Goal: Transaction & Acquisition: Purchase product/service

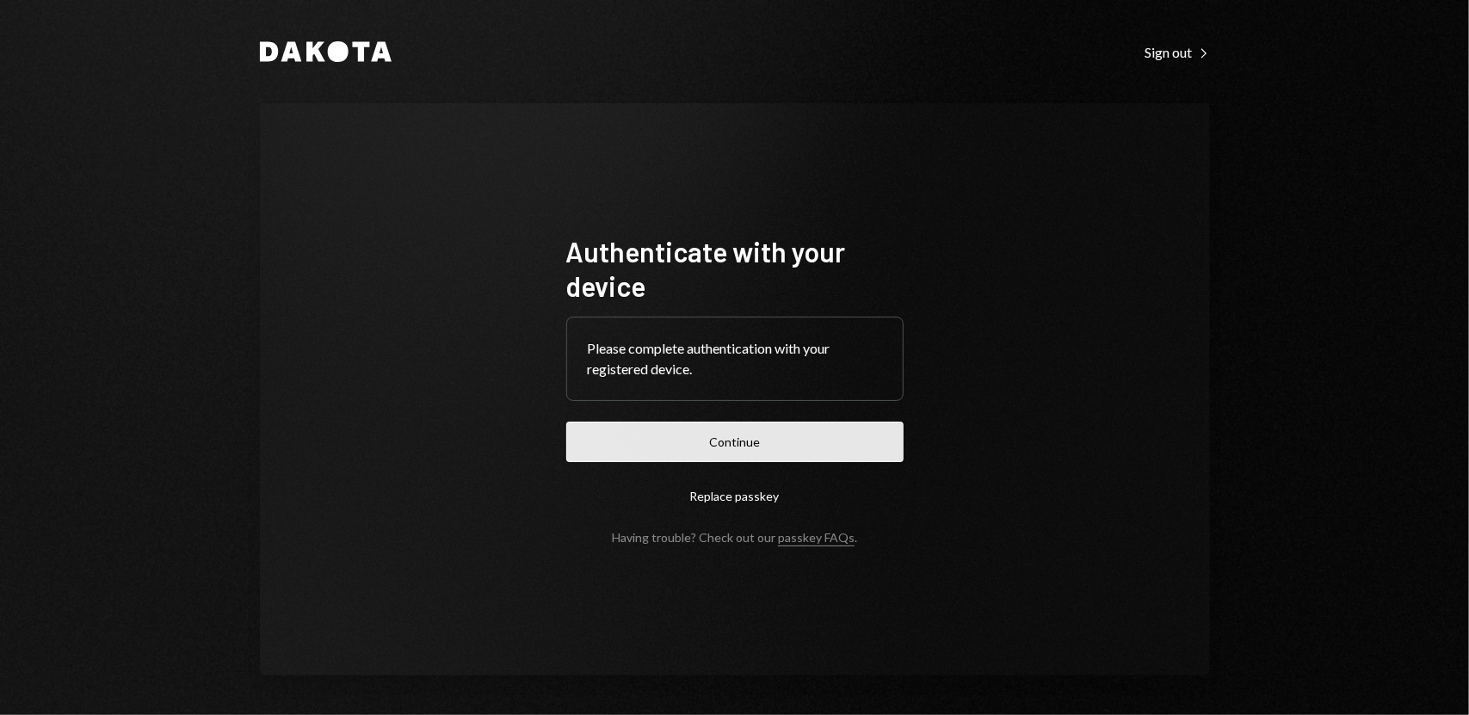
click at [748, 441] on button "Continue" at bounding box center [734, 442] width 337 height 40
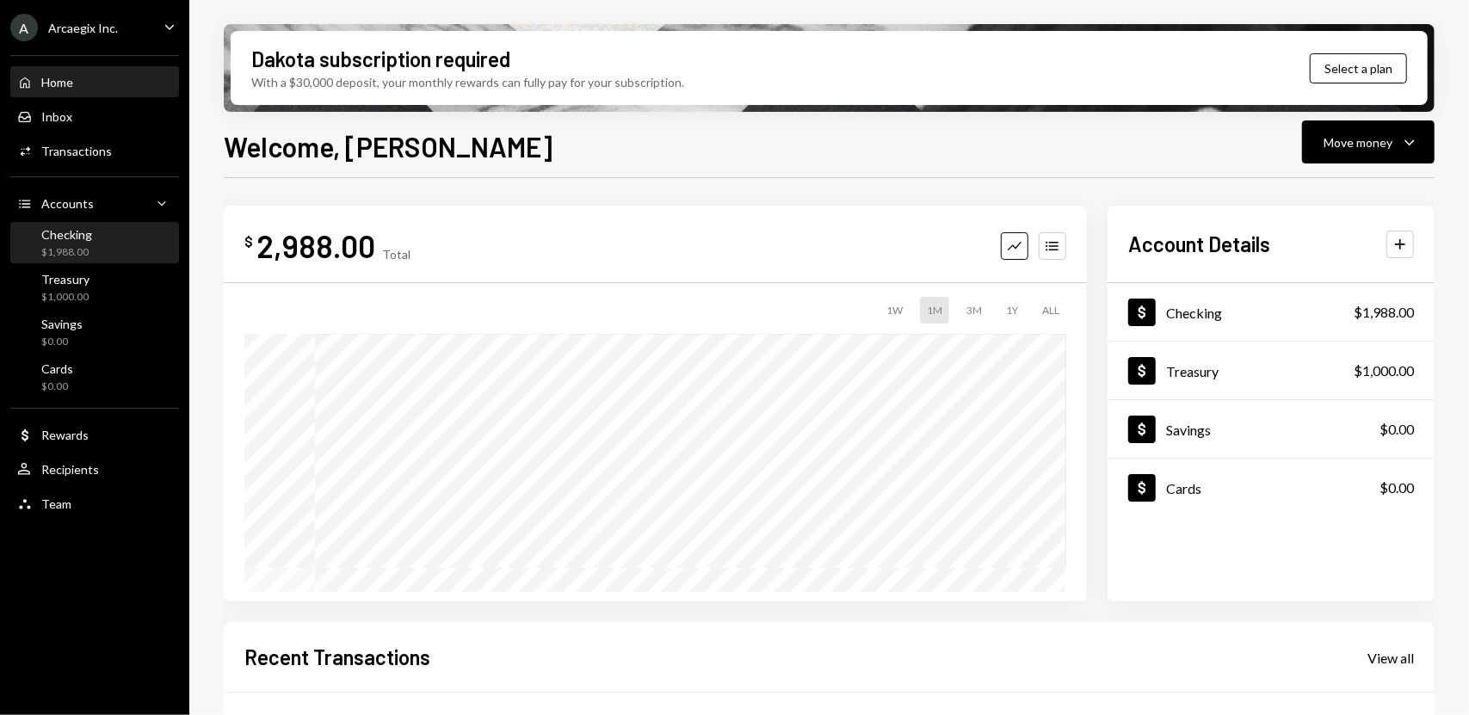
click at [43, 256] on div "$1,988.00" at bounding box center [66, 252] width 51 height 15
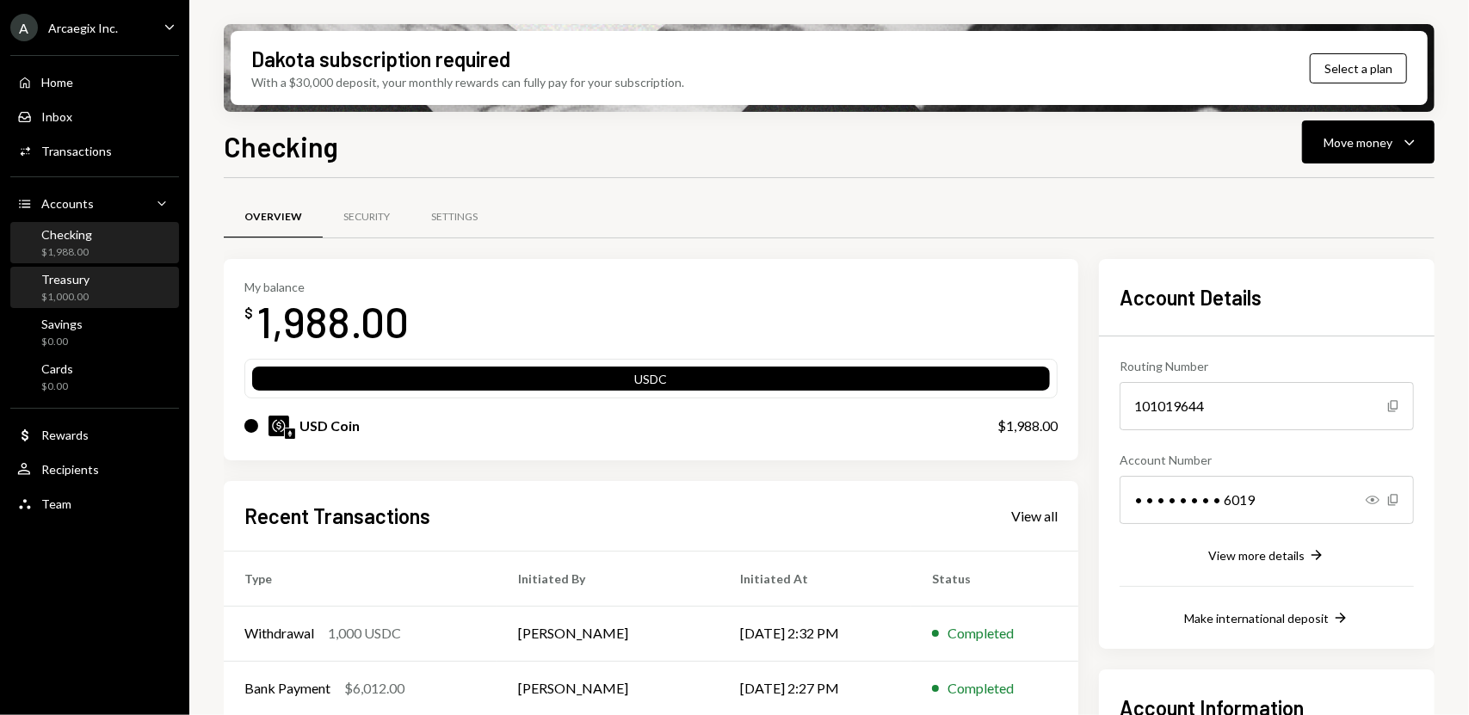
click at [65, 280] on div "Treasury" at bounding box center [65, 279] width 48 height 15
click at [61, 250] on div "$1,988.00" at bounding box center [66, 252] width 51 height 15
click at [88, 293] on div "Treasury $1,000.00" at bounding box center [94, 288] width 155 height 33
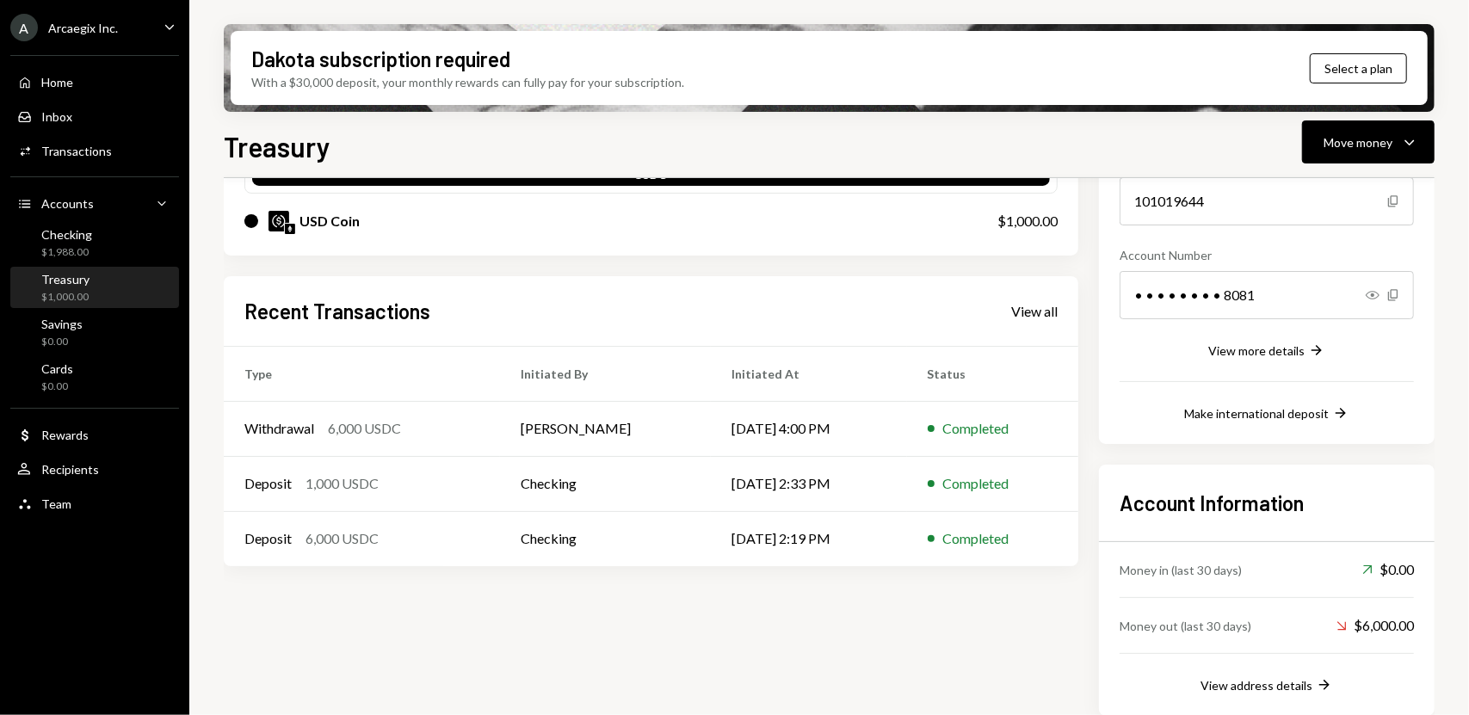
scroll to position [210, 0]
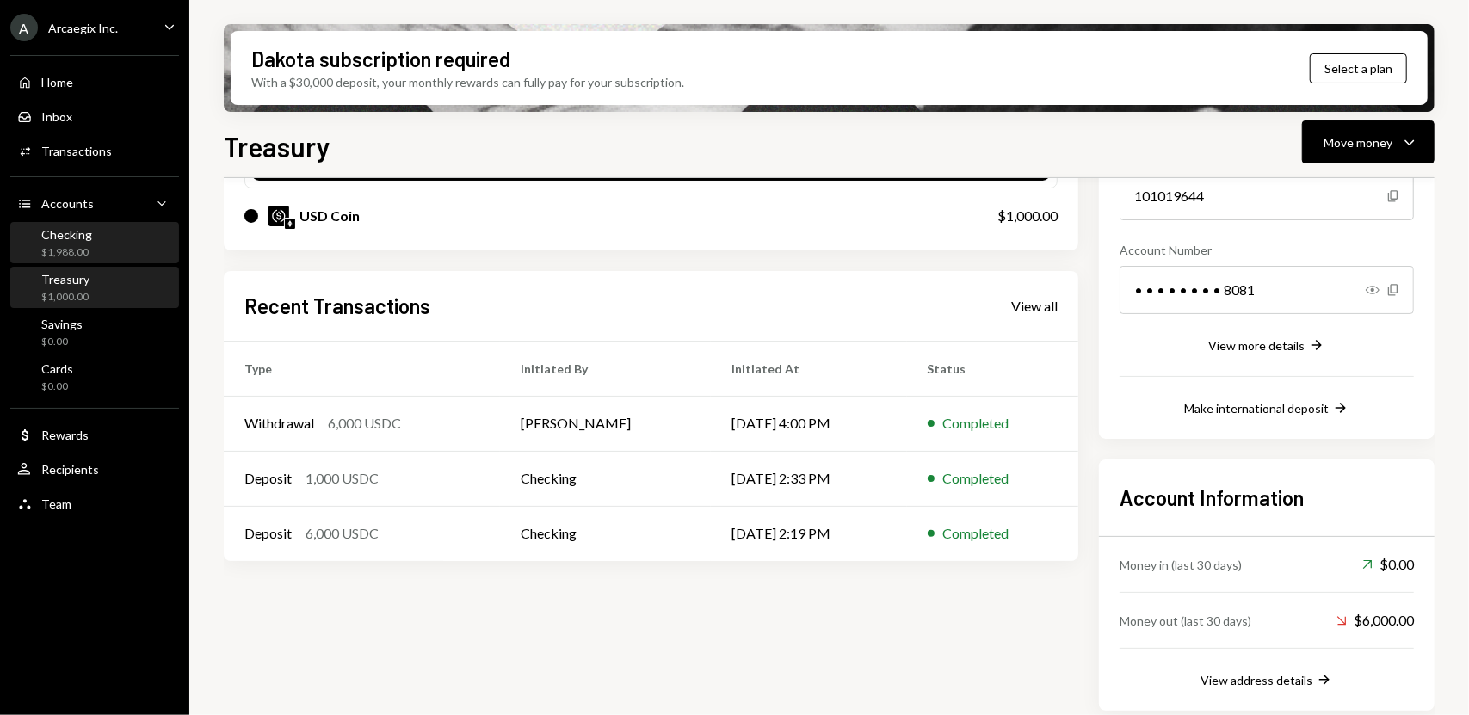
click at [89, 236] on div "Checking" at bounding box center [66, 234] width 51 height 15
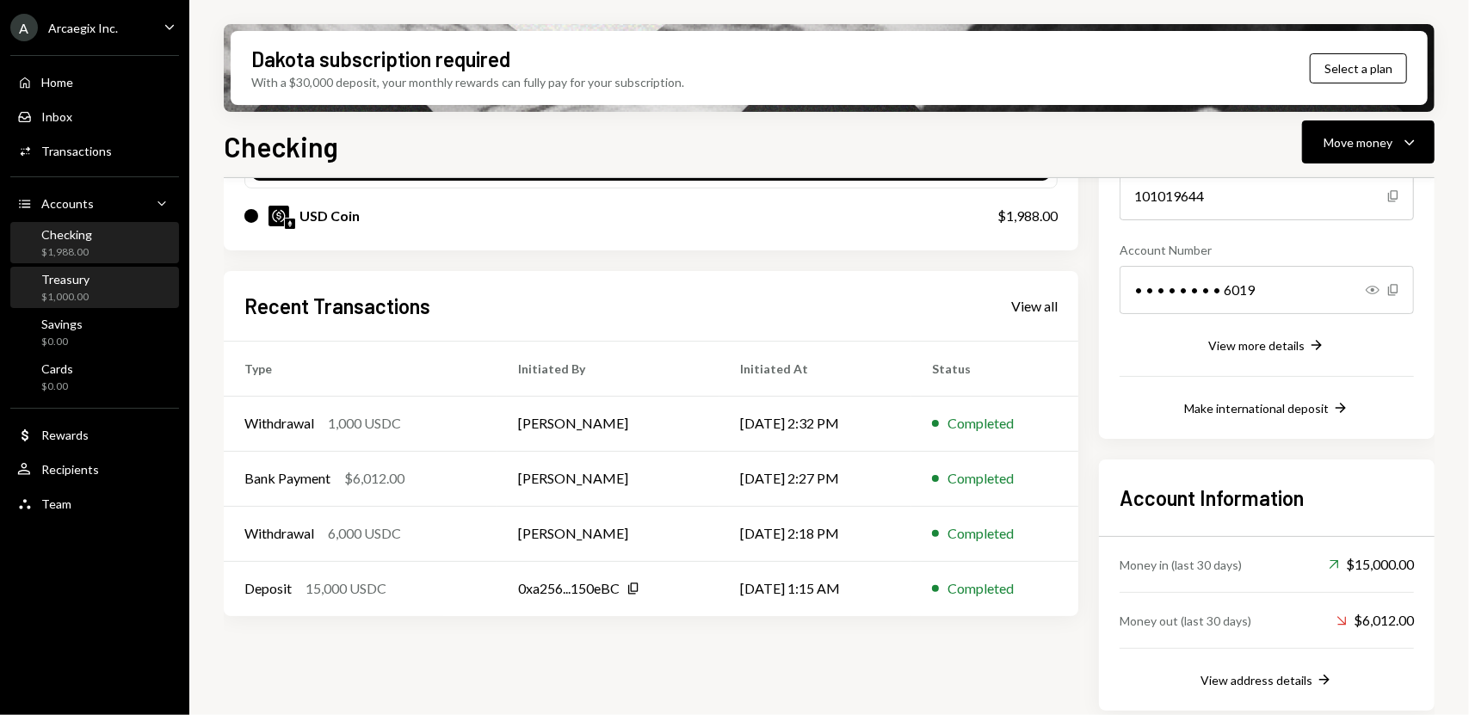
click at [107, 268] on div "Treasury $1,000.00" at bounding box center [94, 288] width 155 height 40
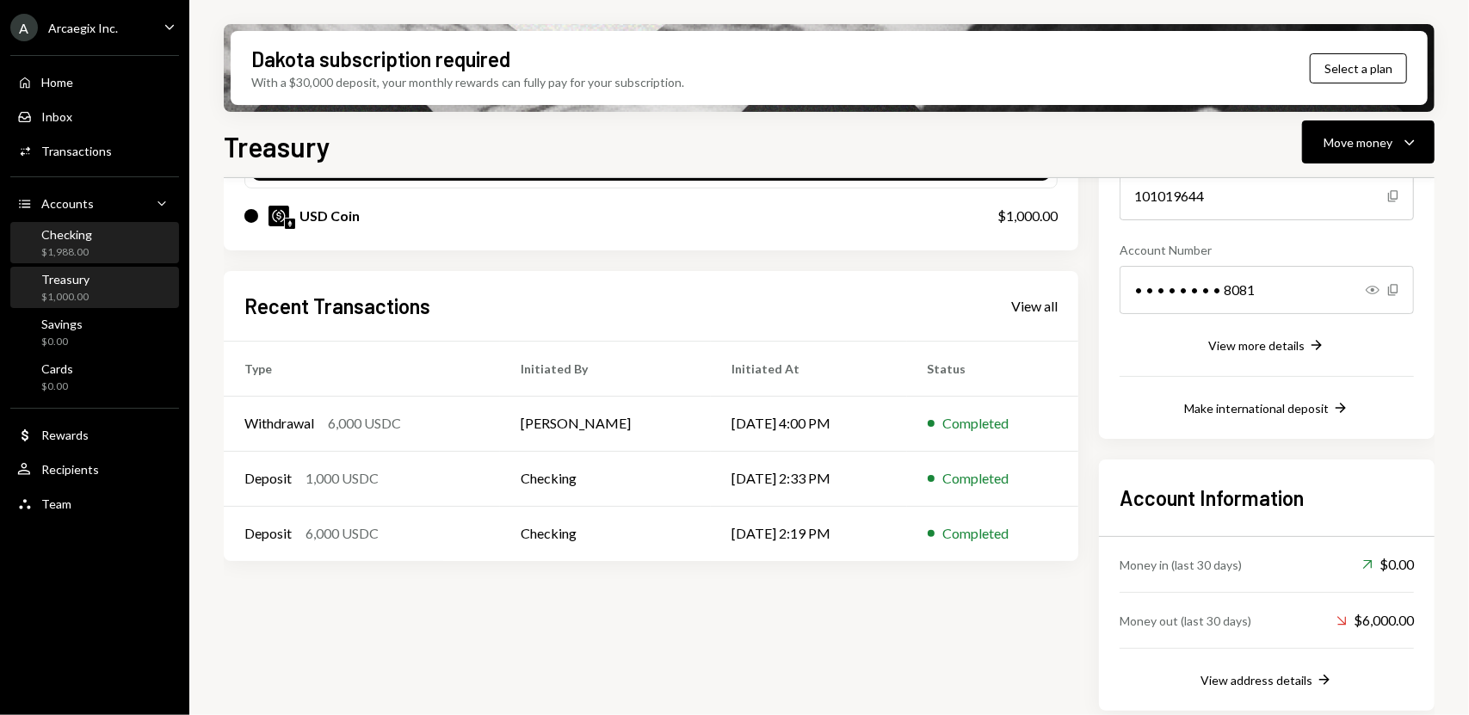
click at [89, 247] on div "$1,988.00" at bounding box center [66, 252] width 51 height 15
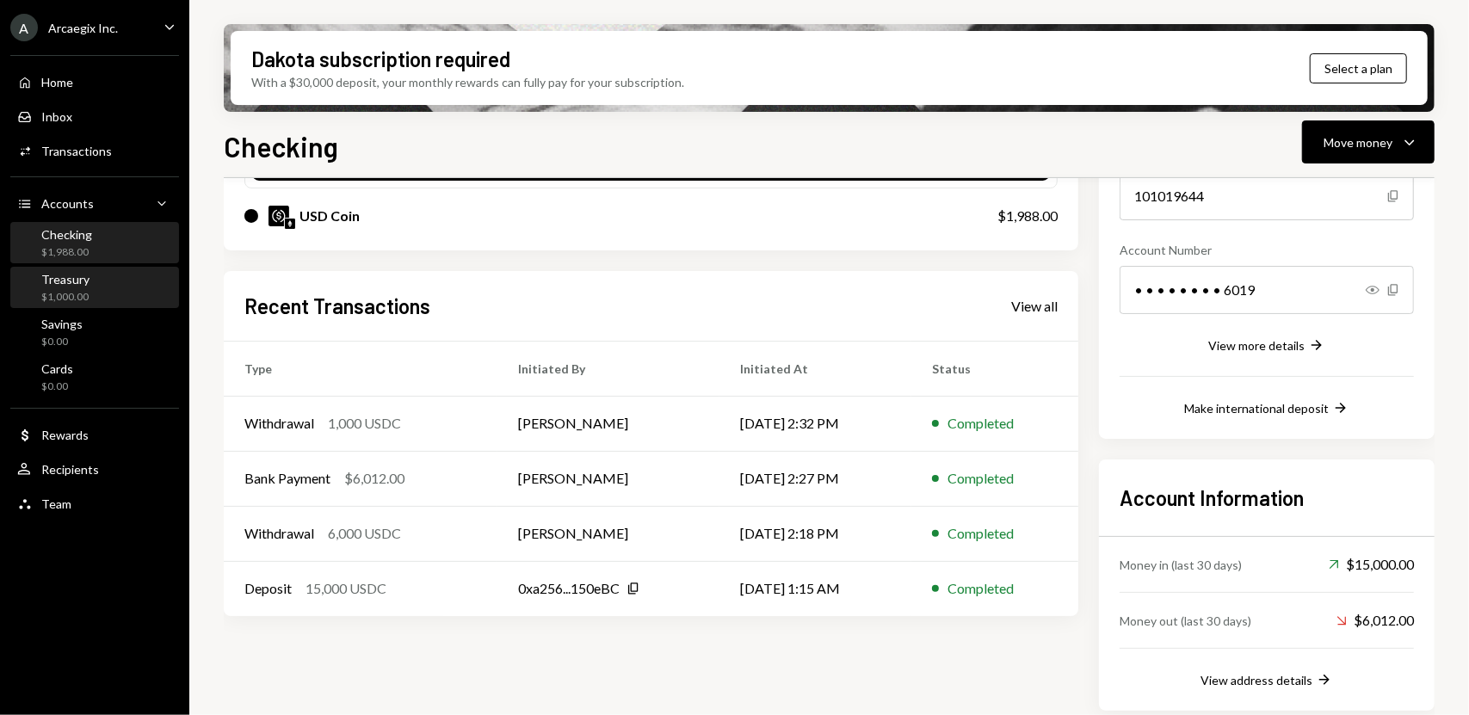
click at [96, 280] on div "Treasury $1,000.00" at bounding box center [94, 288] width 155 height 33
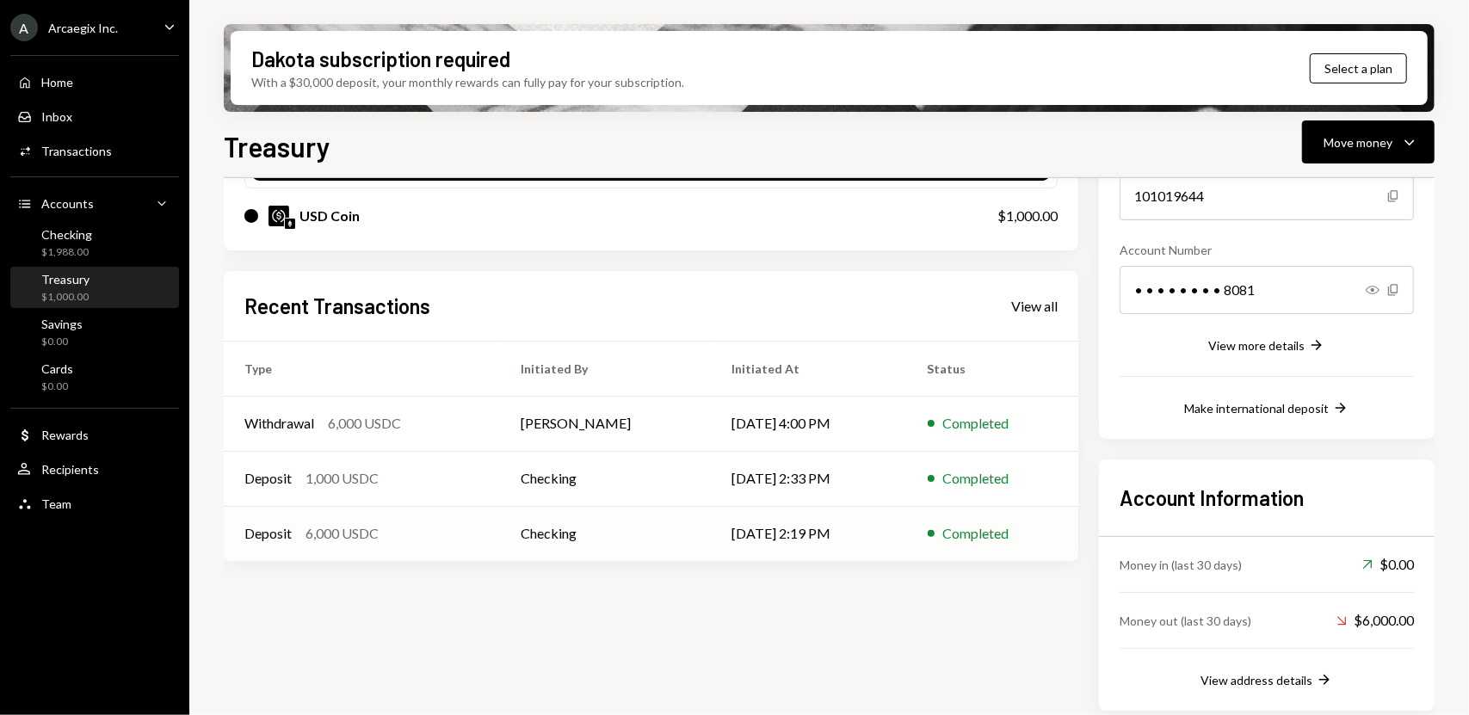
click at [448, 512] on td "Deposit 6,000 USDC" at bounding box center [362, 533] width 276 height 55
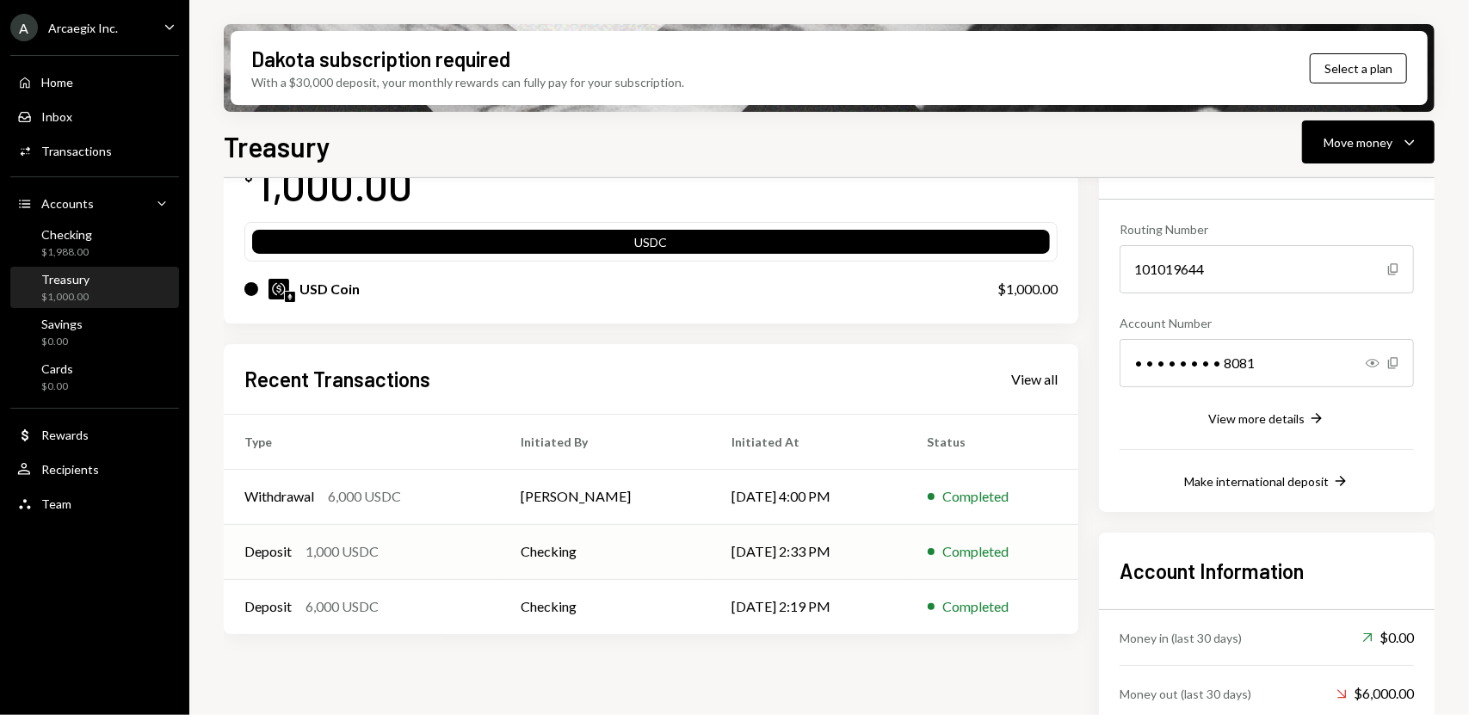
scroll to position [219, 0]
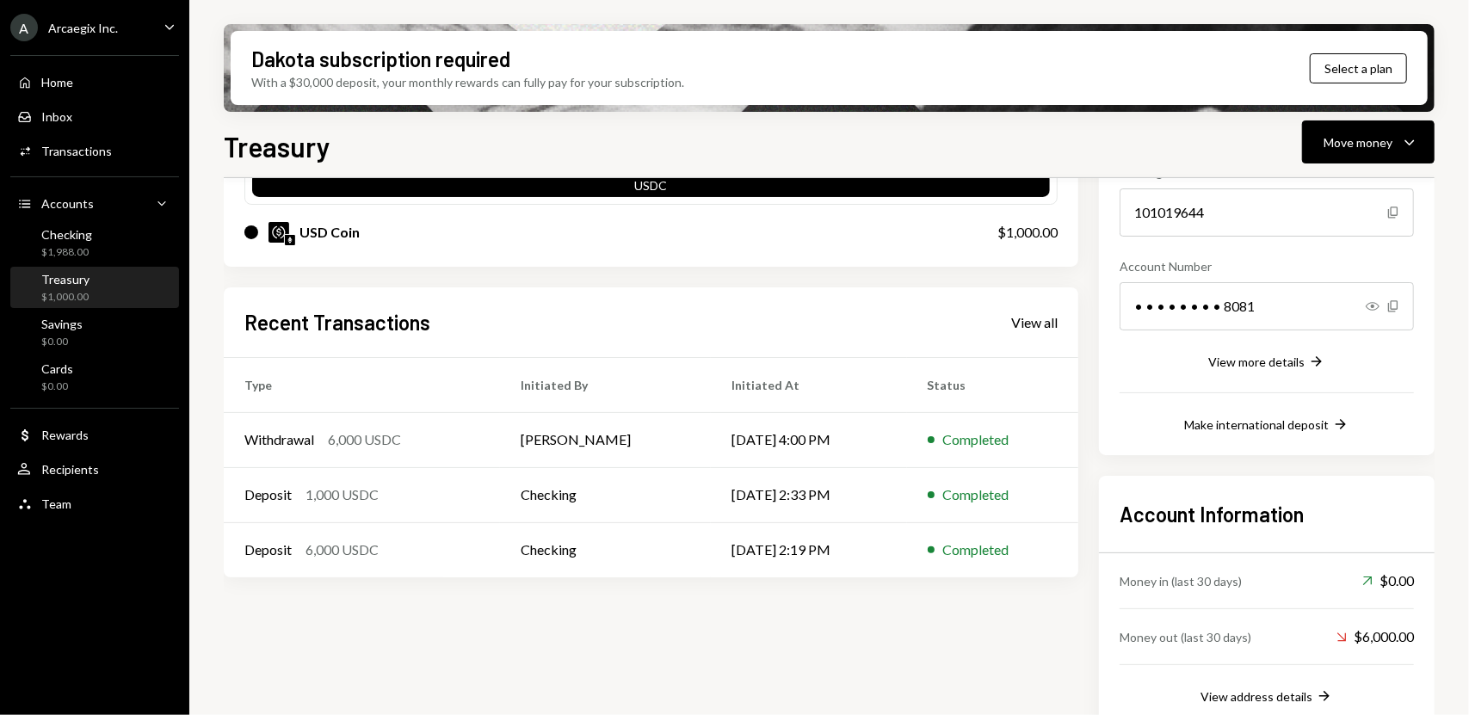
scroll to position [219, 0]
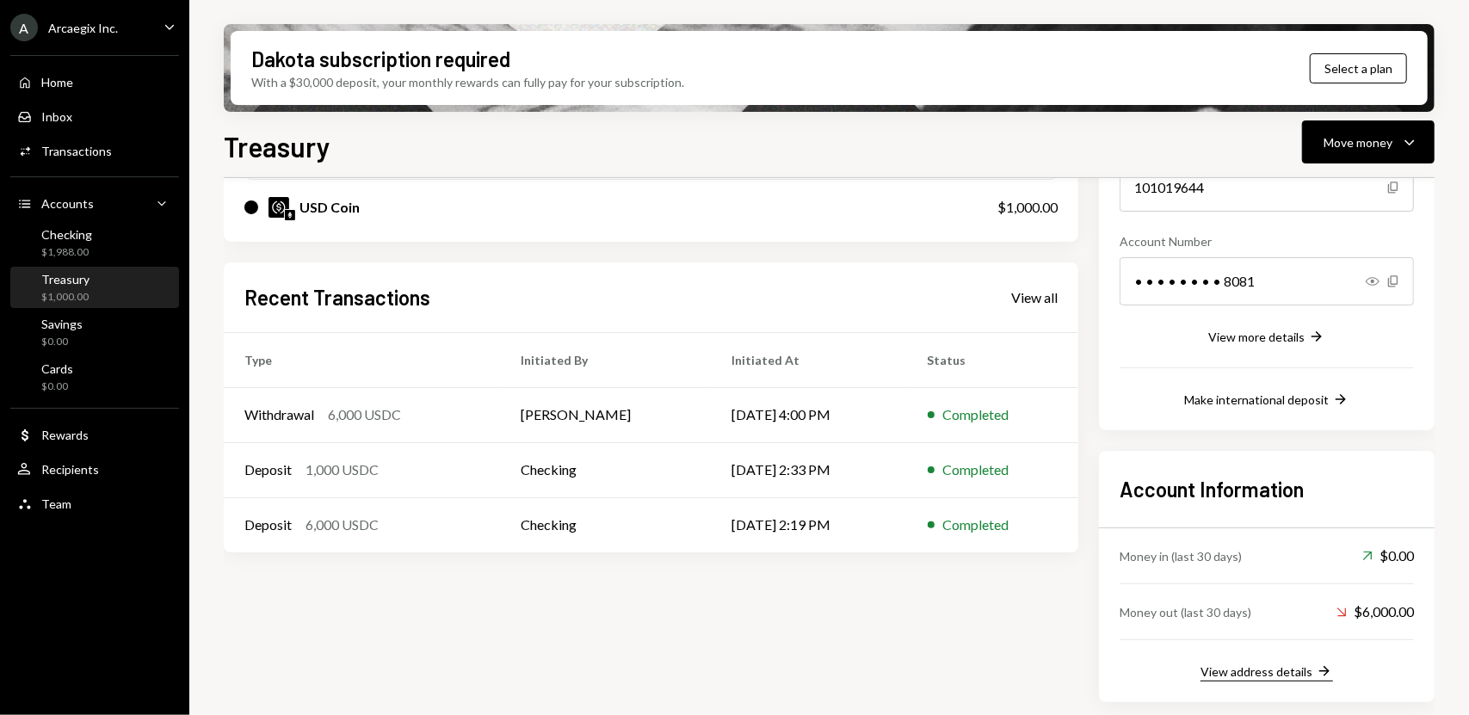
click at [1264, 674] on div "View address details" at bounding box center [1256, 671] width 112 height 15
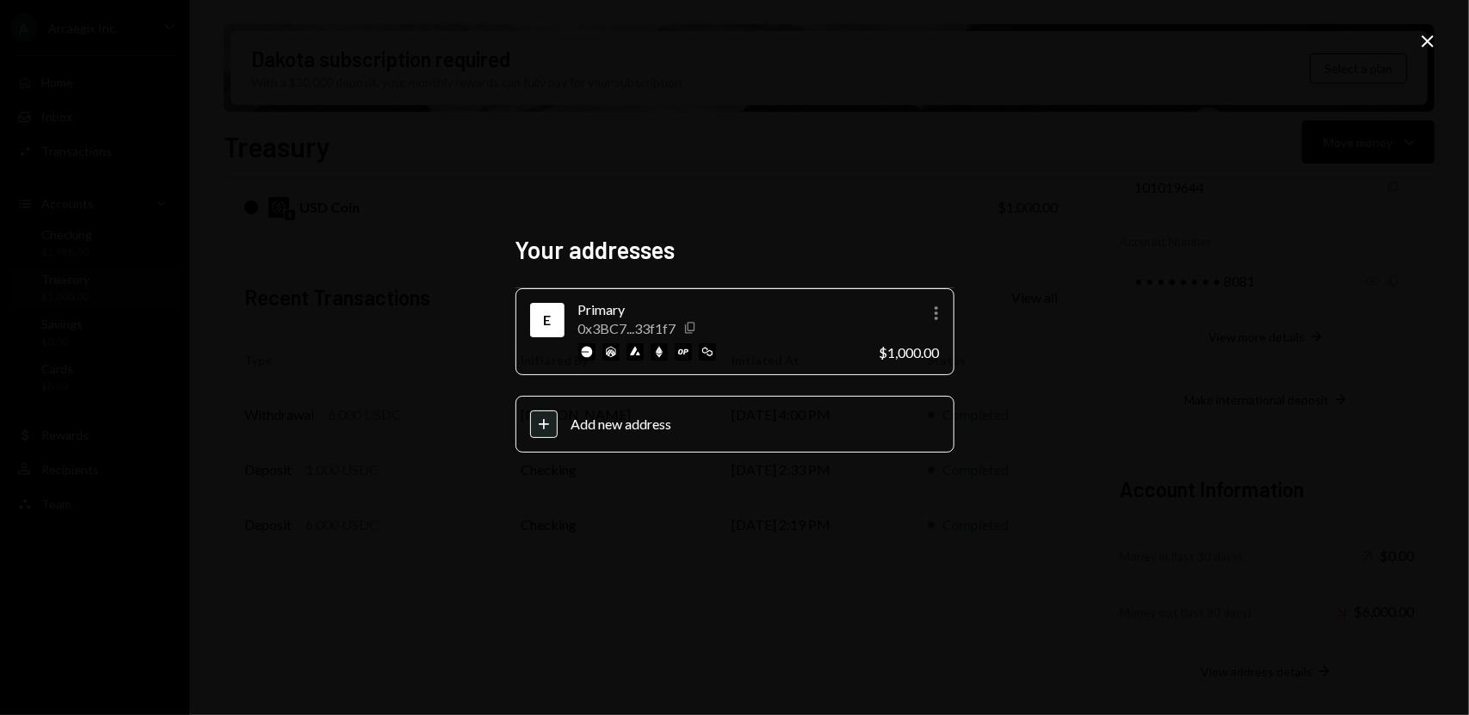
click at [694, 333] on icon "Copy" at bounding box center [690, 328] width 14 height 14
click at [1426, 38] on icon "Close" at bounding box center [1427, 41] width 21 height 21
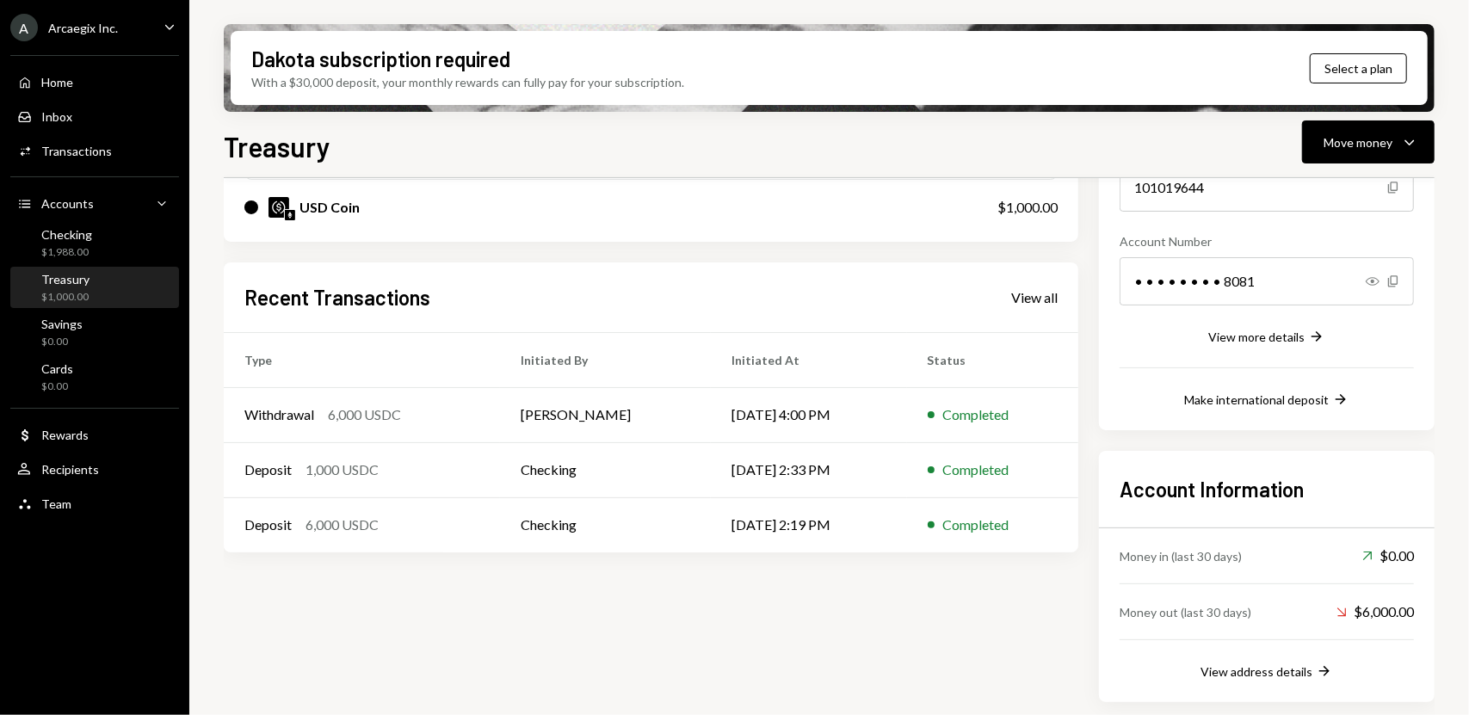
click at [112, 278] on div "Treasury $1,000.00" at bounding box center [94, 288] width 155 height 33
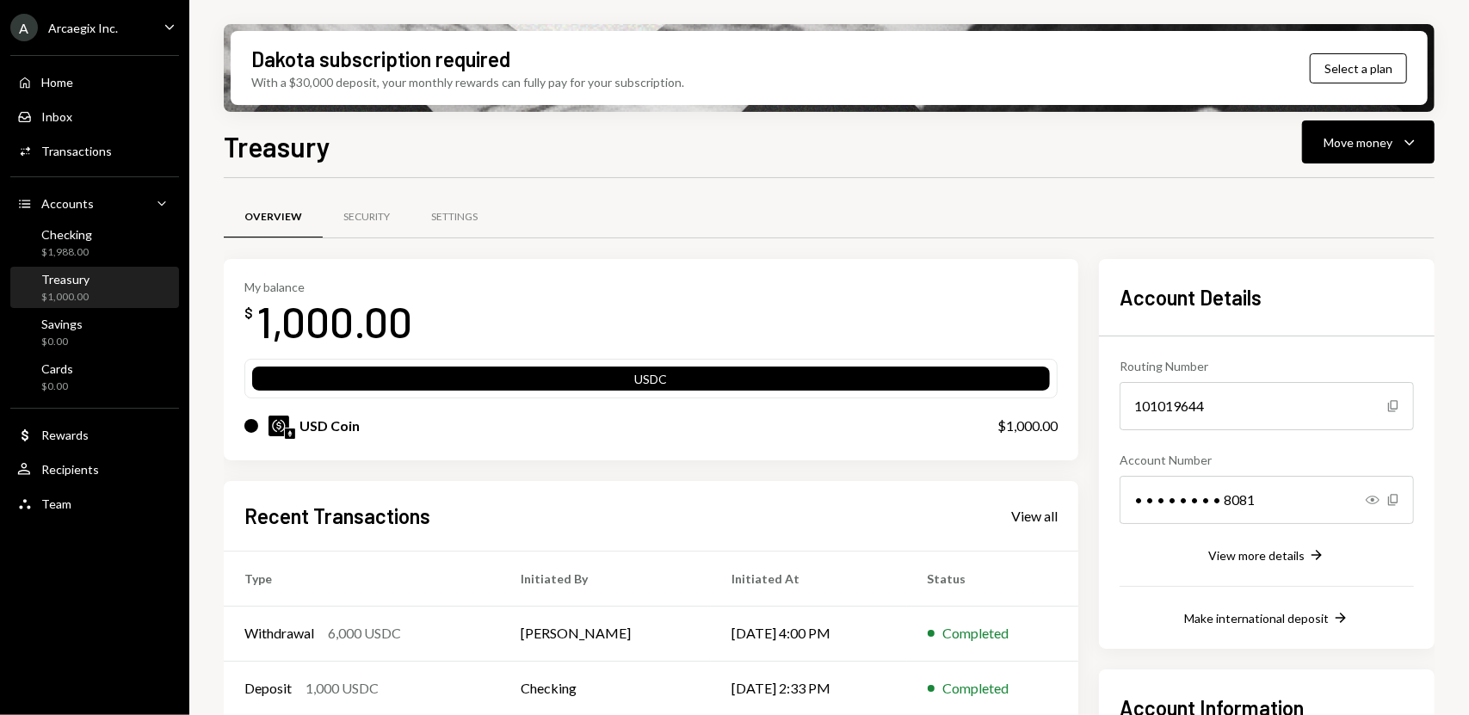
scroll to position [0, 0]
click at [1362, 142] on div "Move money" at bounding box center [1357, 142] width 69 height 18
click at [71, 247] on div "$1,988.00" at bounding box center [66, 252] width 51 height 15
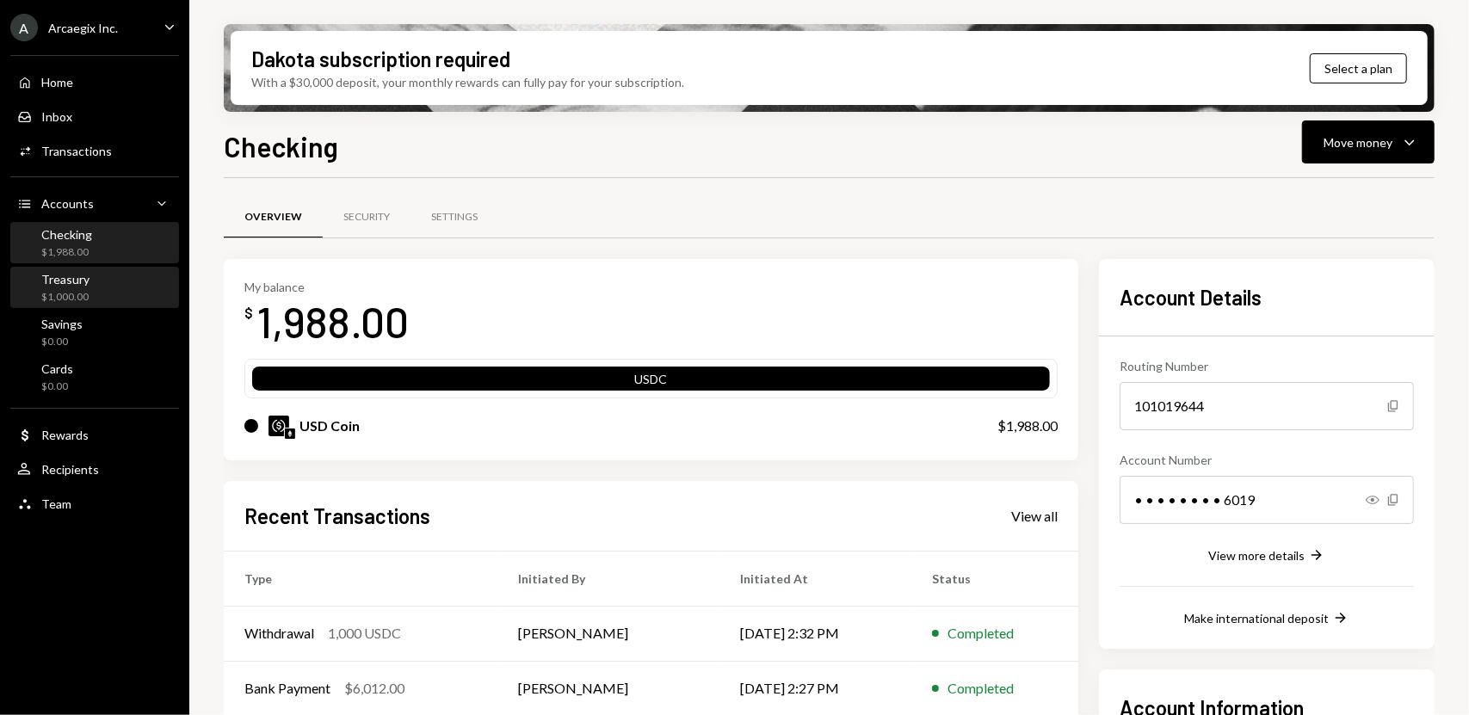
click at [93, 280] on div "Treasury $1,000.00" at bounding box center [94, 288] width 155 height 33
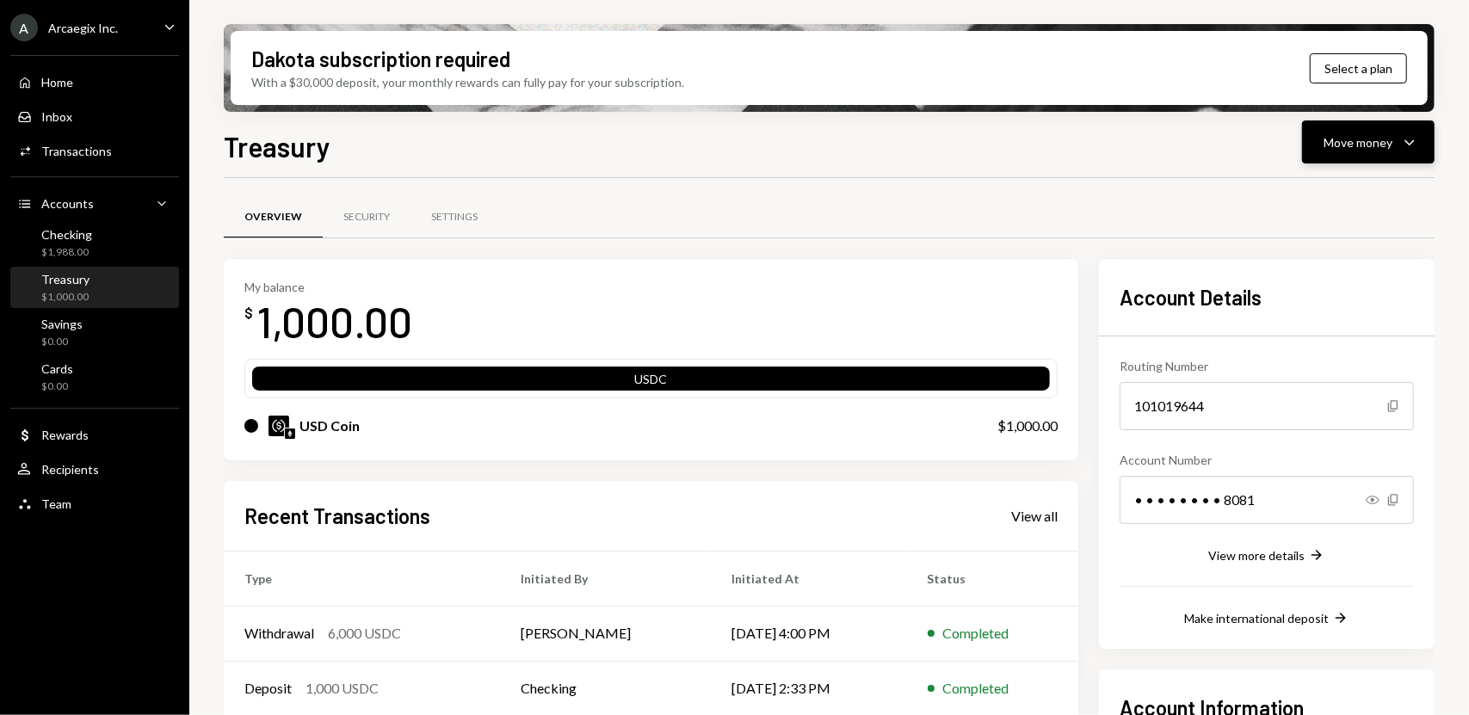
click at [1349, 140] on div "Move money" at bounding box center [1357, 142] width 69 height 18
click at [1324, 198] on div "Send" at bounding box center [1354, 194] width 126 height 18
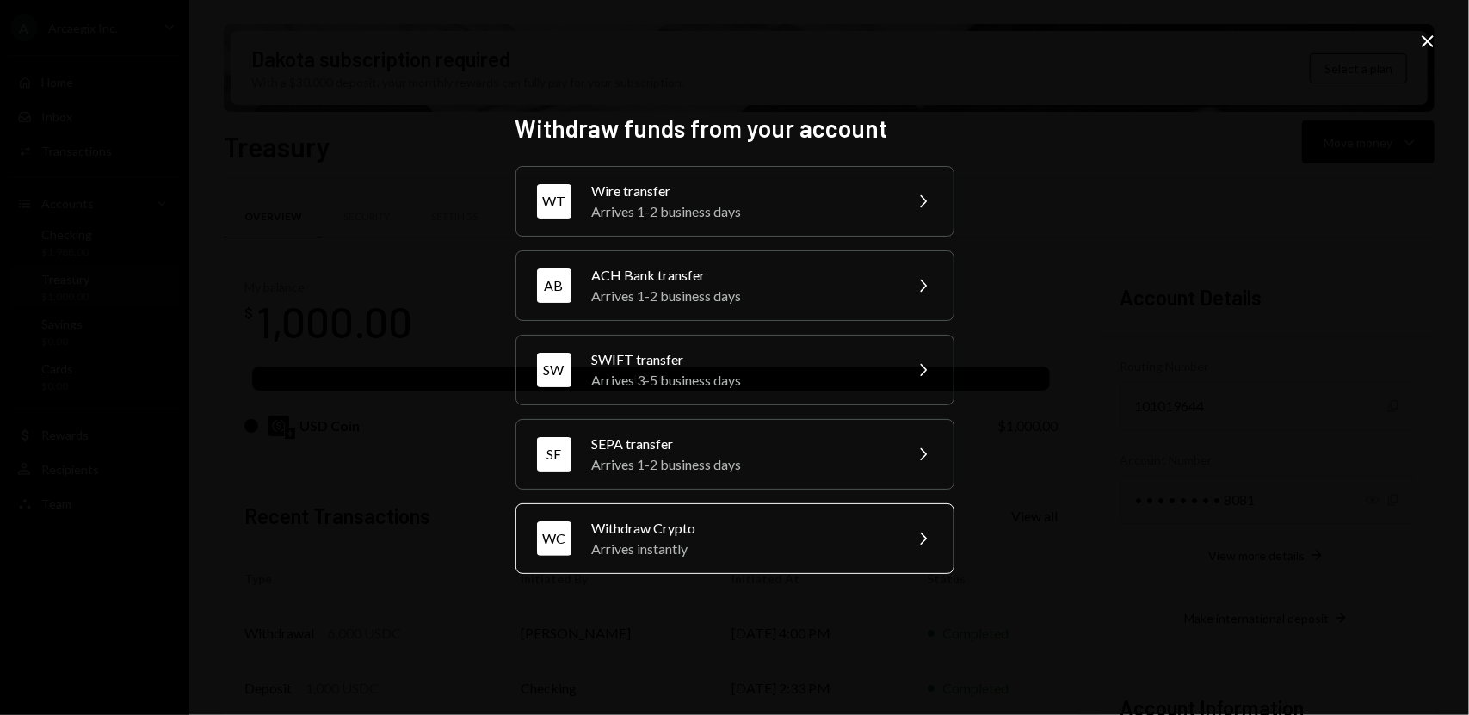
click at [873, 568] on div "WC Withdraw Crypto Arrives instantly Chevron Right" at bounding box center [734, 538] width 439 height 71
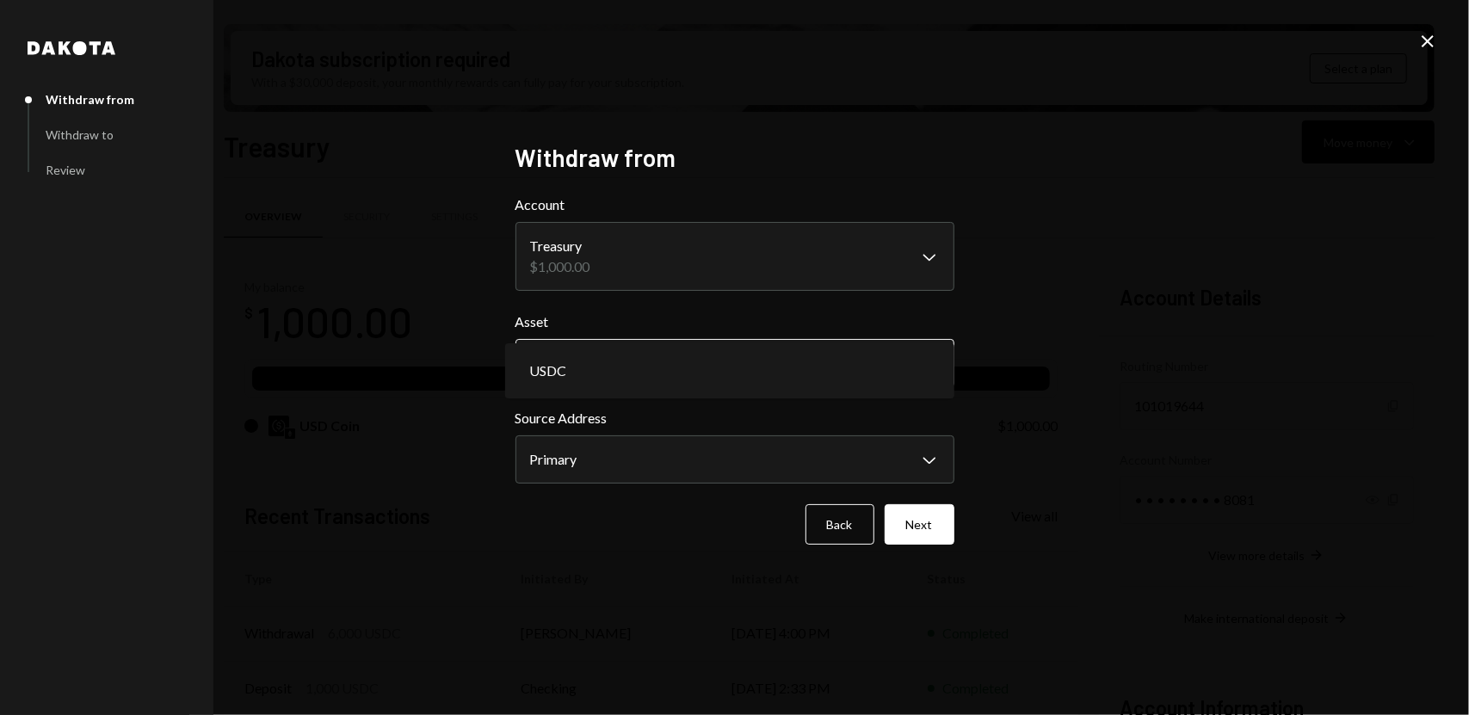
click at [779, 379] on body "A Arcaegix Inc. Caret Down Home Home Inbox Inbox Activities Transactions Accoun…" at bounding box center [734, 357] width 1469 height 715
click at [742, 453] on body "A Arcaegix Inc. Caret Down Home Home Inbox Inbox Activities Transactions Accoun…" at bounding box center [734, 357] width 1469 height 715
click at [924, 514] on button "Next" at bounding box center [919, 524] width 70 height 40
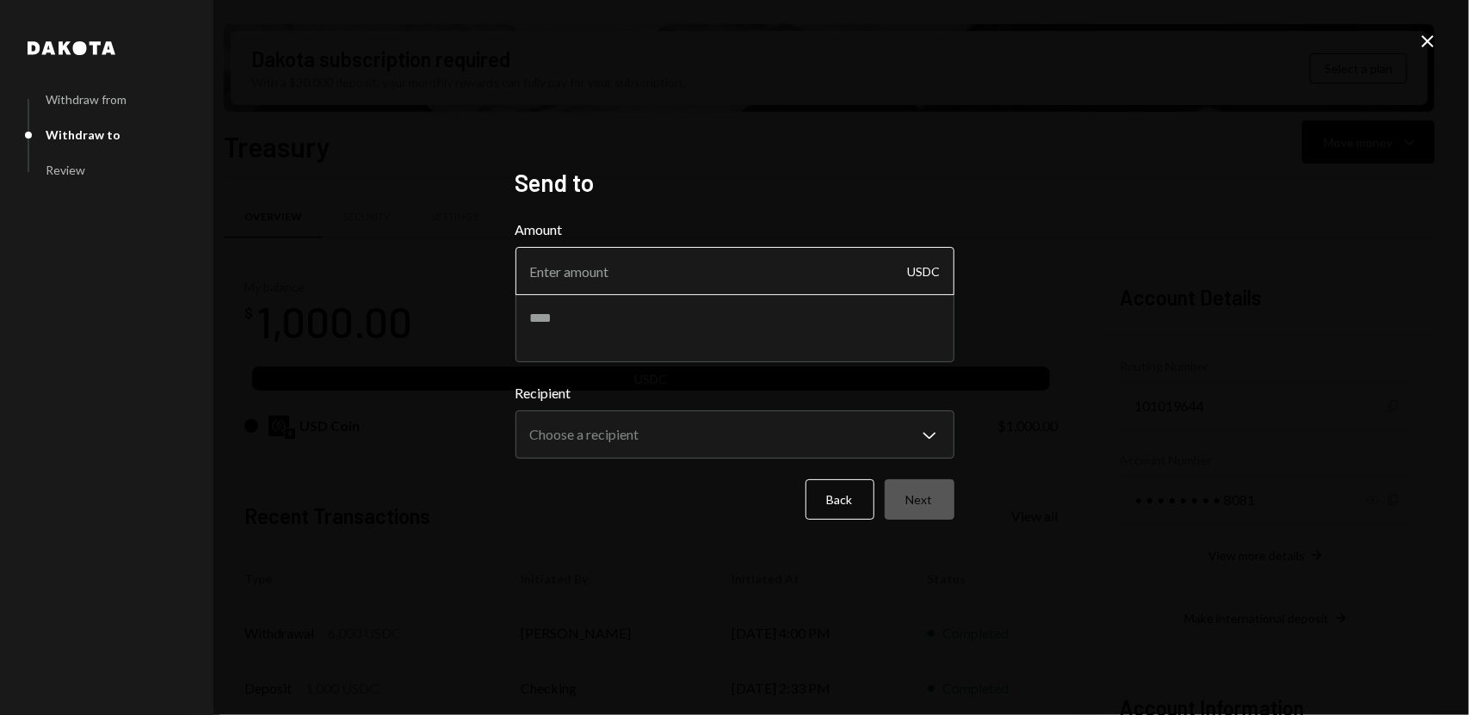
click at [684, 289] on input "Amount" at bounding box center [734, 271] width 439 height 48
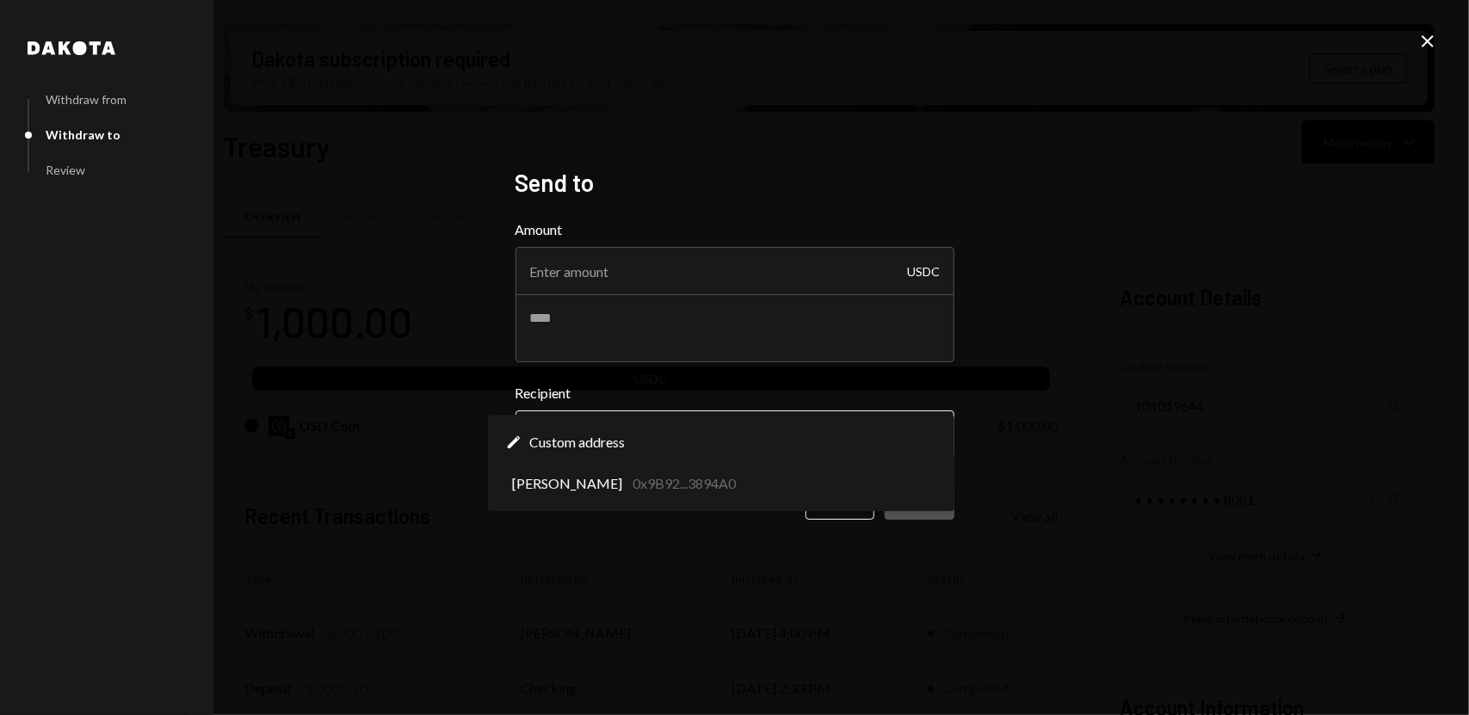
click at [714, 426] on body "A Arcaegix Inc. Caret Down Home Home Inbox Inbox Activities Transactions Accoun…" at bounding box center [734, 357] width 1469 height 715
select select "**********"
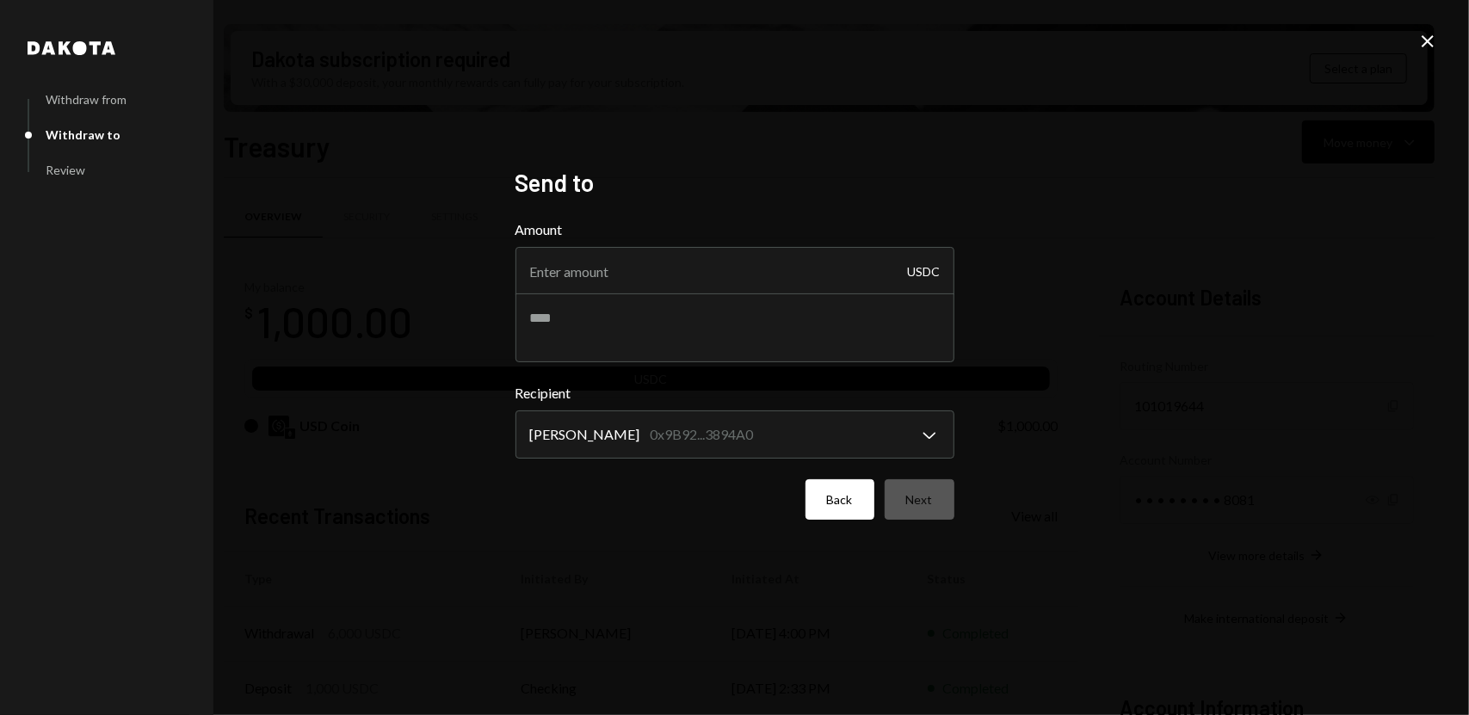
click at [823, 502] on button "Back" at bounding box center [839, 499] width 69 height 40
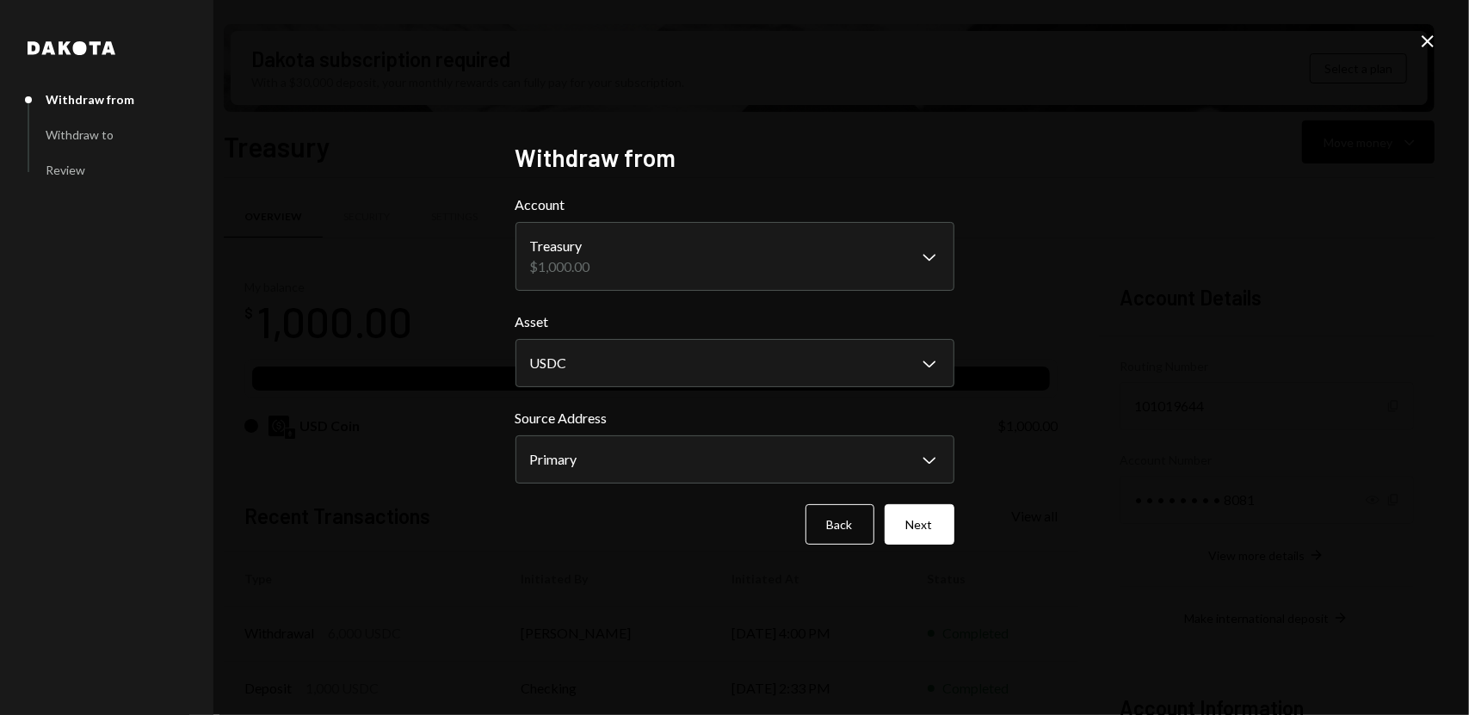
click at [1425, 37] on icon at bounding box center [1427, 41] width 12 height 12
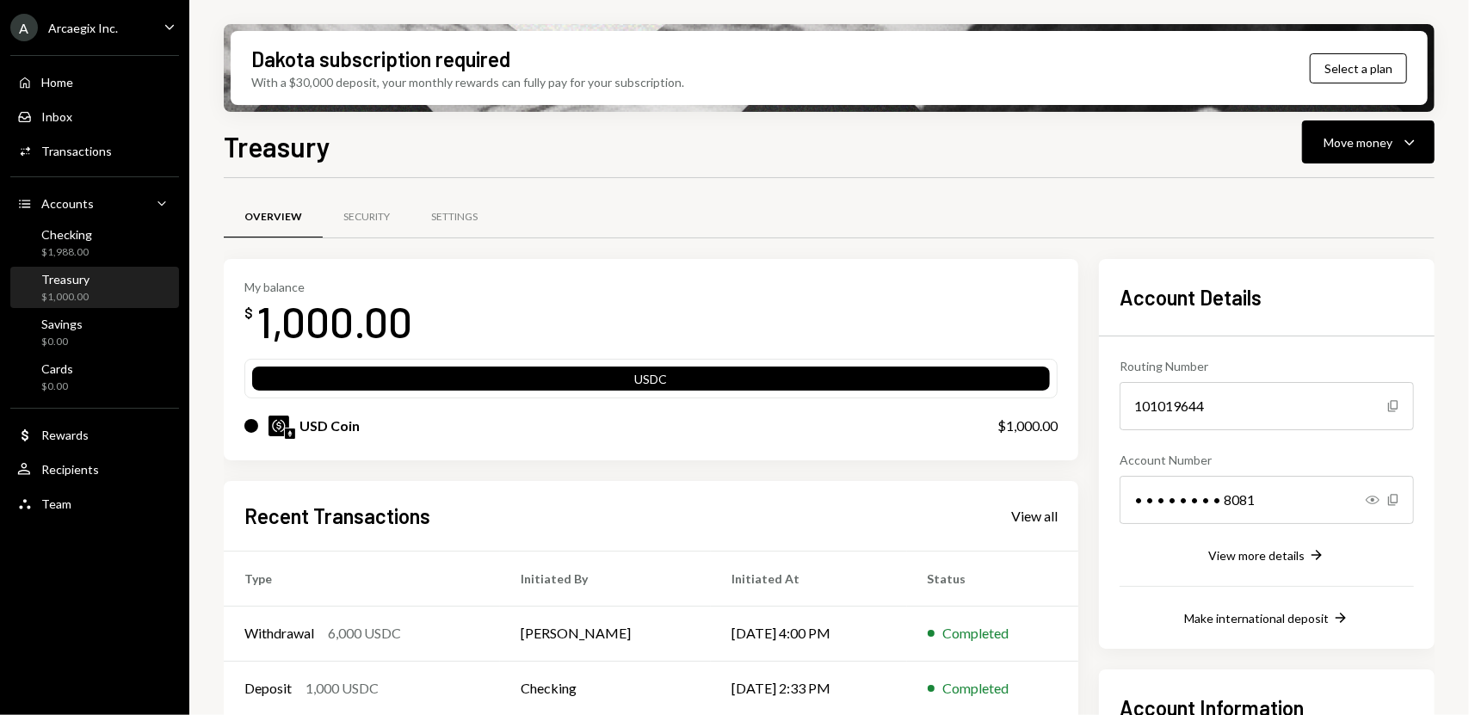
click at [1356, 101] on div "Dakota subscription required With a $30,000 deposit, your monthly rewards can f…" at bounding box center [829, 68] width 1197 height 74
click at [1373, 137] on div "Move money" at bounding box center [1357, 142] width 69 height 18
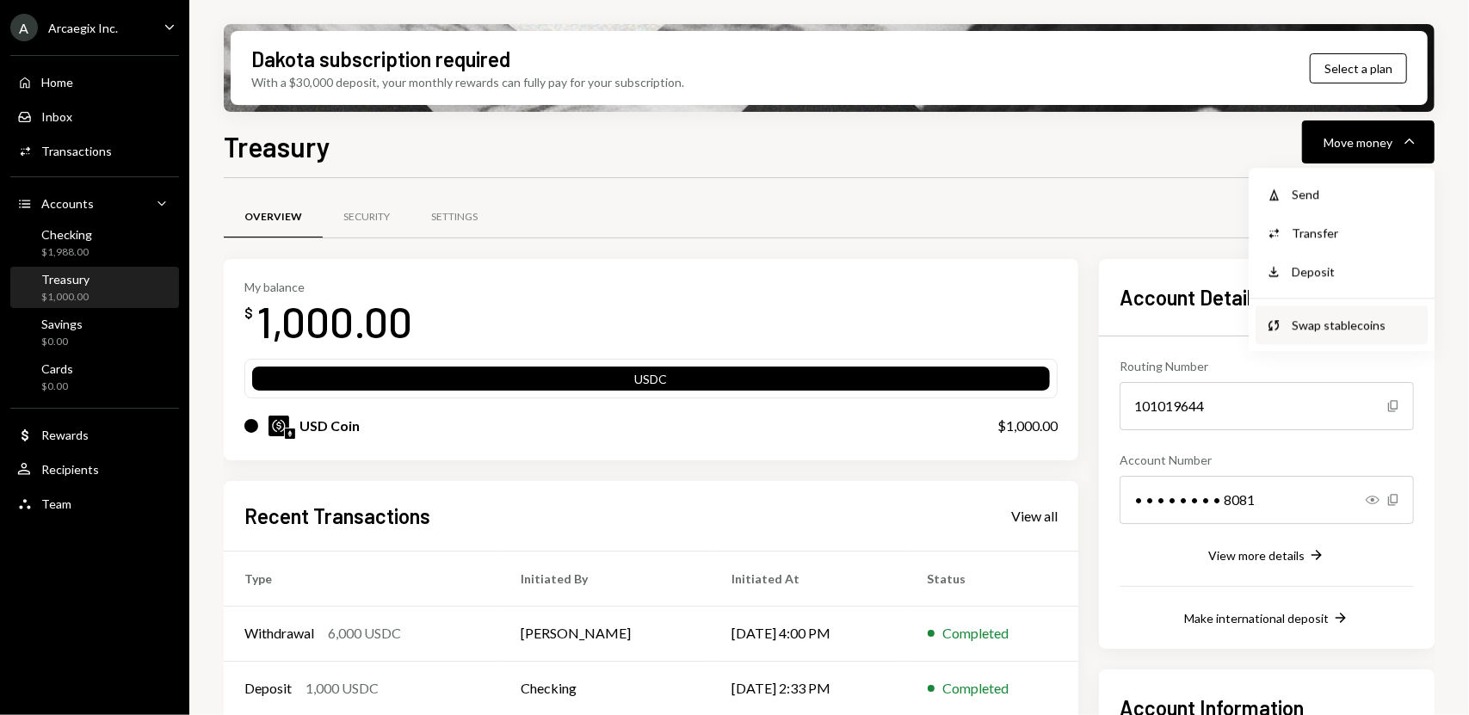
click at [1317, 319] on div "Swap stablecoins" at bounding box center [1354, 325] width 126 height 18
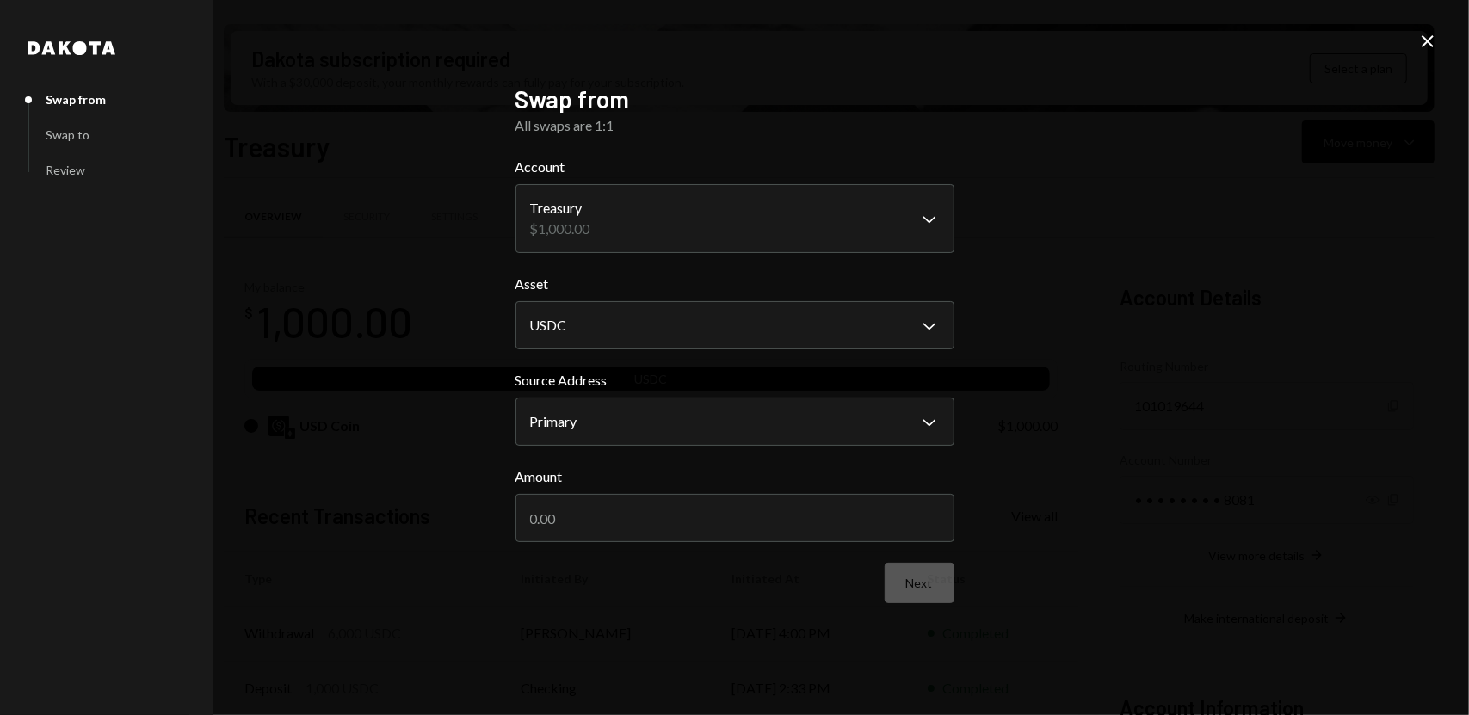
click at [615, 393] on div "Source Address Primary Chevron Down *******" at bounding box center [734, 408] width 439 height 76
click at [613, 414] on body "A Arcaegix Inc. Caret Down Home Home Inbox Inbox Activities Transactions Accoun…" at bounding box center [734, 357] width 1469 height 715
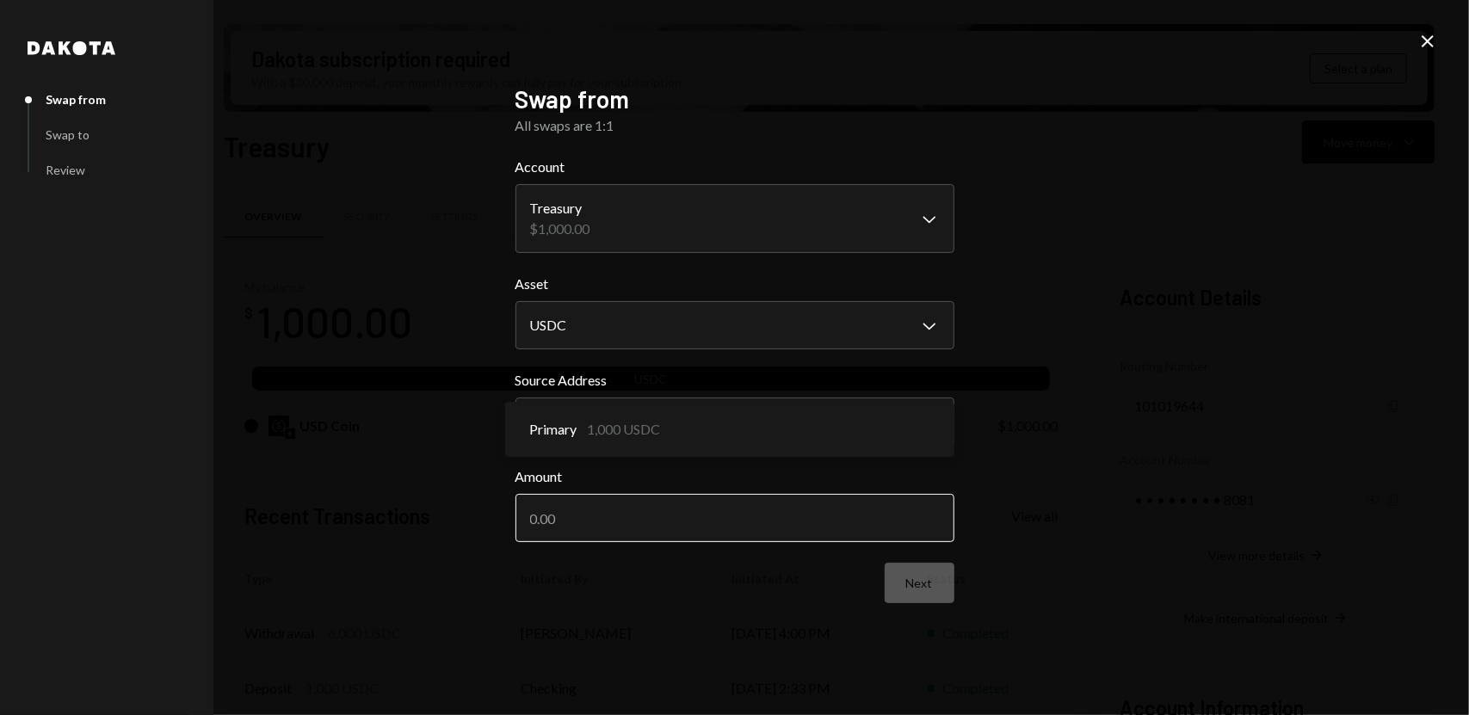
click at [606, 514] on input "Amount" at bounding box center [734, 518] width 439 height 48
click at [631, 529] on input "Amount" at bounding box center [734, 518] width 439 height 48
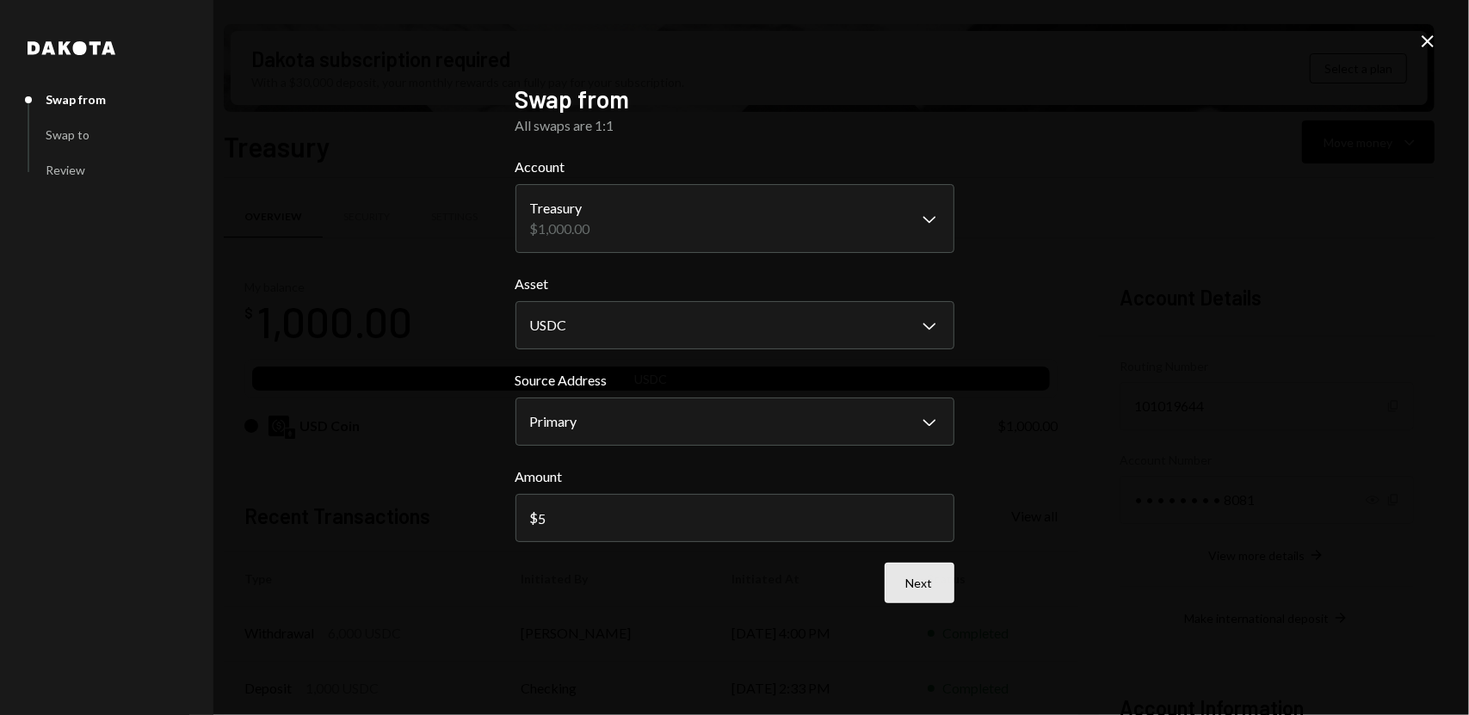
click at [926, 584] on form "**********" at bounding box center [734, 380] width 439 height 447
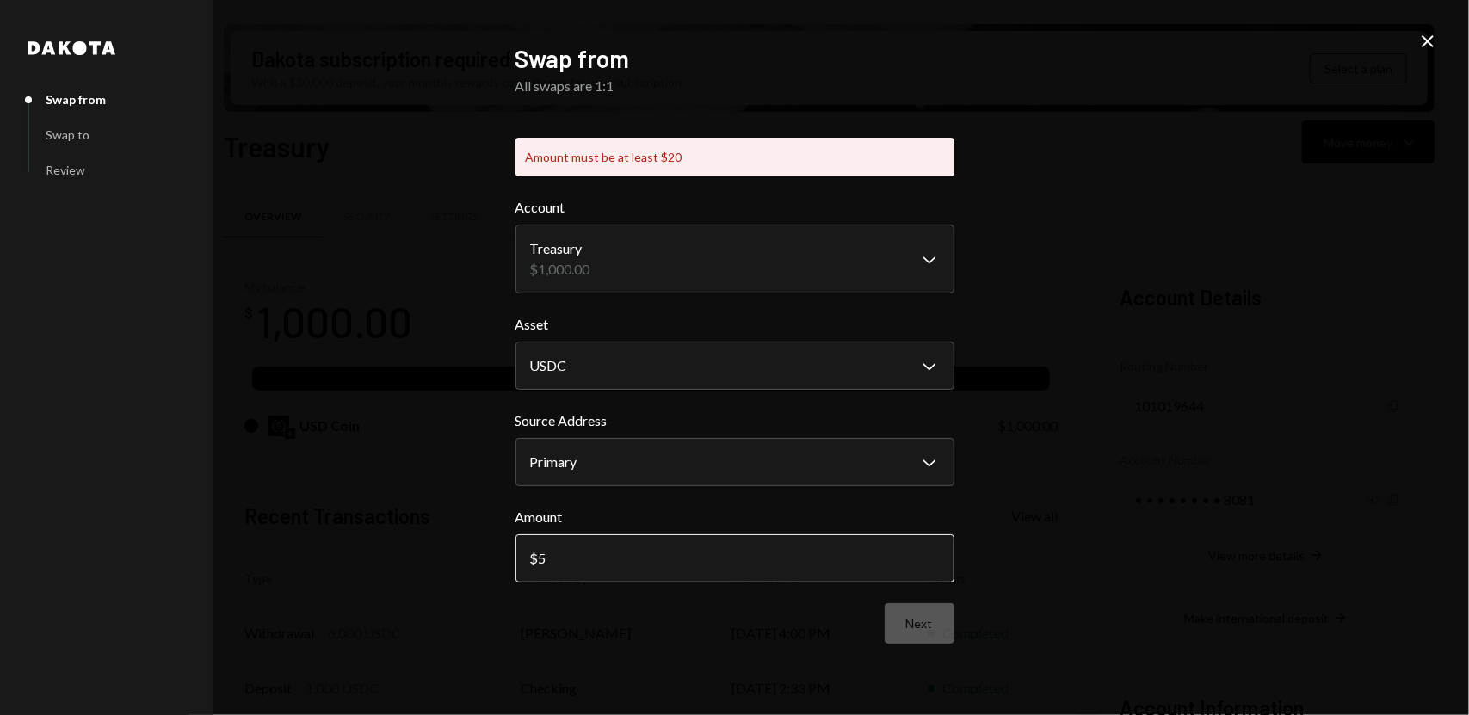
click at [652, 564] on input "5" at bounding box center [734, 558] width 439 height 48
drag, startPoint x: 662, startPoint y: 560, endPoint x: 380, endPoint y: 548, distance: 282.5
click at [385, 549] on div "**********" at bounding box center [734, 357] width 1469 height 715
type input "20"
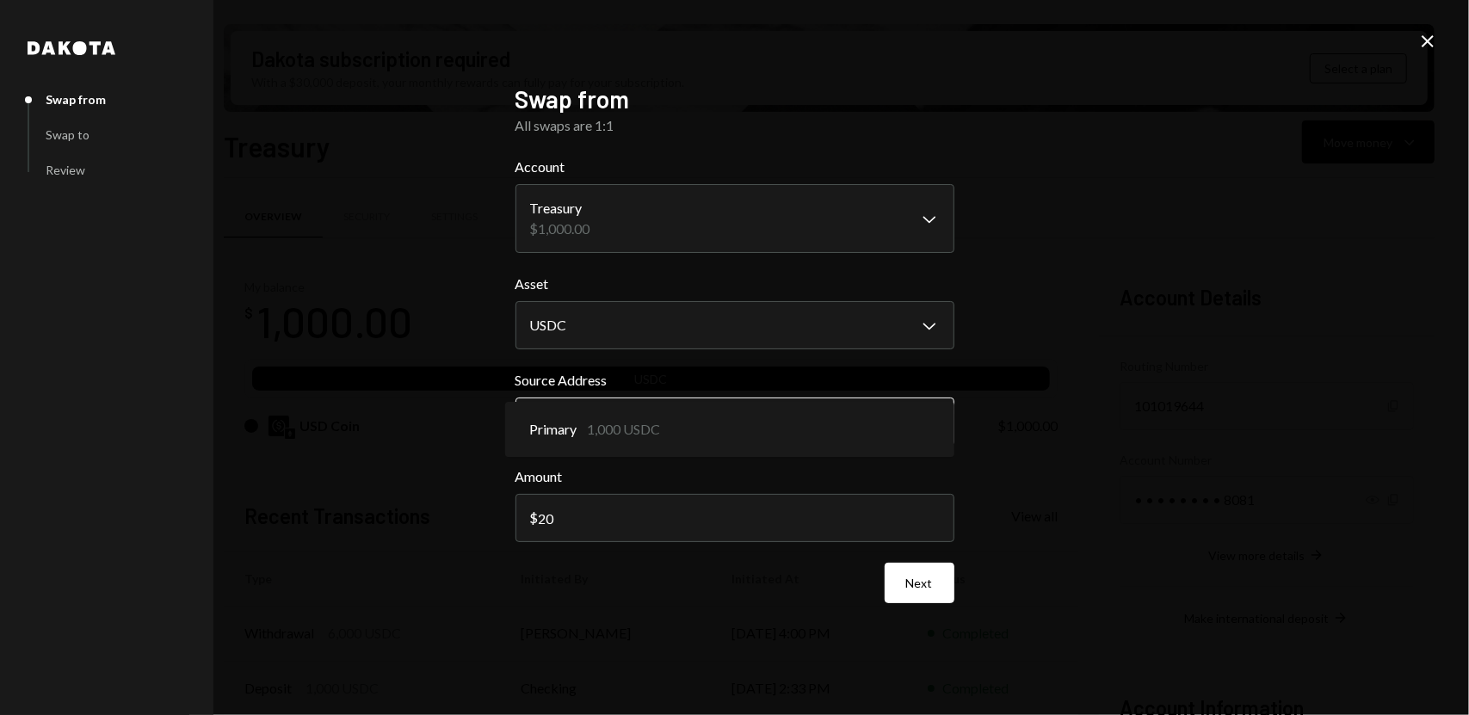
click at [754, 452] on body "A Arcaegix Inc. Caret Down Home Home Inbox Inbox Activities Transactions Accoun…" at bounding box center [734, 357] width 1469 height 715
click at [927, 584] on button "Next" at bounding box center [919, 583] width 70 height 40
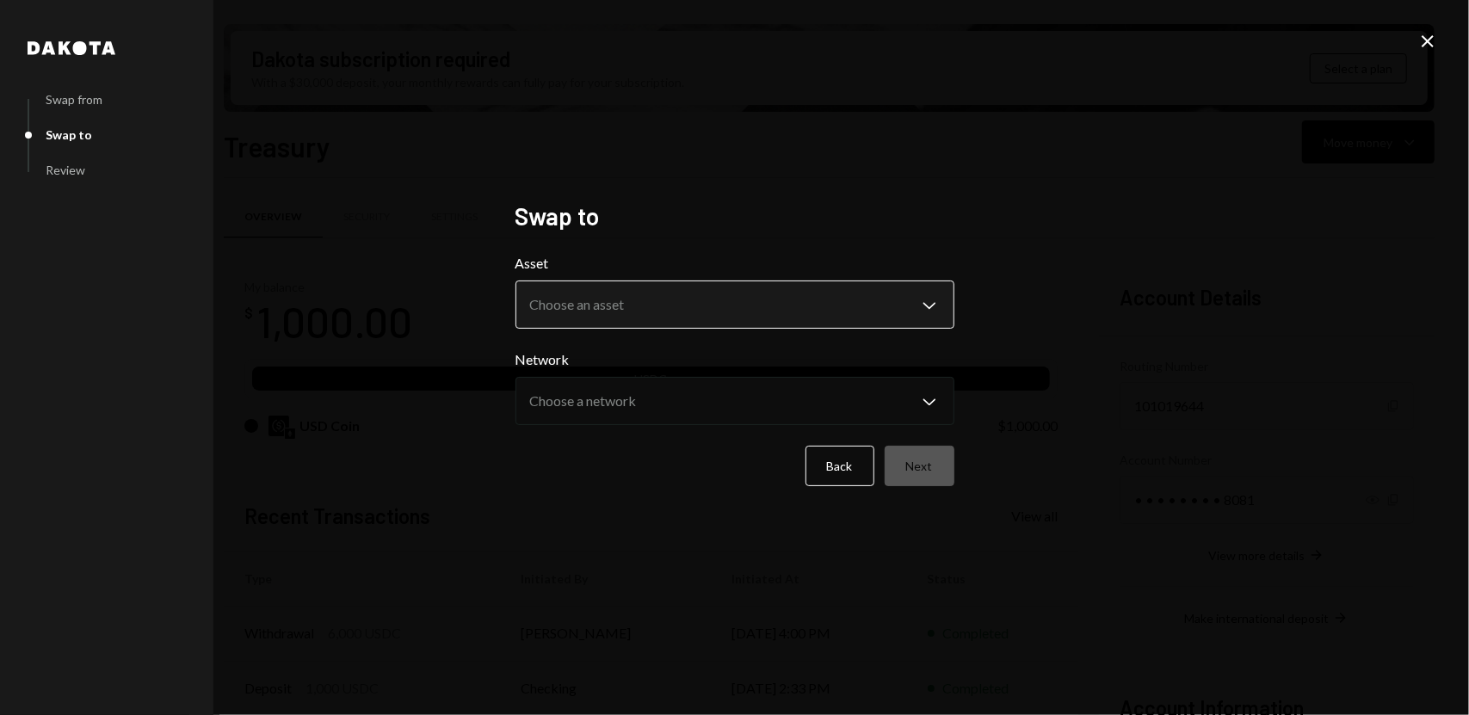
click at [675, 302] on body "A Arcaegix Inc. Caret Down Home Home Inbox Inbox Activities Transactions Accoun…" at bounding box center [734, 357] width 1469 height 715
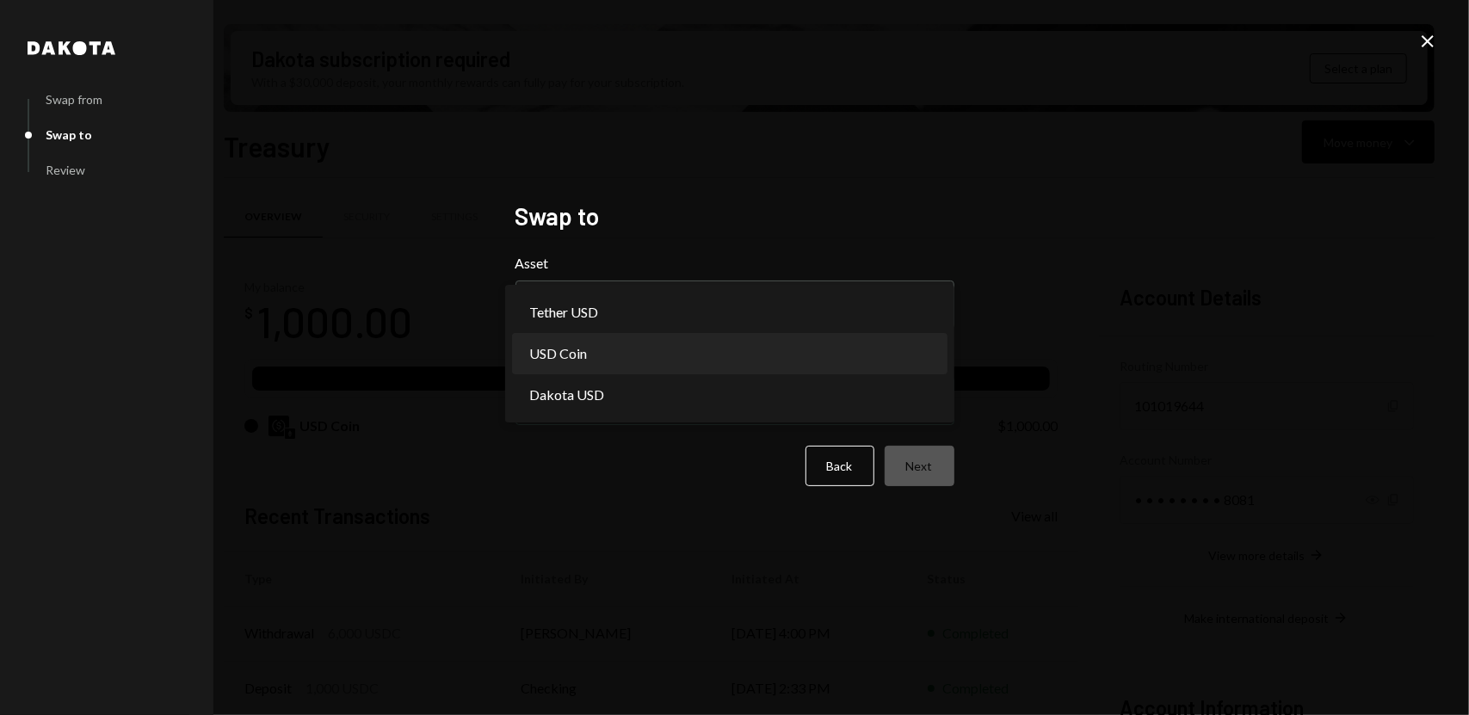
select select "****"
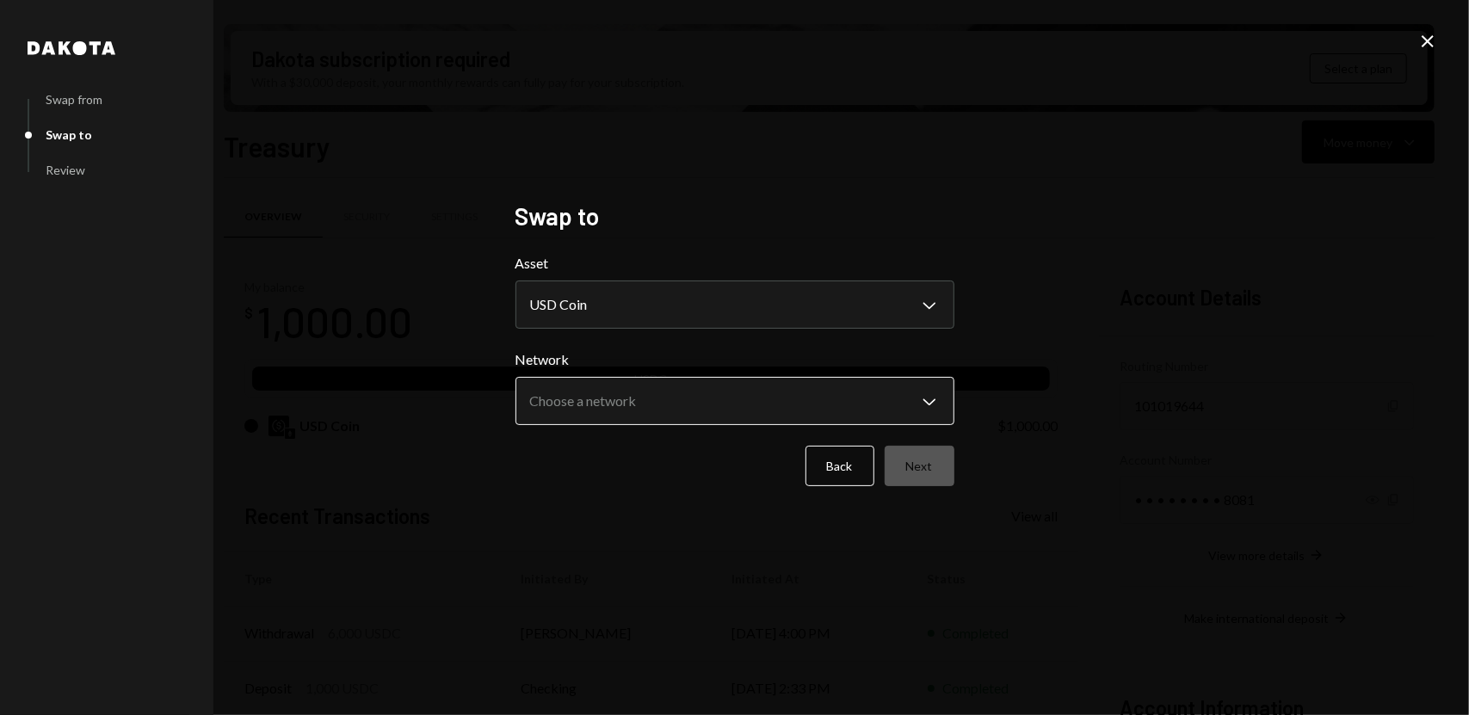
click at [671, 410] on body "A Arcaegix Inc. Caret Down Home Home Inbox Inbox Activities Transactions Accoun…" at bounding box center [734, 357] width 1469 height 715
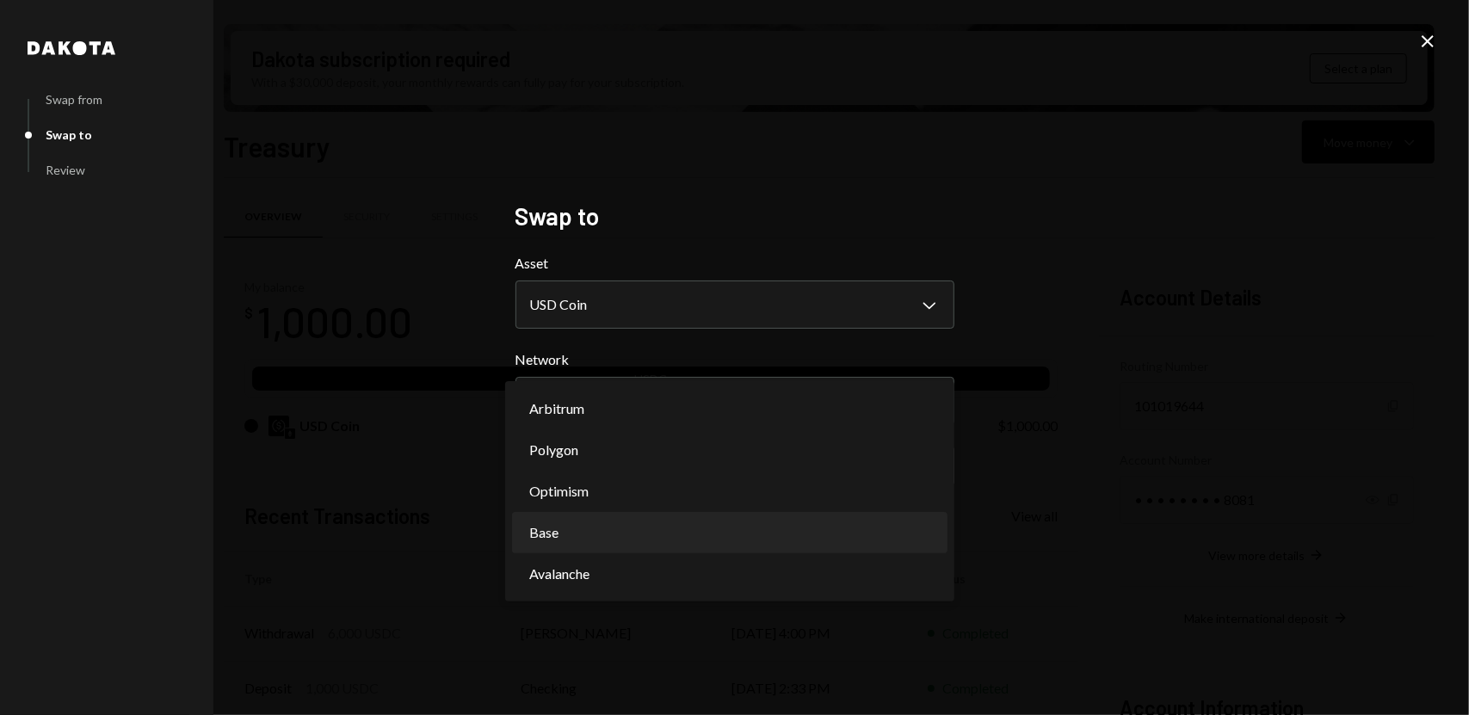
select select "**********"
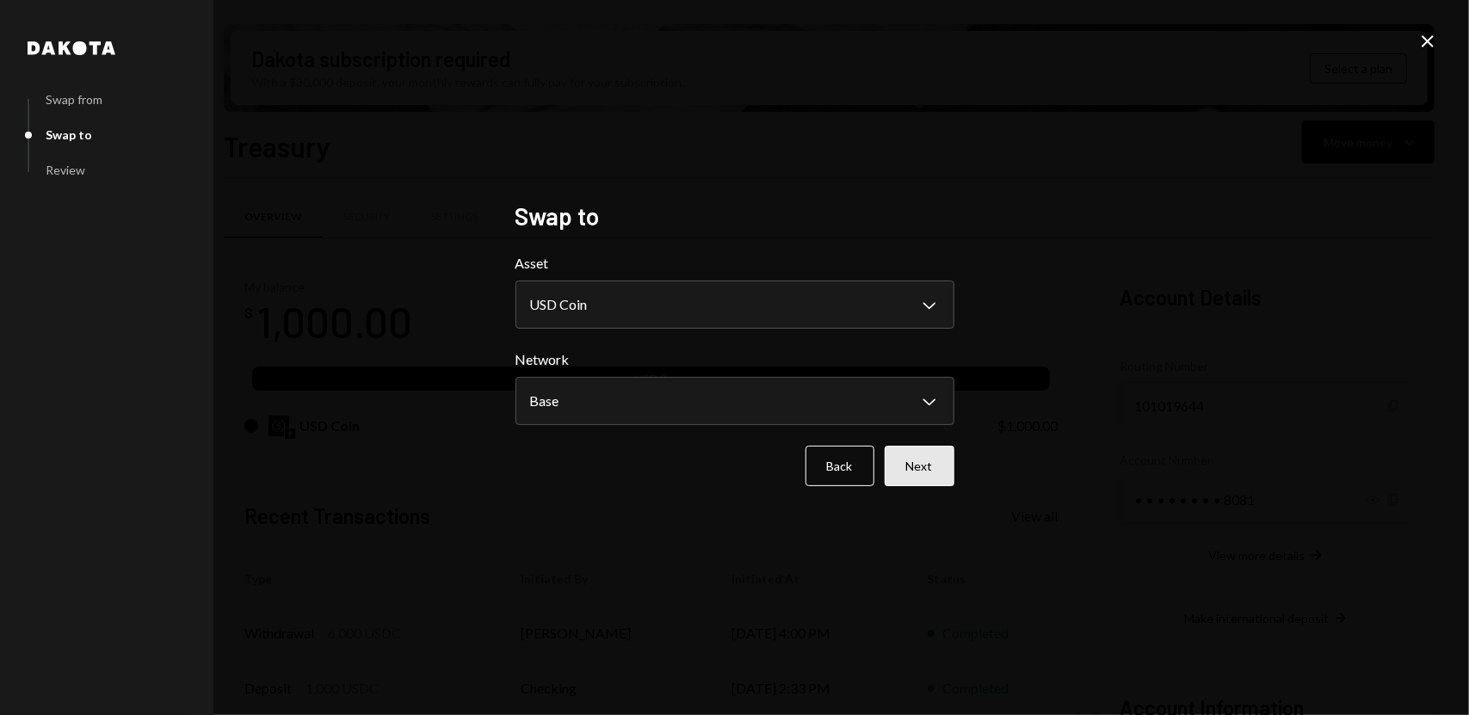
click at [919, 472] on button "Next" at bounding box center [919, 466] width 70 height 40
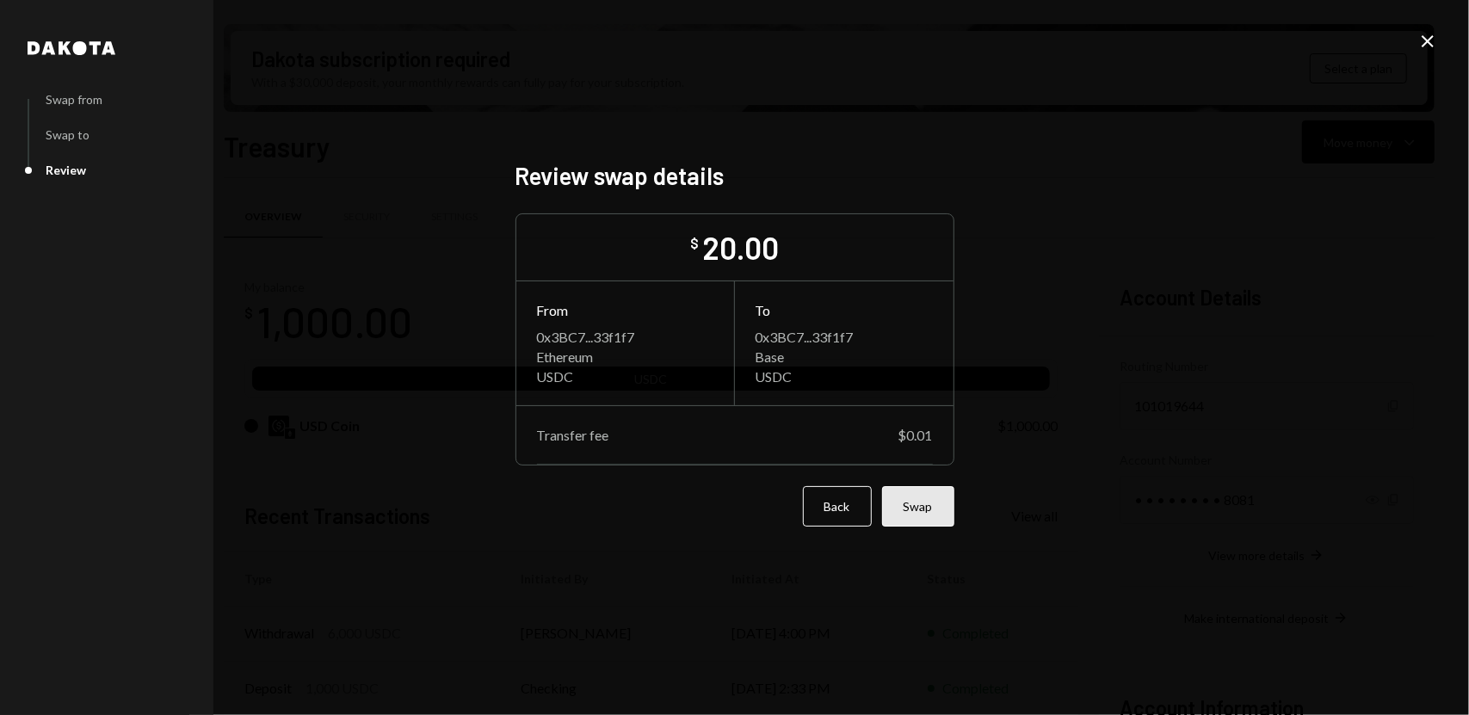
click at [921, 517] on button "Swap" at bounding box center [918, 506] width 72 height 40
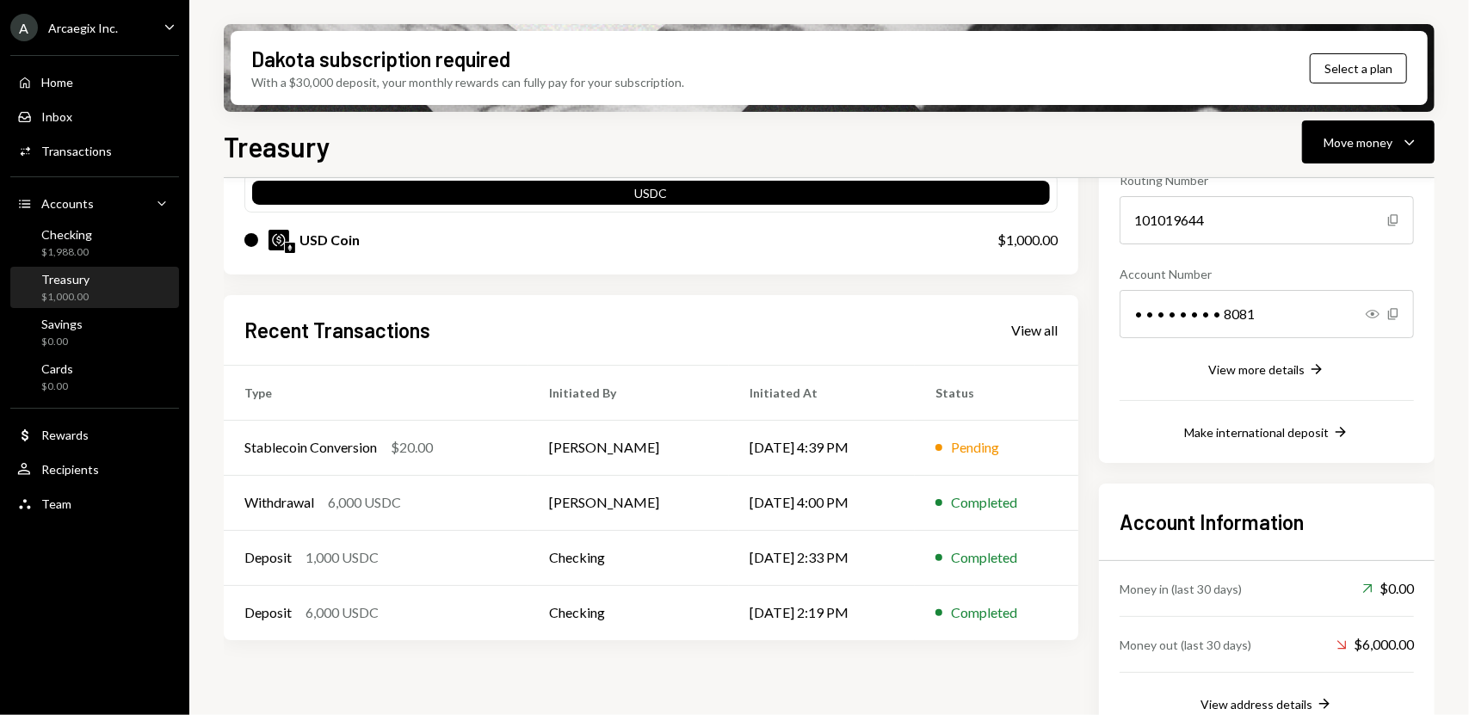
scroll to position [219, 0]
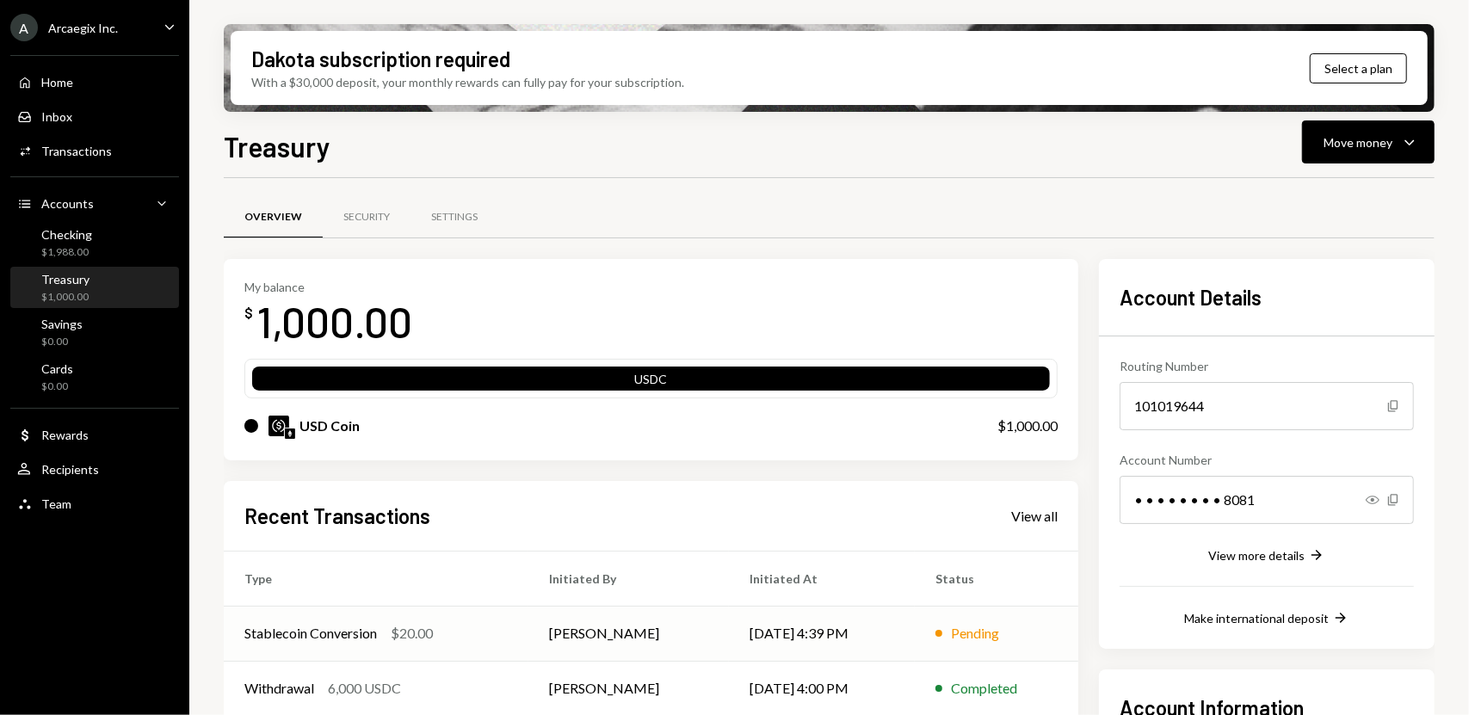
click at [788, 622] on td "[DATE] 4:39 PM" at bounding box center [822, 633] width 186 height 55
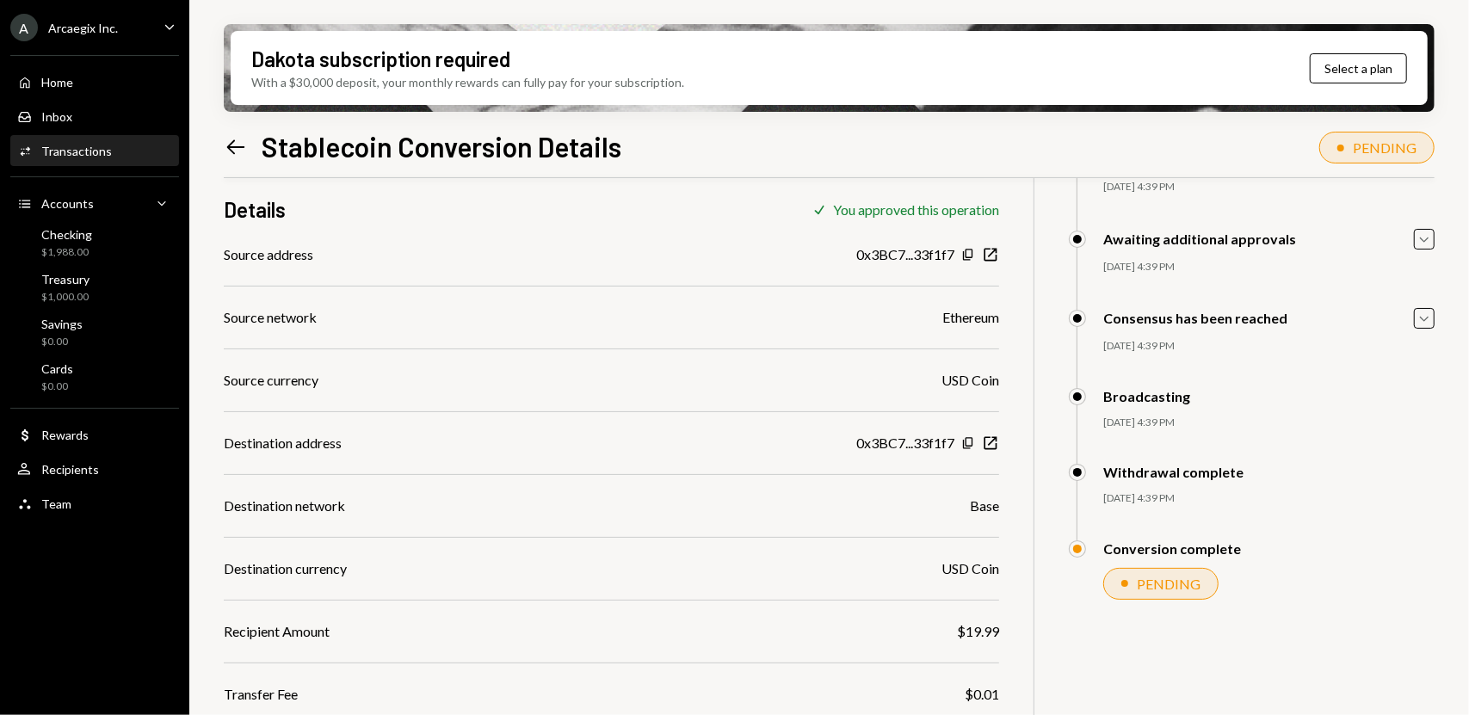
scroll to position [143, 0]
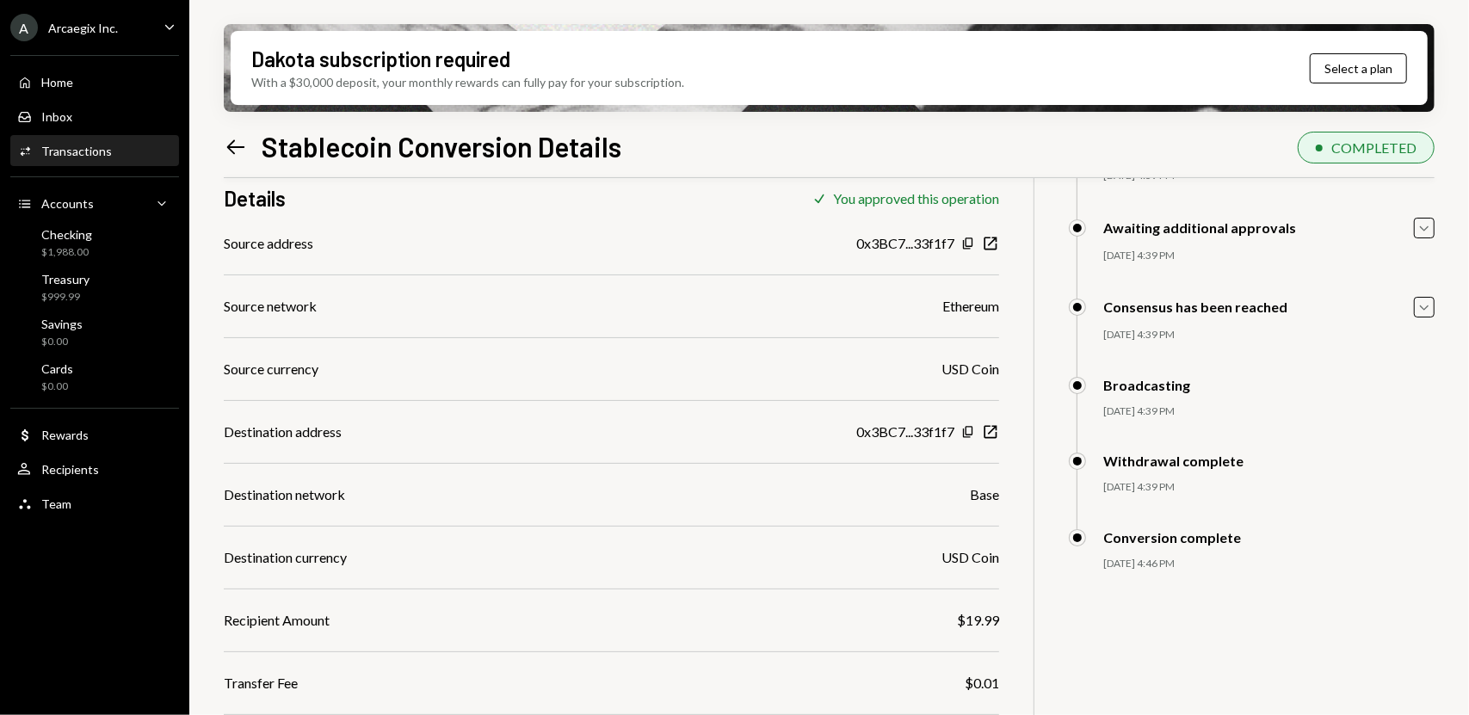
click at [255, 137] on div "Left Arrow Stablecoin Conversion Details" at bounding box center [422, 146] width 397 height 34
click at [225, 147] on icon "Left Arrow" at bounding box center [236, 147] width 24 height 24
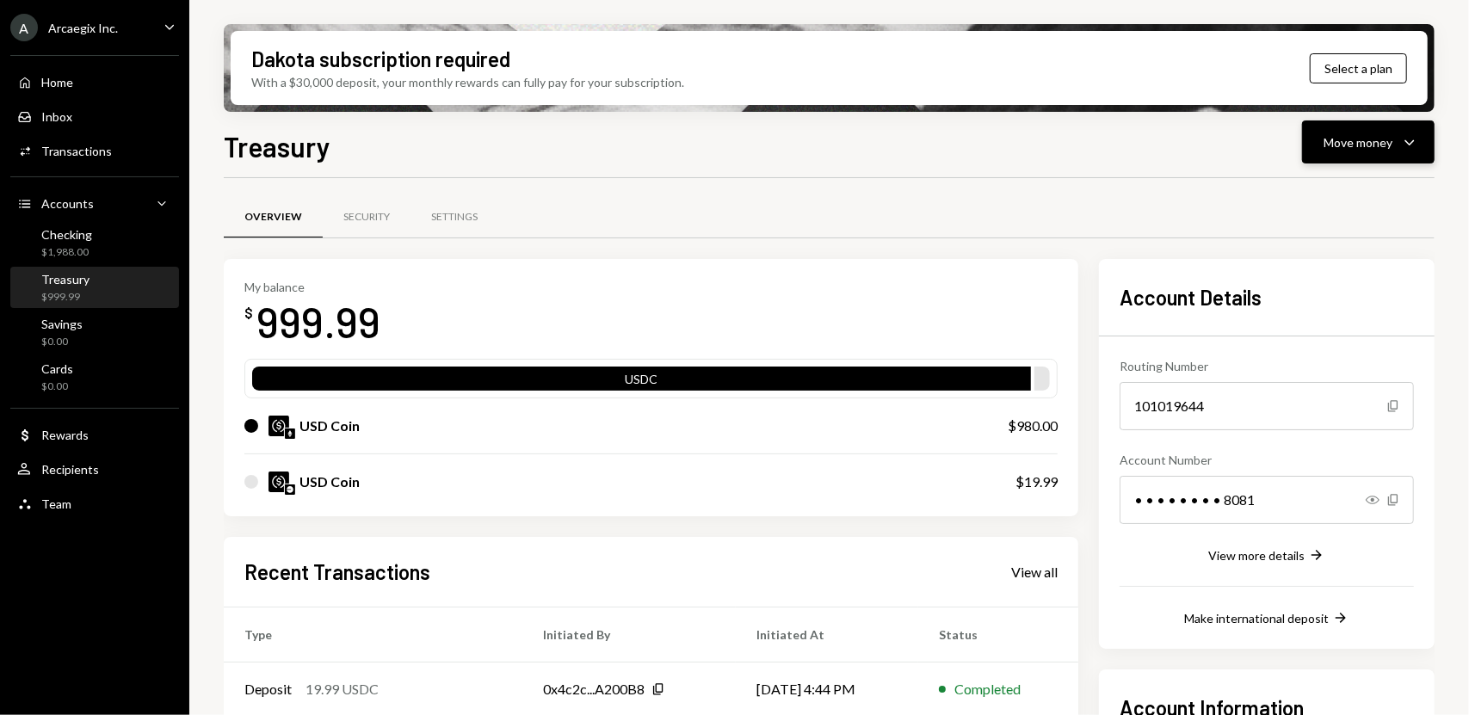
click at [1396, 135] on div "Move money Caret Down" at bounding box center [1367, 142] width 89 height 21
click at [1324, 206] on div "Withdraw Send" at bounding box center [1341, 194] width 172 height 39
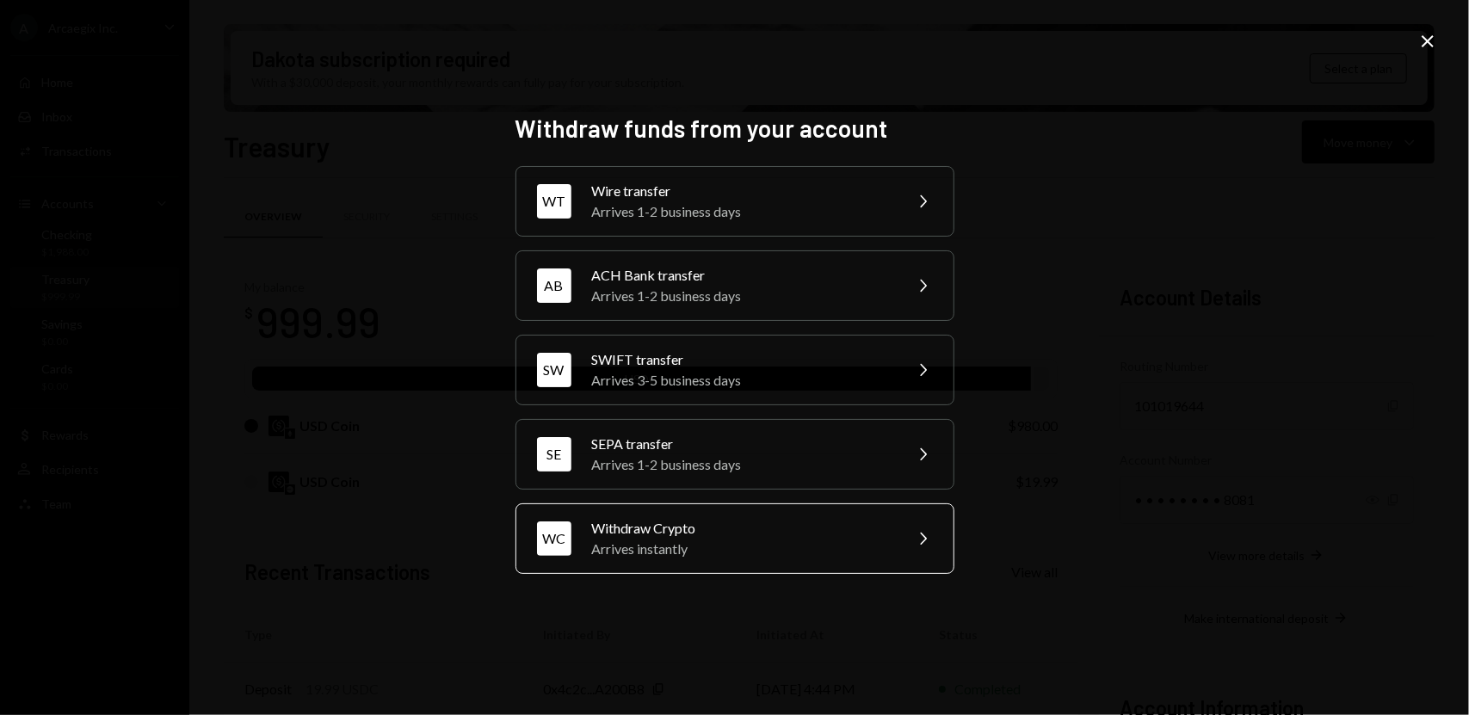
click at [704, 564] on div "WC Withdraw Crypto Arrives instantly Chevron Right" at bounding box center [734, 538] width 439 height 71
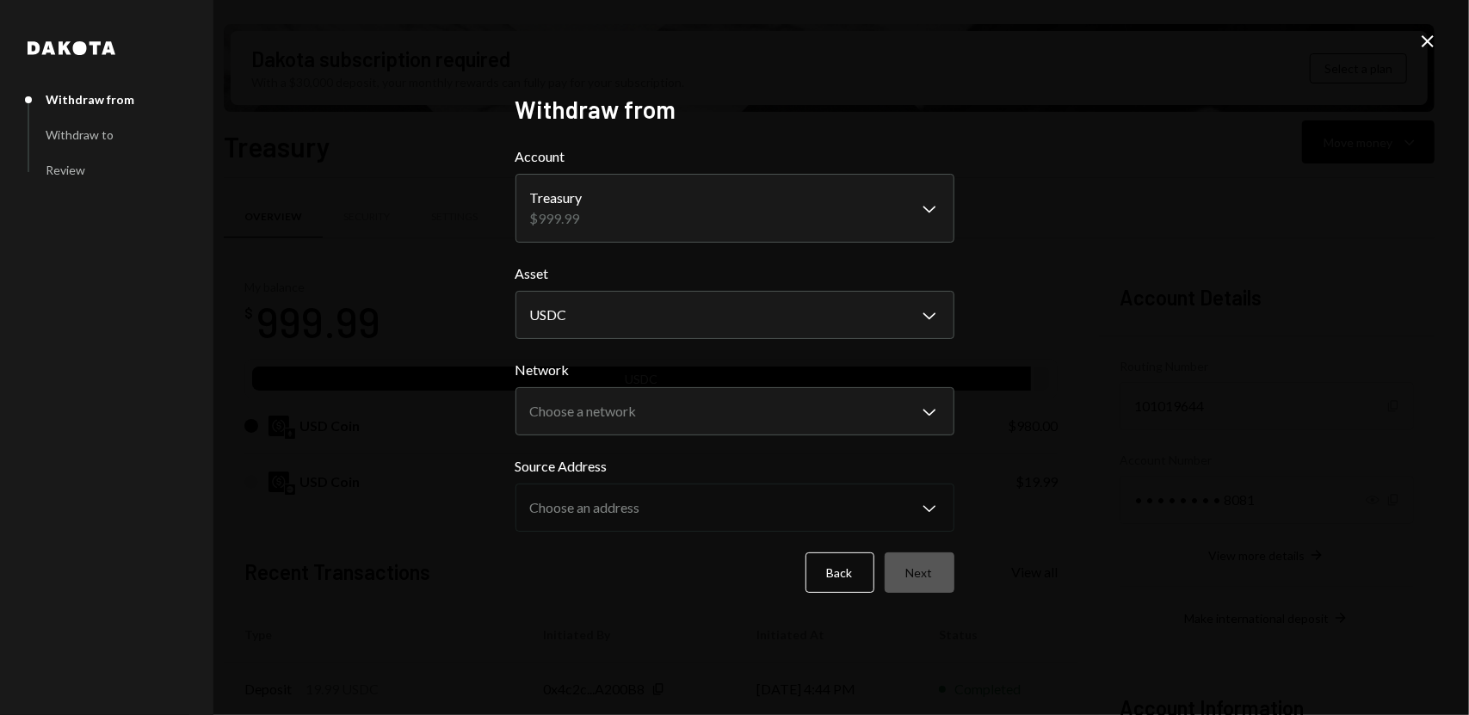
click at [893, 250] on form "**********" at bounding box center [734, 369] width 439 height 447
click at [800, 330] on body "A Arcaegix Inc. Caret Down Home Home Inbox Inbox Activities Transactions Accoun…" at bounding box center [734, 357] width 1469 height 715
click at [704, 443] on form "**********" at bounding box center [734, 369] width 439 height 447
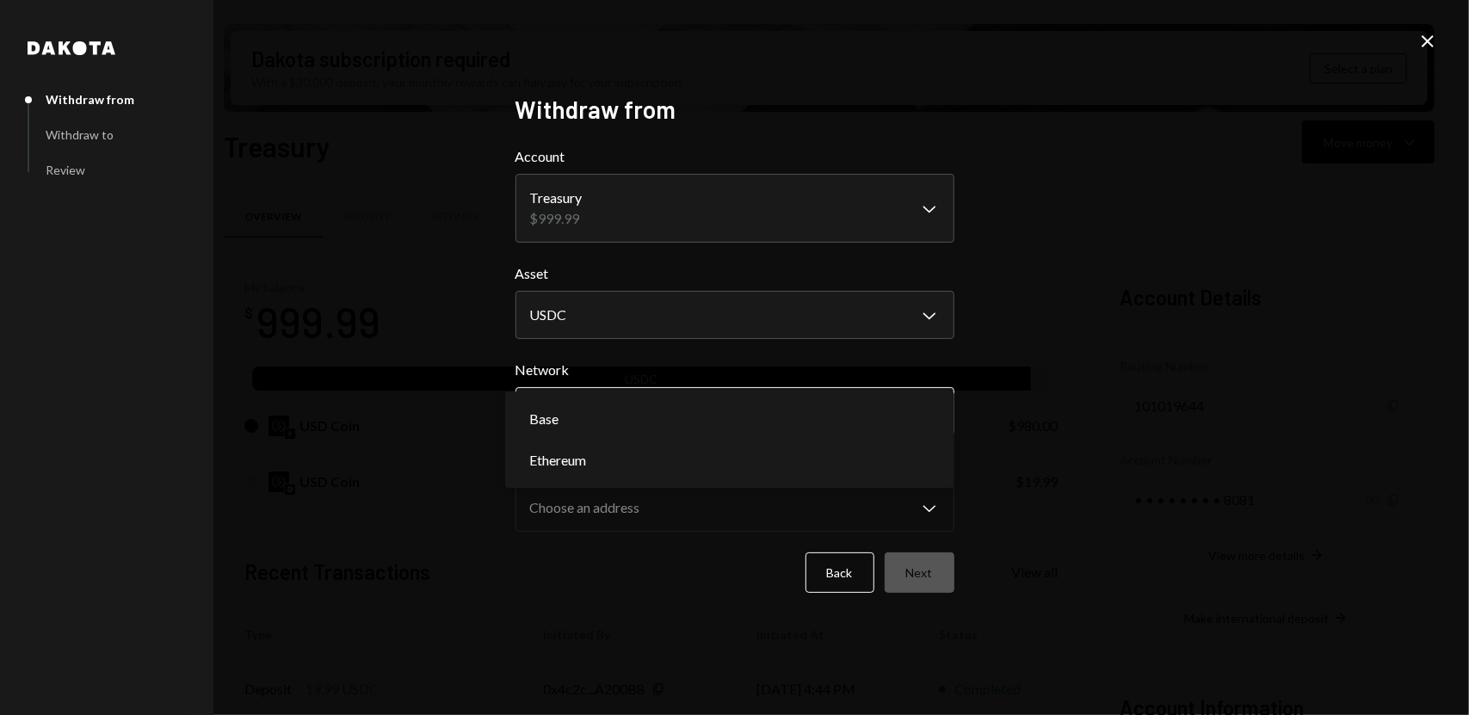
click at [705, 433] on body "A Arcaegix Inc. Caret Down Home Home Inbox Inbox Activities Transactions Accoun…" at bounding box center [734, 357] width 1469 height 715
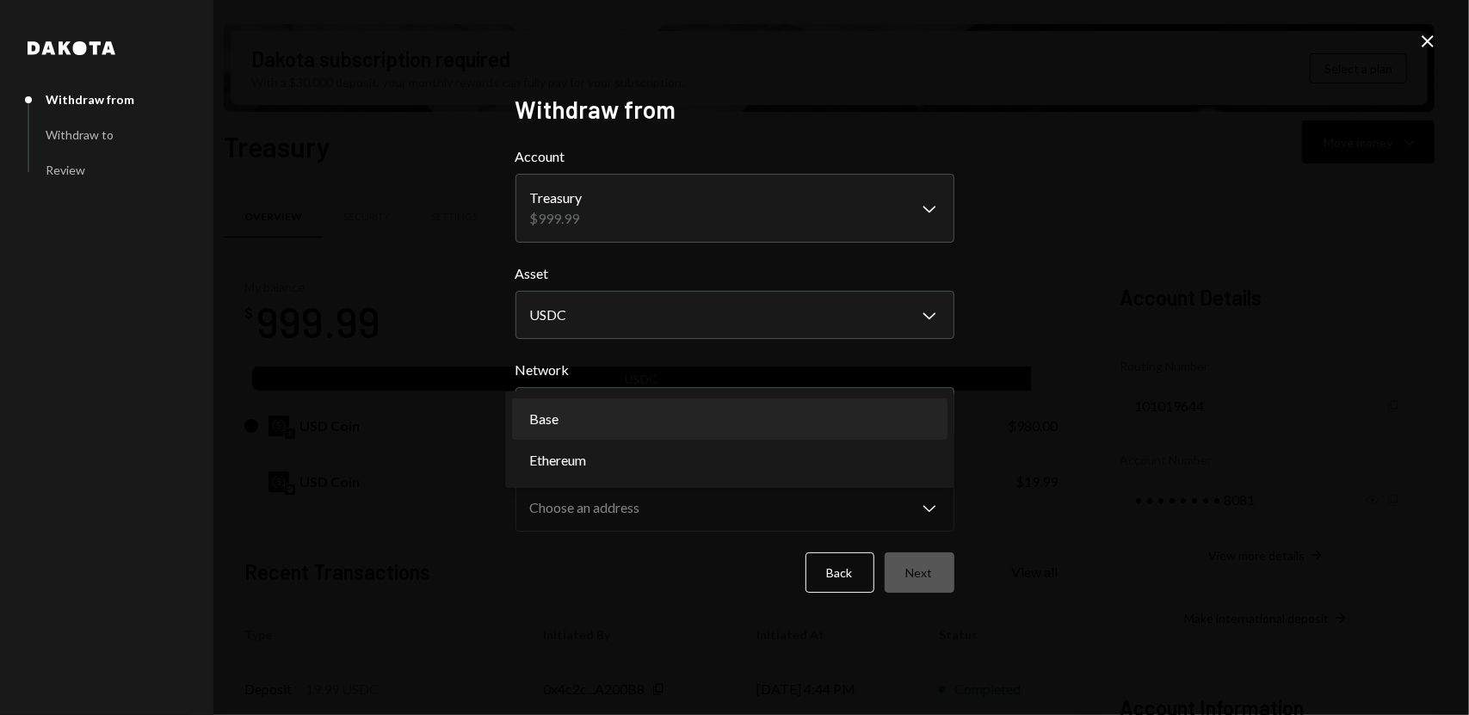
select select "**********"
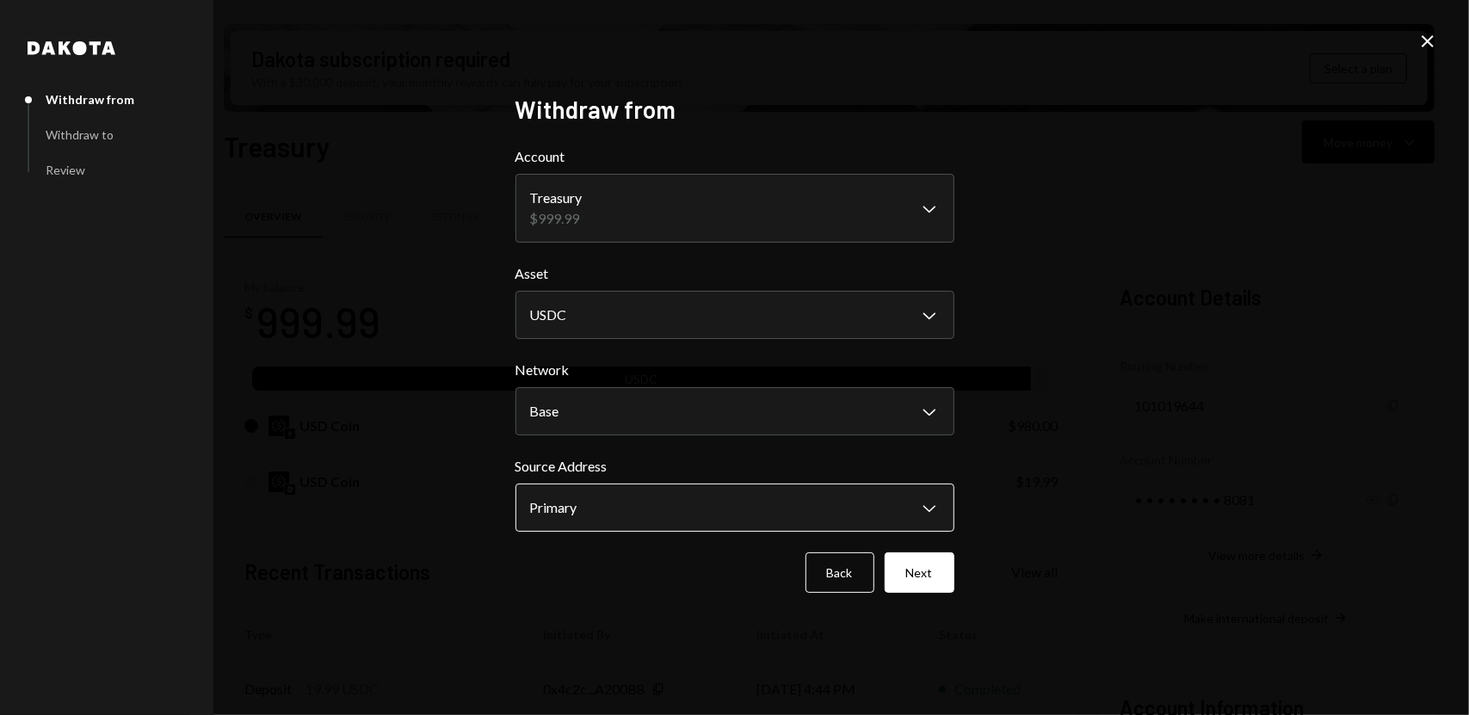
click at [625, 502] on body "A Arcaegix Inc. Caret Down Home Home Inbox Inbox Activities Transactions Accoun…" at bounding box center [734, 357] width 1469 height 715
click at [922, 550] on form "**********" at bounding box center [734, 369] width 439 height 447
click at [917, 582] on button "Next" at bounding box center [919, 572] width 70 height 40
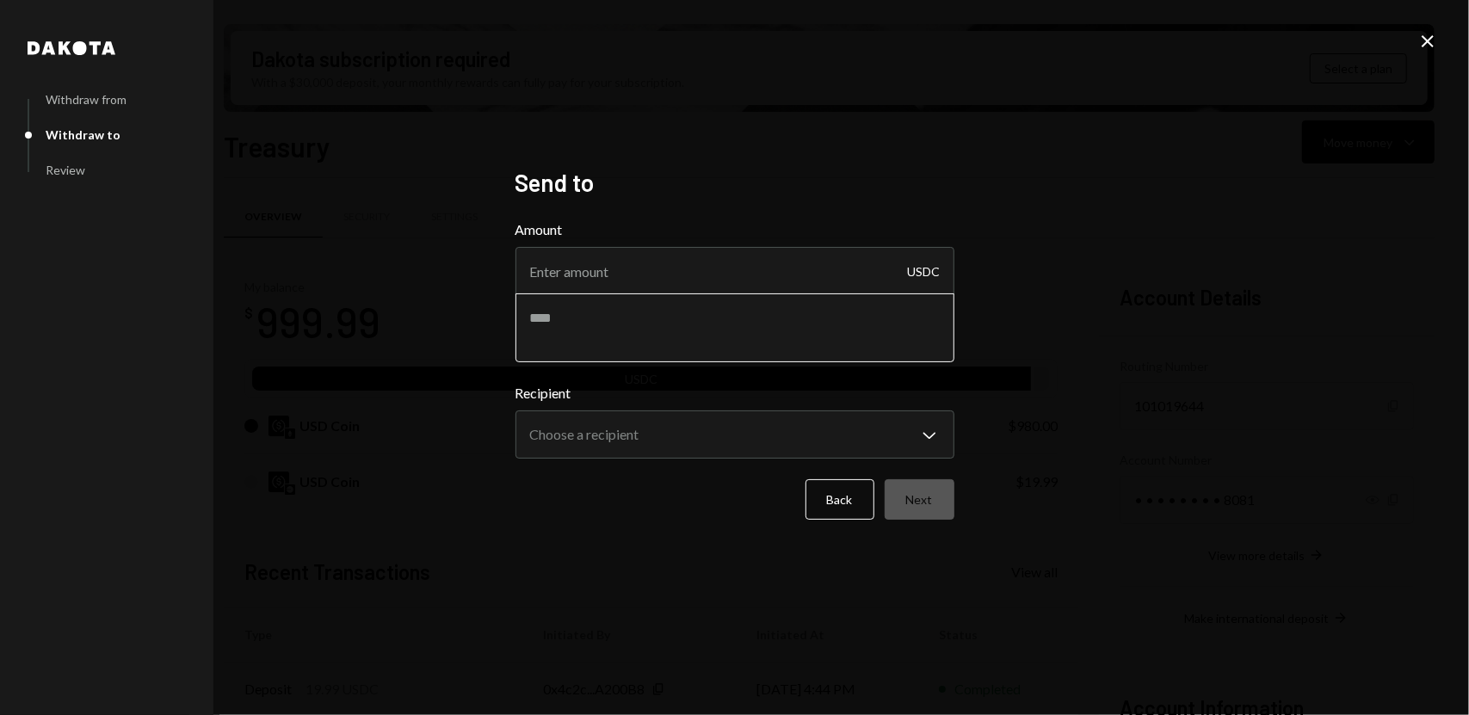
click at [645, 317] on textarea at bounding box center [734, 327] width 439 height 69
click at [651, 275] on input "Amount" at bounding box center [734, 271] width 439 height 48
type input "2"
type input "19.99"
click at [718, 428] on body "A Arcaegix Inc. Caret Down Home Home Inbox Inbox Activities Transactions Accoun…" at bounding box center [734, 357] width 1469 height 715
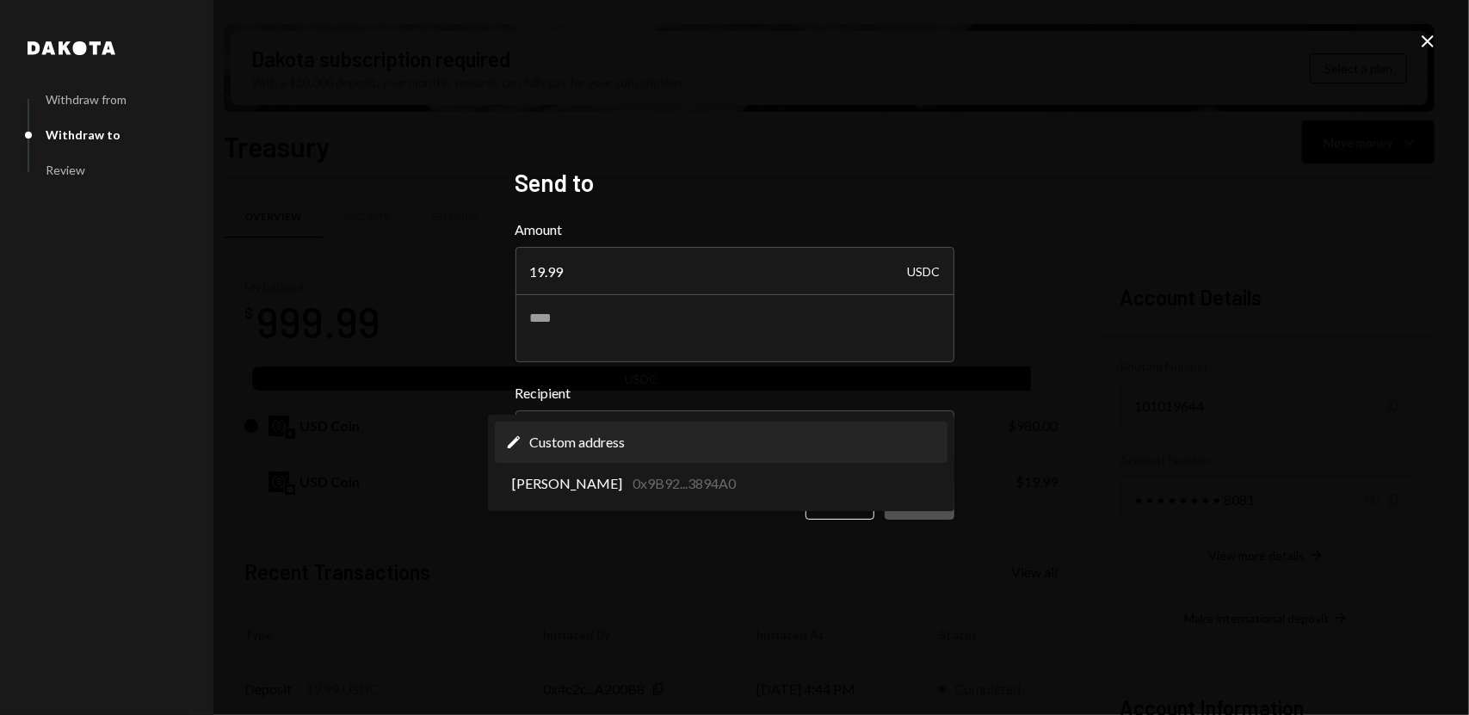
select select "**********"
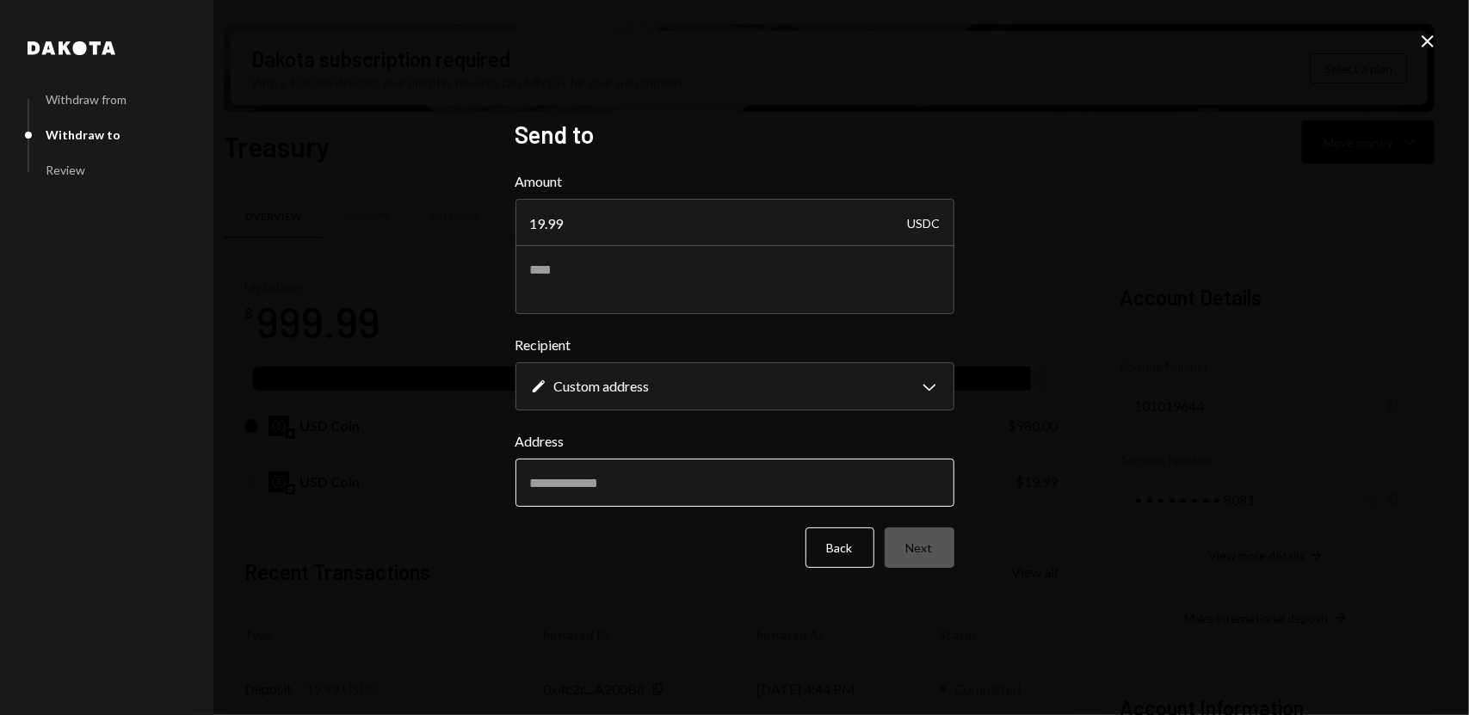
click at [652, 479] on input "Address" at bounding box center [734, 483] width 439 height 48
paste input "**********"
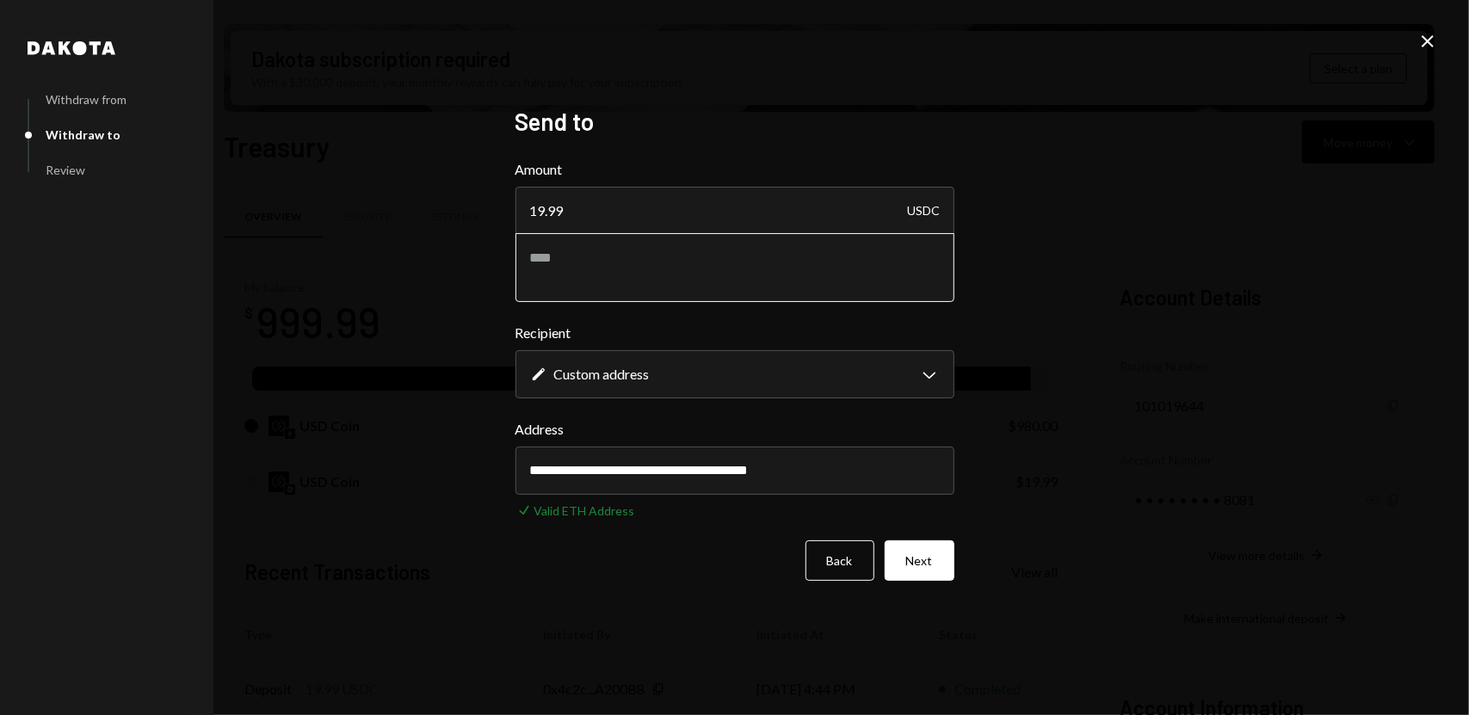
type input "**********"
click at [651, 283] on textarea at bounding box center [734, 267] width 439 height 69
click at [662, 271] on textarea at bounding box center [734, 267] width 439 height 69
type textarea "*"
type textarea "**********"
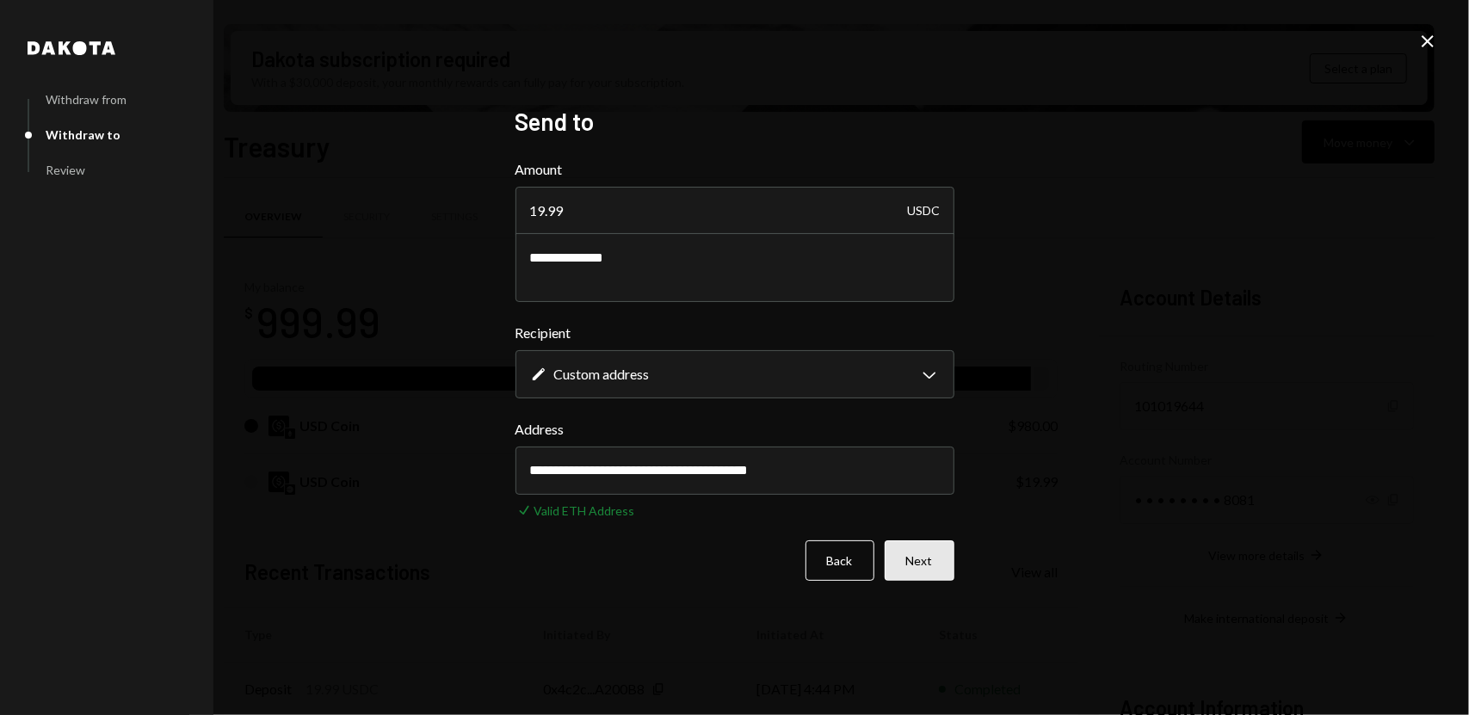
click at [928, 574] on button "Next" at bounding box center [919, 560] width 70 height 40
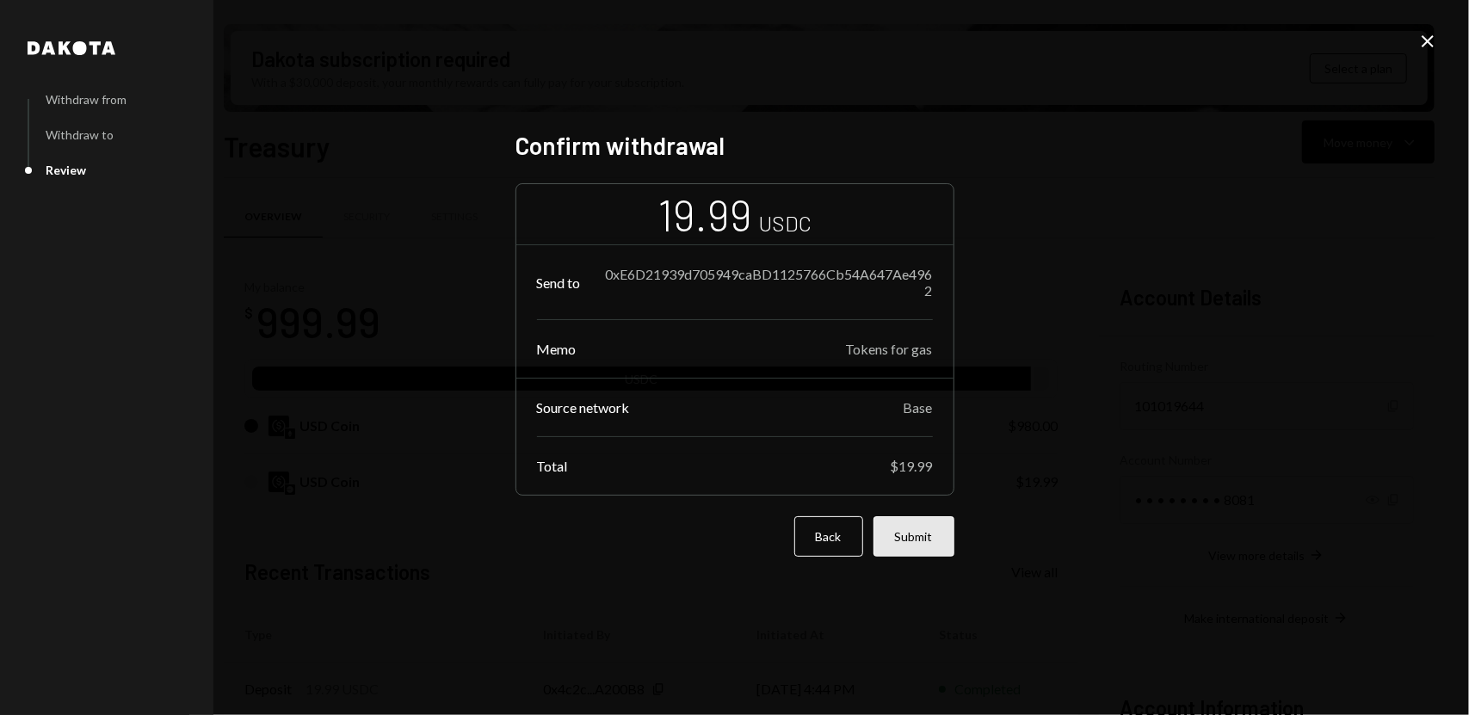
click at [909, 546] on button "Submit" at bounding box center [913, 536] width 81 height 40
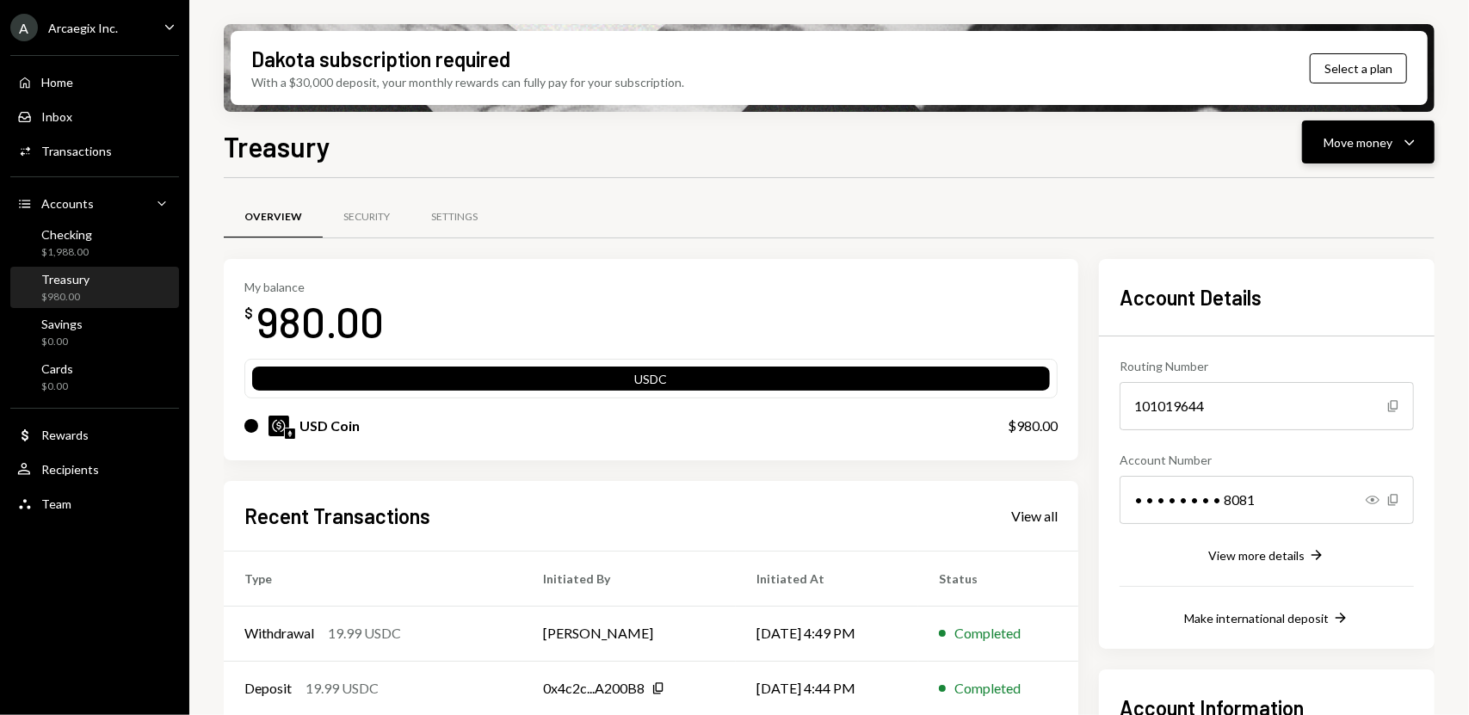
click at [1358, 139] on div "Move money" at bounding box center [1357, 142] width 69 height 18
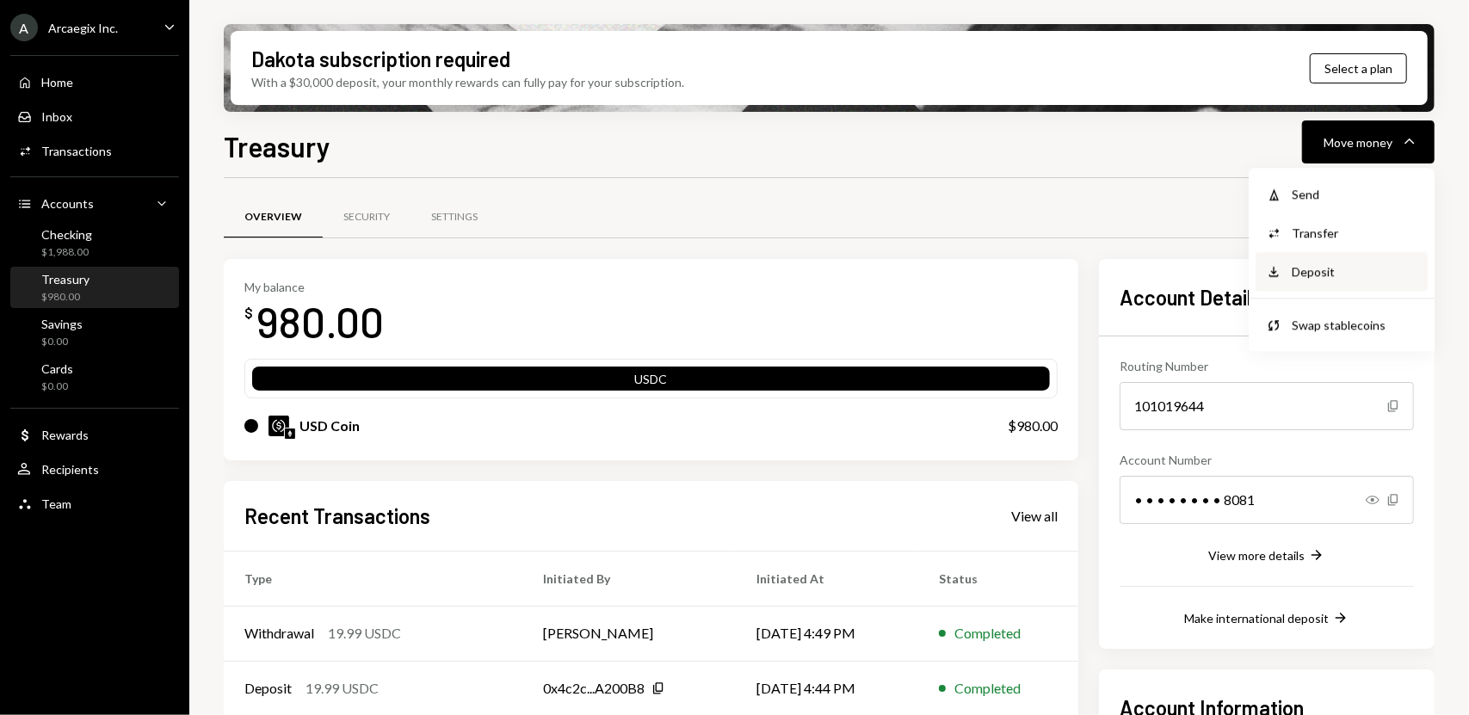
click at [1330, 277] on div "Deposit" at bounding box center [1354, 271] width 126 height 18
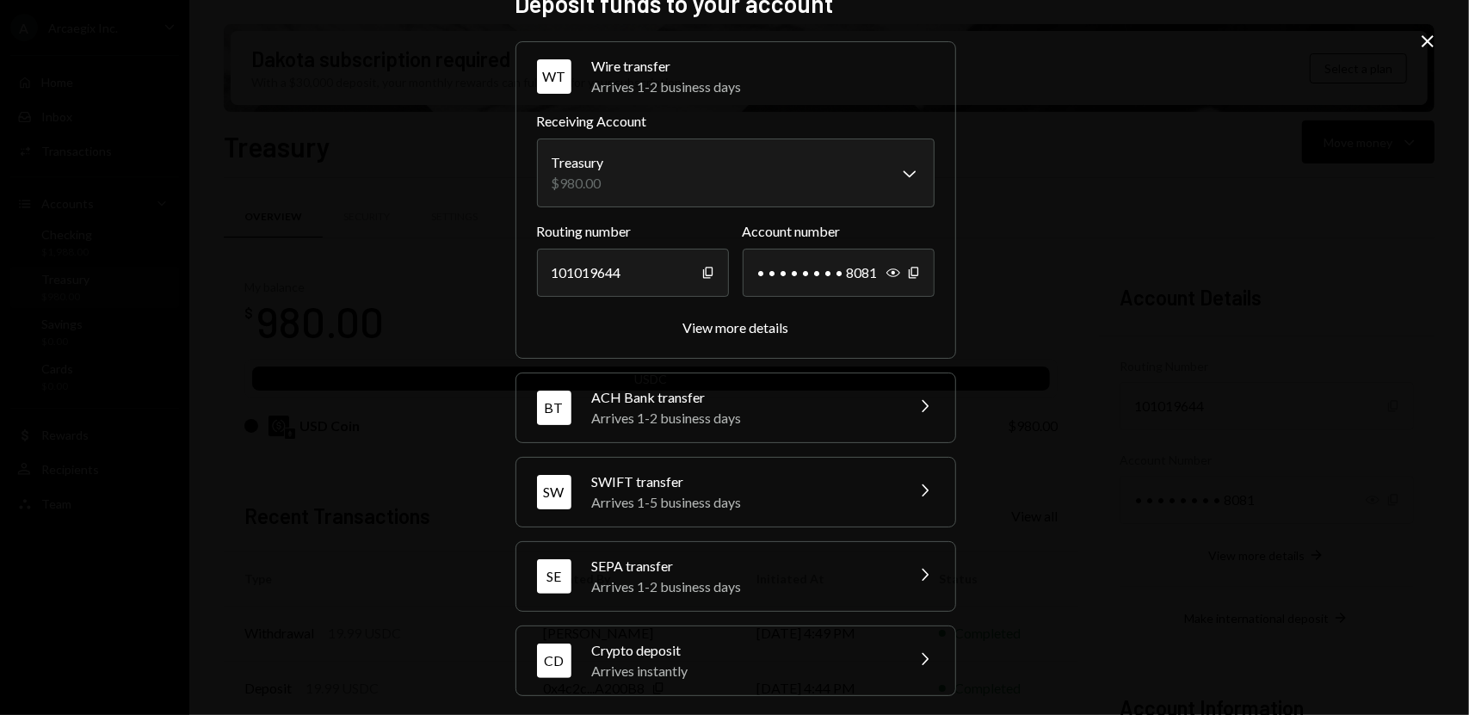
scroll to position [36, 0]
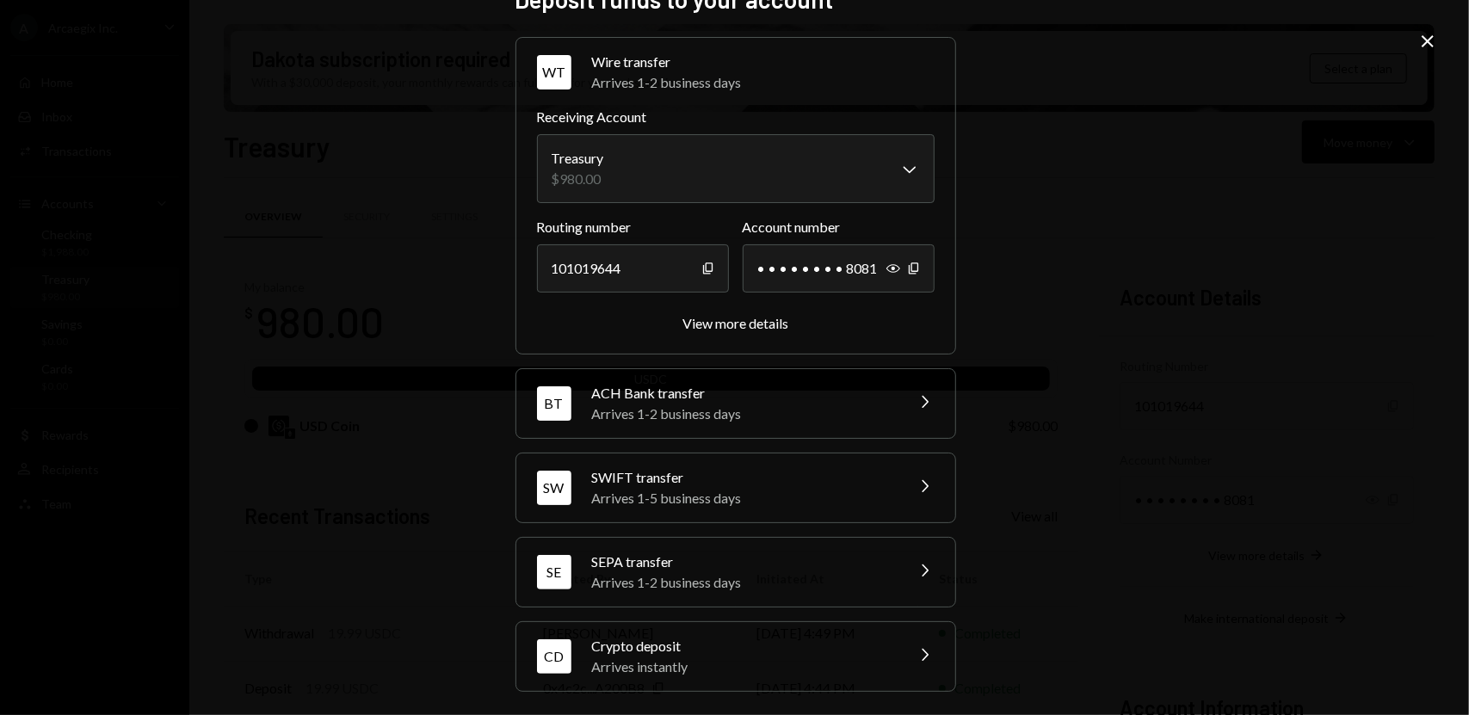
click at [696, 656] on div "Arrives instantly" at bounding box center [742, 666] width 301 height 21
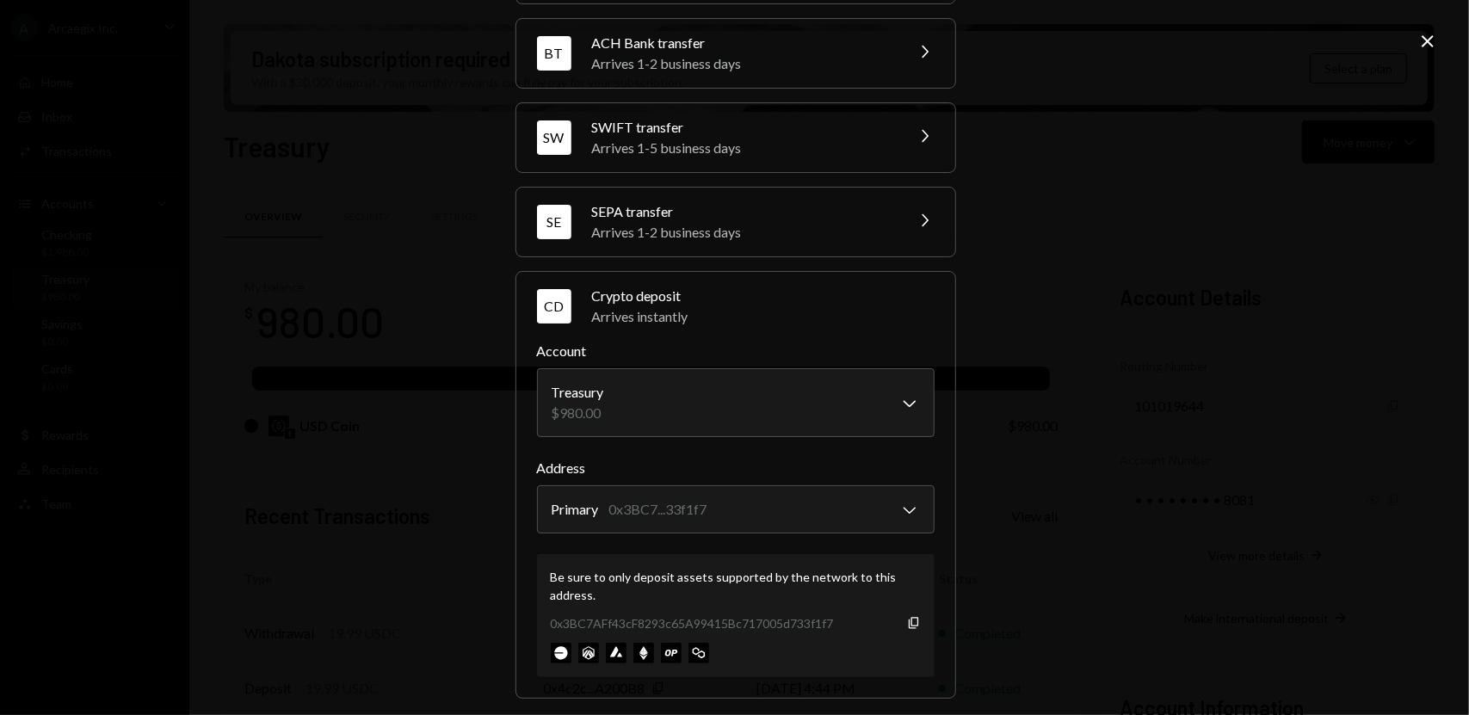
scroll to position [146, 0]
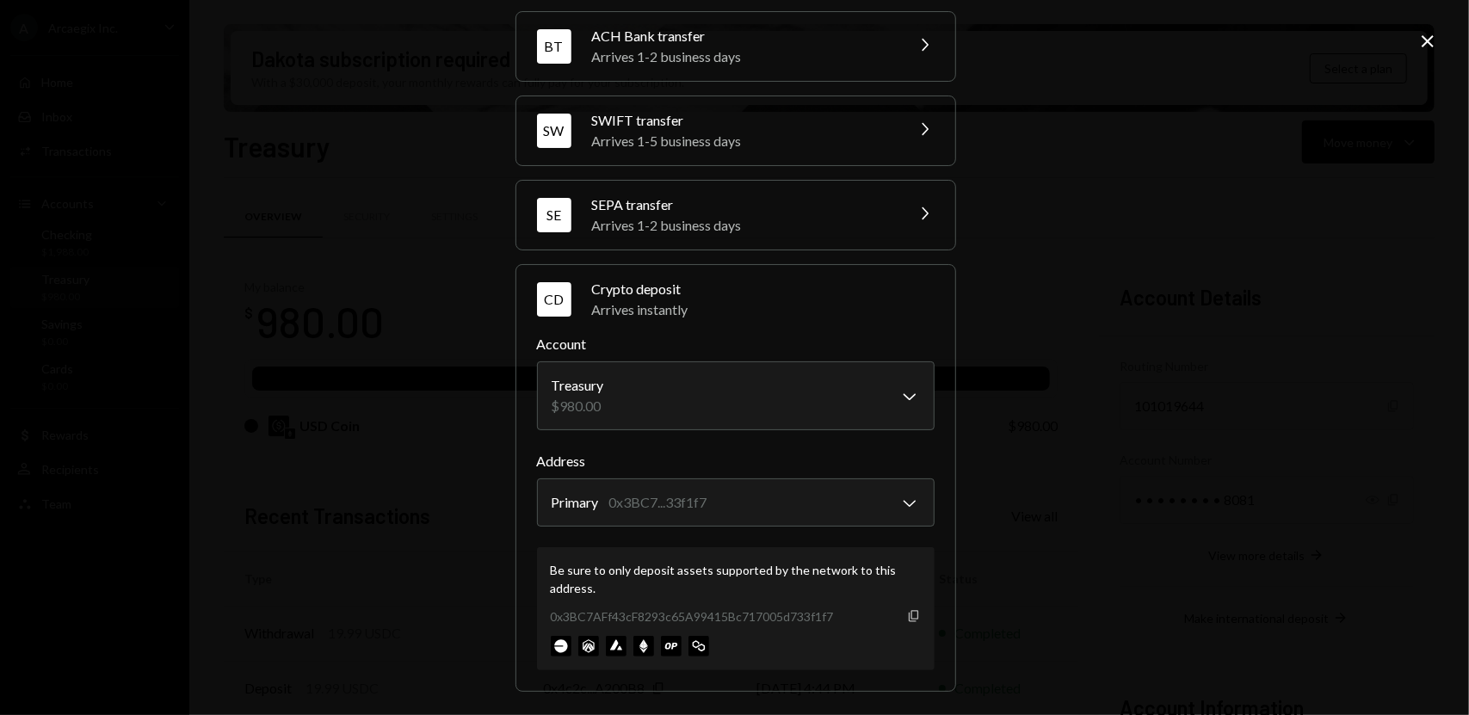
click at [907, 611] on icon "Copy" at bounding box center [914, 616] width 14 height 14
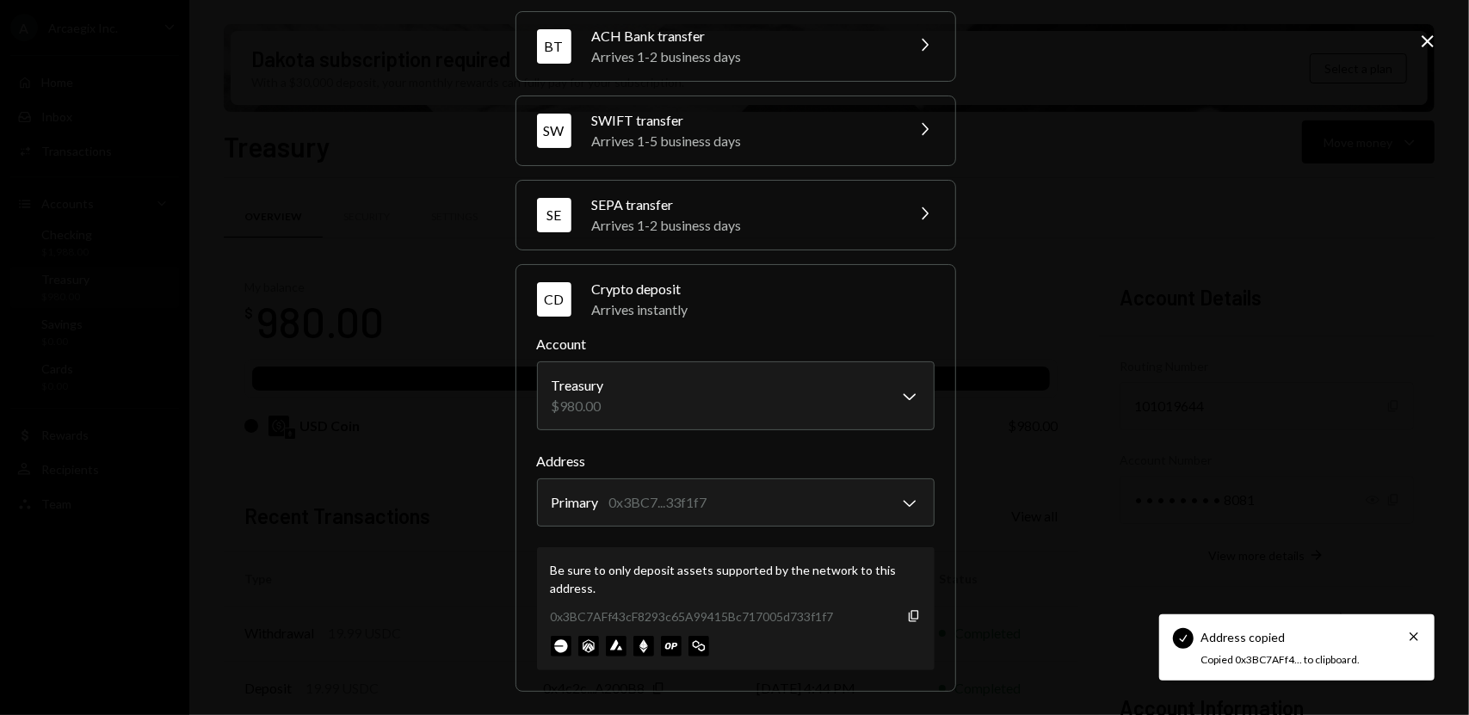
click at [1146, 332] on div "**********" at bounding box center [734, 357] width 1469 height 715
click at [1430, 40] on icon "Close" at bounding box center [1427, 41] width 21 height 21
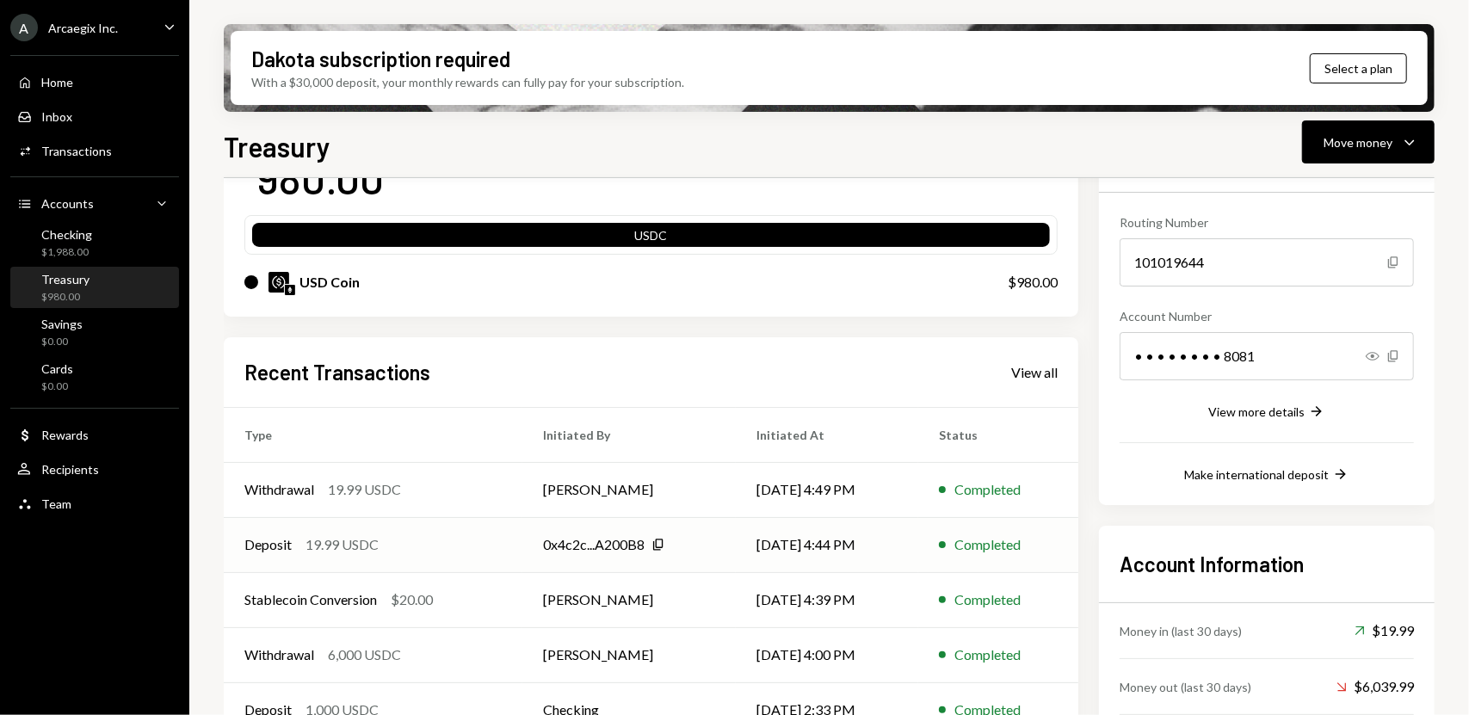
scroll to position [219, 0]
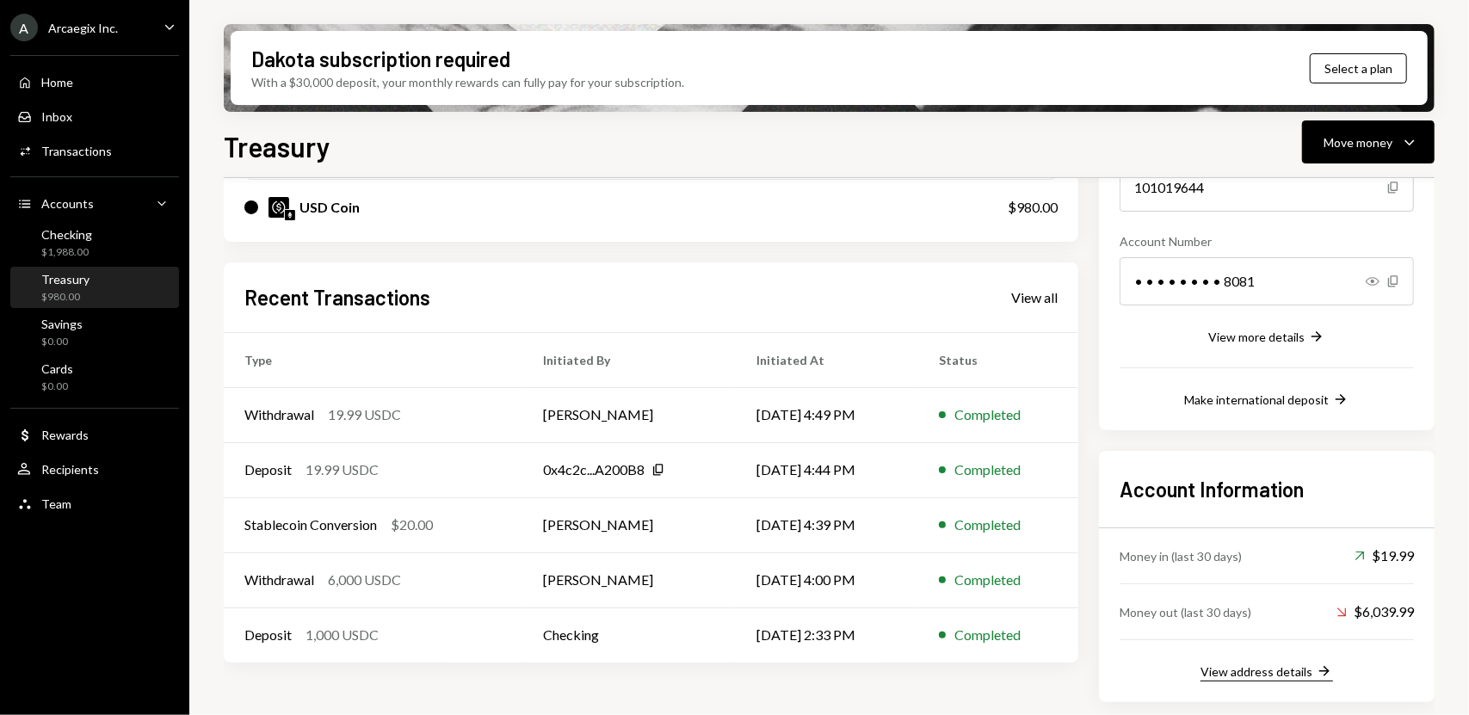
click at [1264, 676] on div "View address details" at bounding box center [1256, 671] width 112 height 15
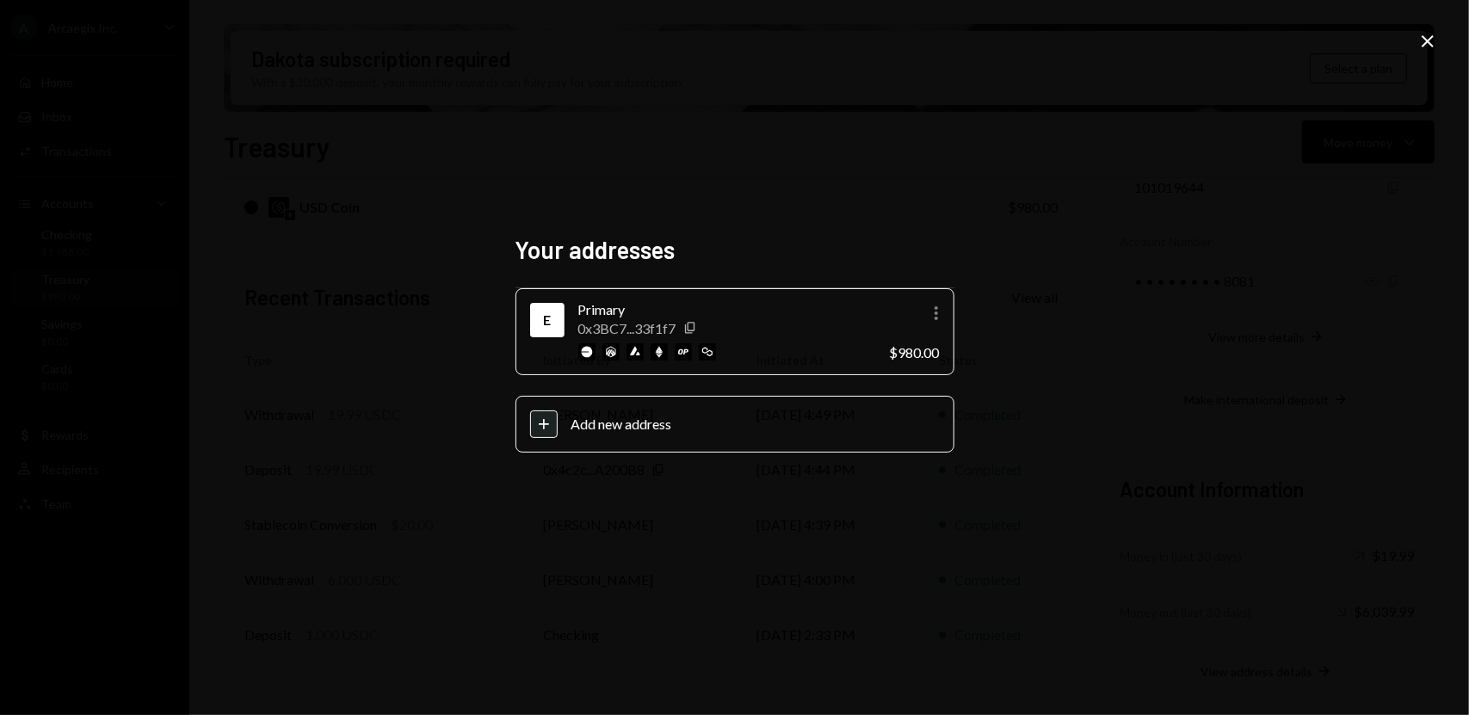
click at [1416, 44] on div "Your addresses E Primary 0x3BC7...33f1f7 Copy More $980.00 Plus Add new address…" at bounding box center [734, 357] width 1469 height 715
click at [1423, 42] on icon "Close" at bounding box center [1427, 41] width 21 height 21
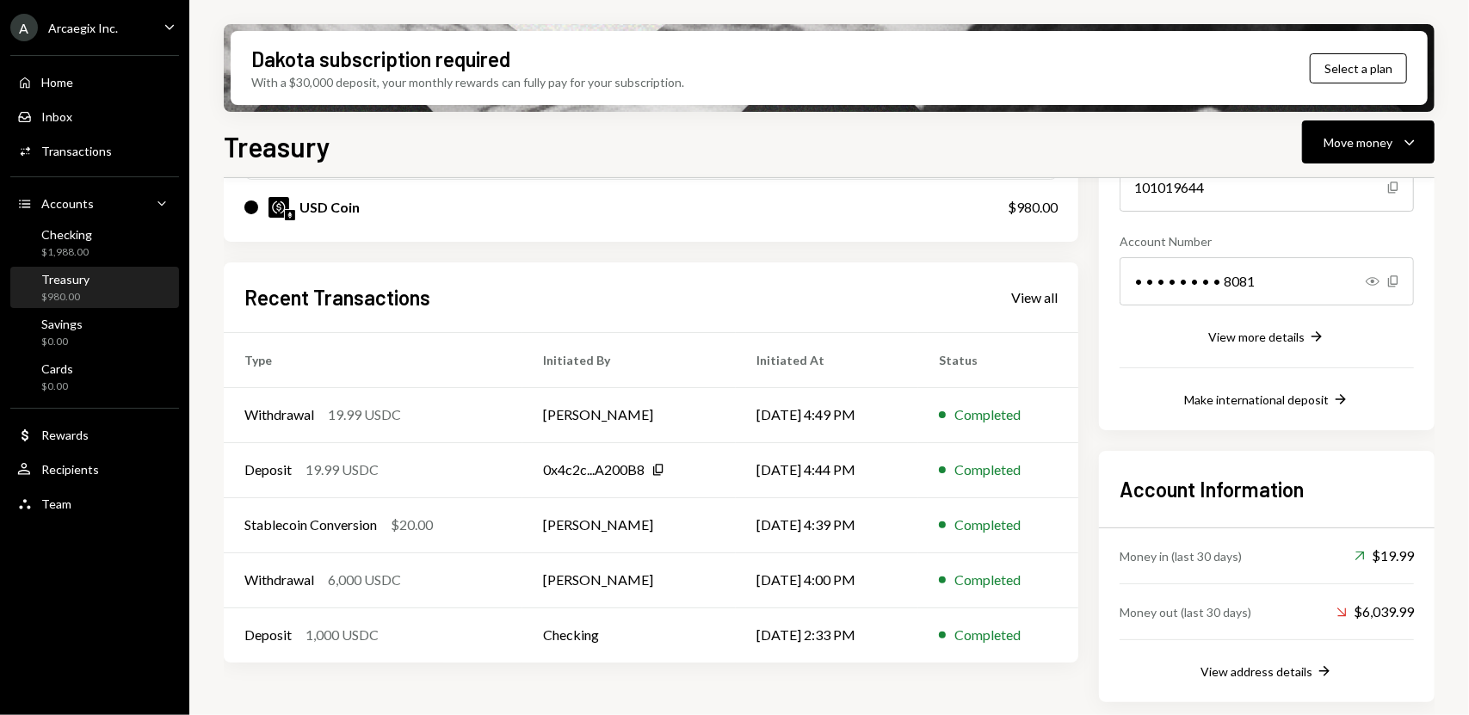
click at [69, 292] on div "$980.00" at bounding box center [65, 297] width 48 height 15
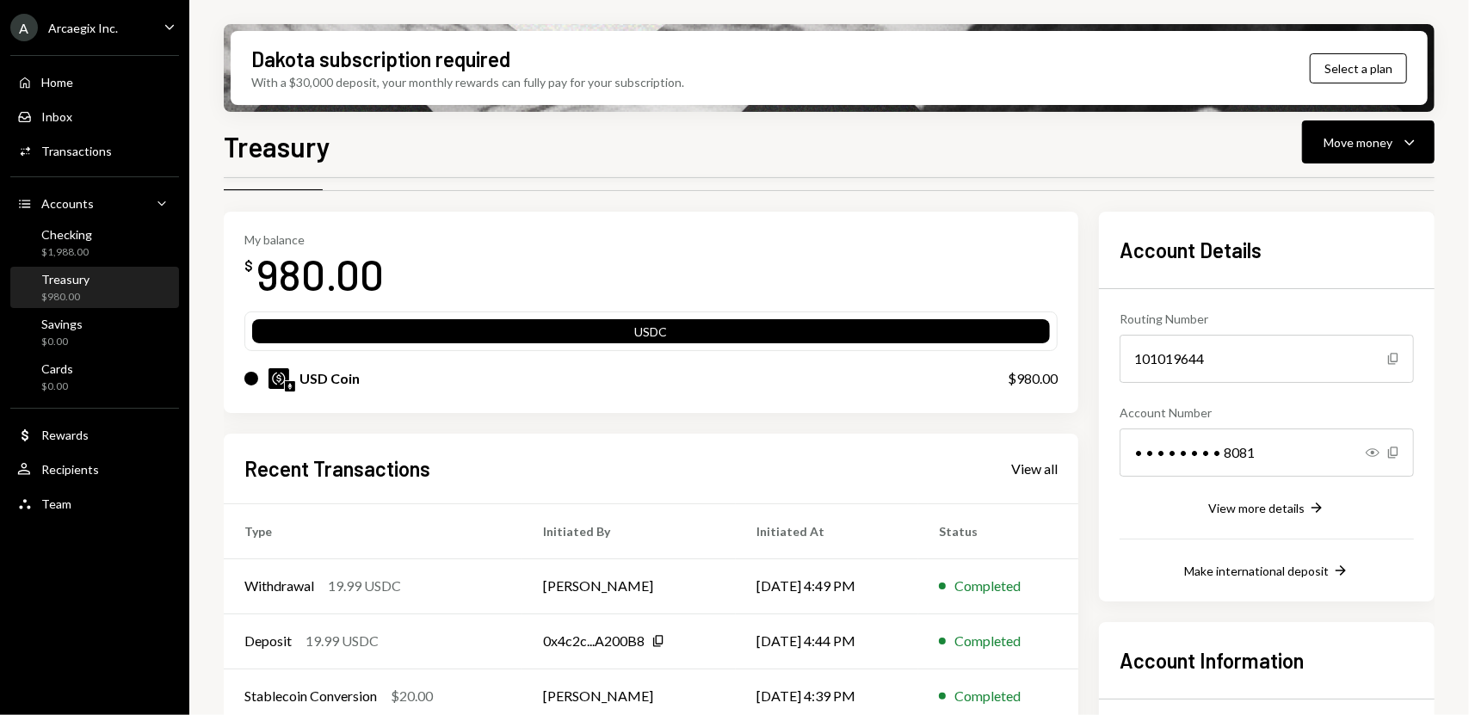
scroll to position [46, 0]
click at [1358, 163] on button "Move money Caret Down" at bounding box center [1368, 141] width 132 height 43
click at [920, 175] on div "Treasury Move money Caret Down Overview Security Settings My balance $ 980.00 U…" at bounding box center [829, 471] width 1211 height 691
click at [1380, 145] on div "Move money" at bounding box center [1357, 142] width 69 height 18
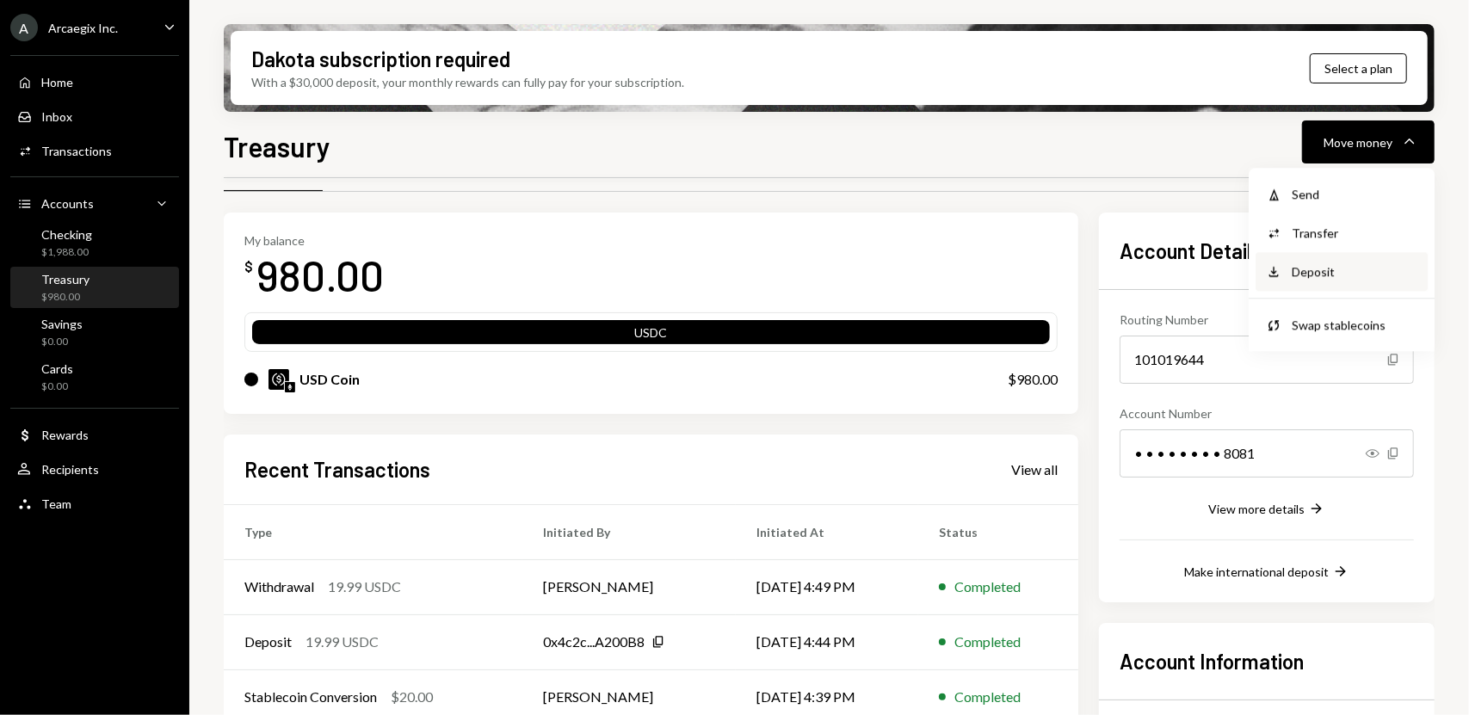
click at [1315, 269] on div "Deposit" at bounding box center [1354, 271] width 126 height 18
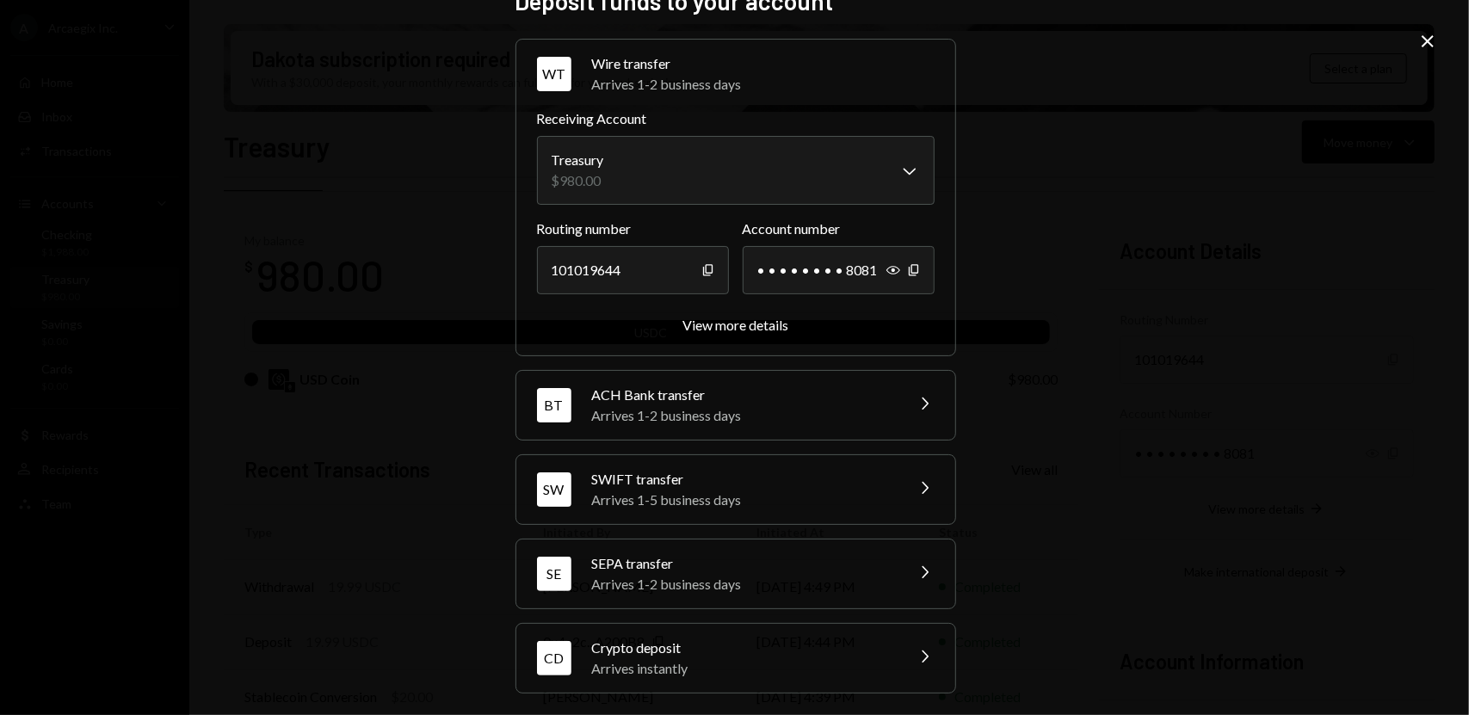
scroll to position [36, 0]
click at [738, 656] on div "Arrives instantly" at bounding box center [742, 666] width 301 height 21
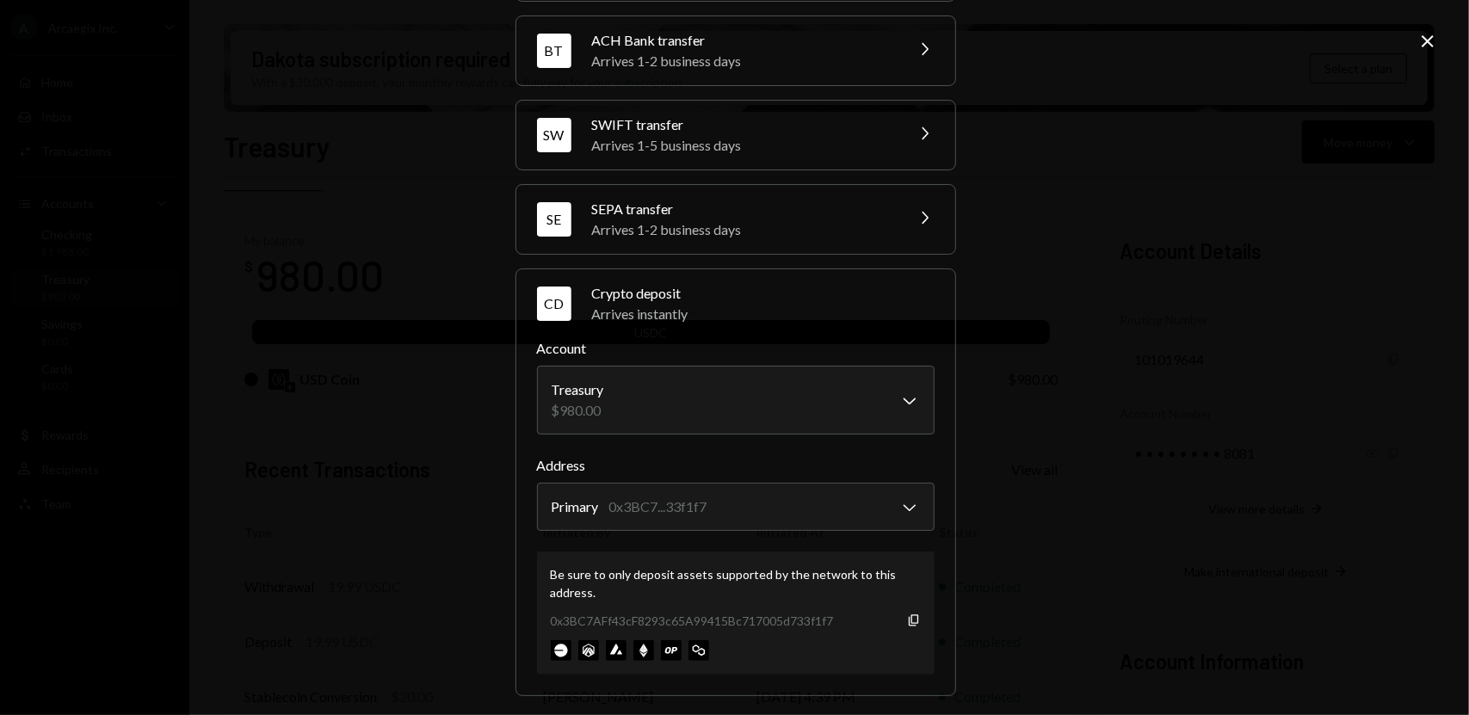
scroll to position [146, 0]
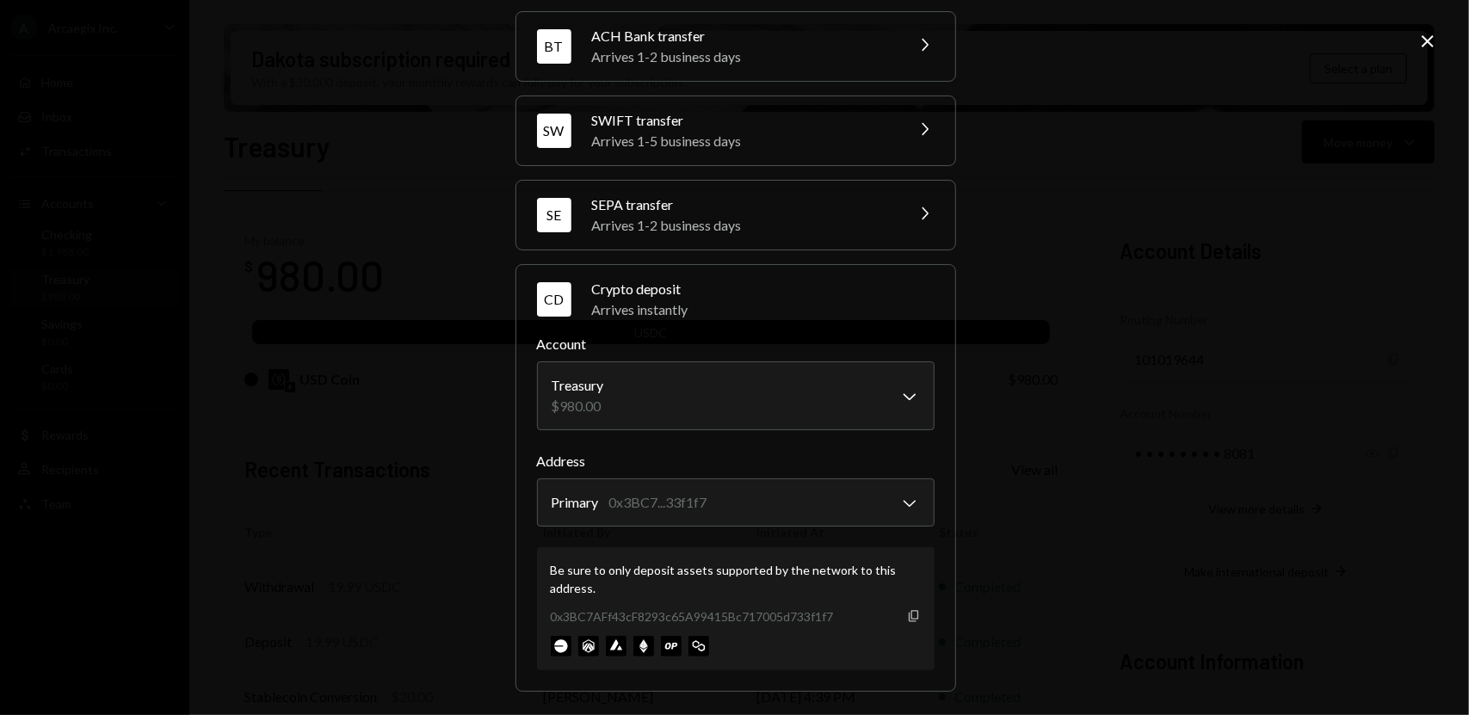
click at [907, 613] on icon "Copy" at bounding box center [914, 616] width 14 height 14
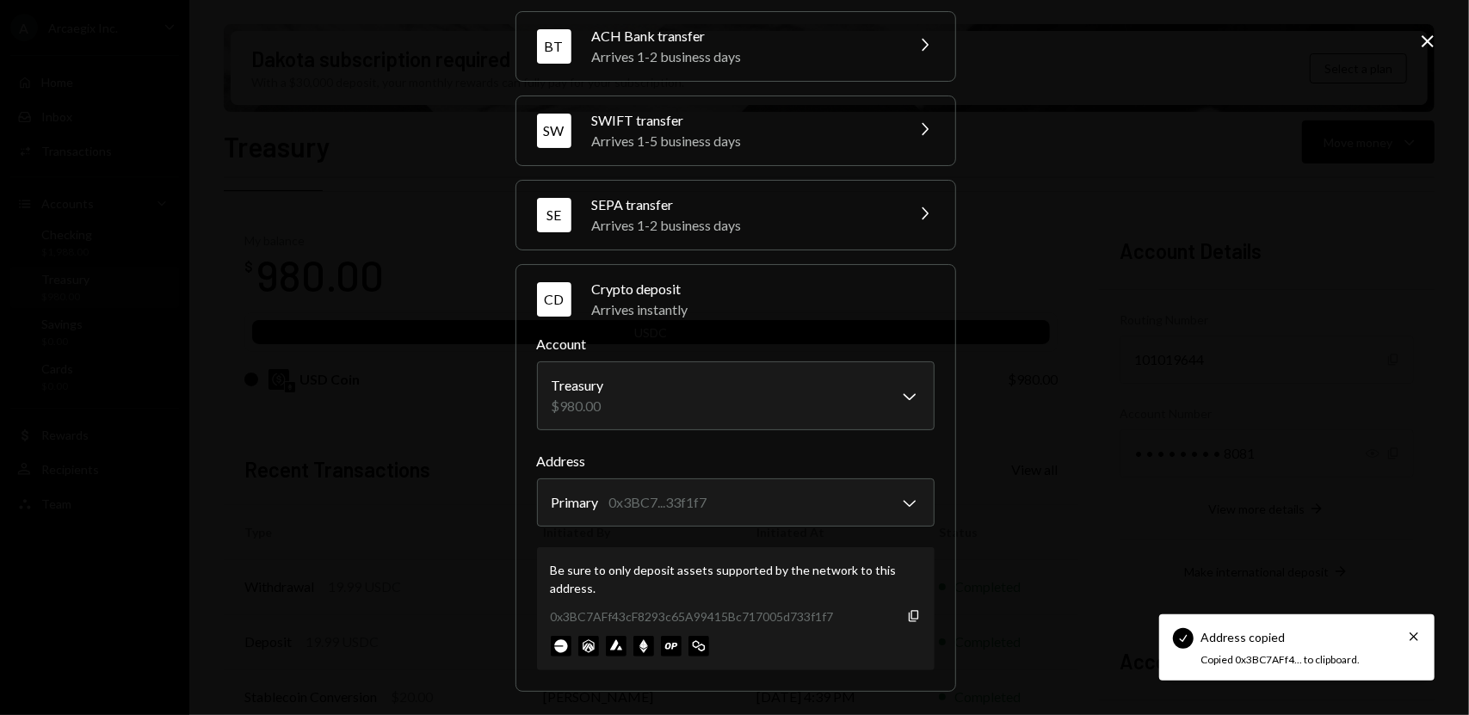
click at [991, 417] on div "**********" at bounding box center [734, 357] width 1469 height 715
click at [1420, 52] on div "Close" at bounding box center [1427, 42] width 21 height 23
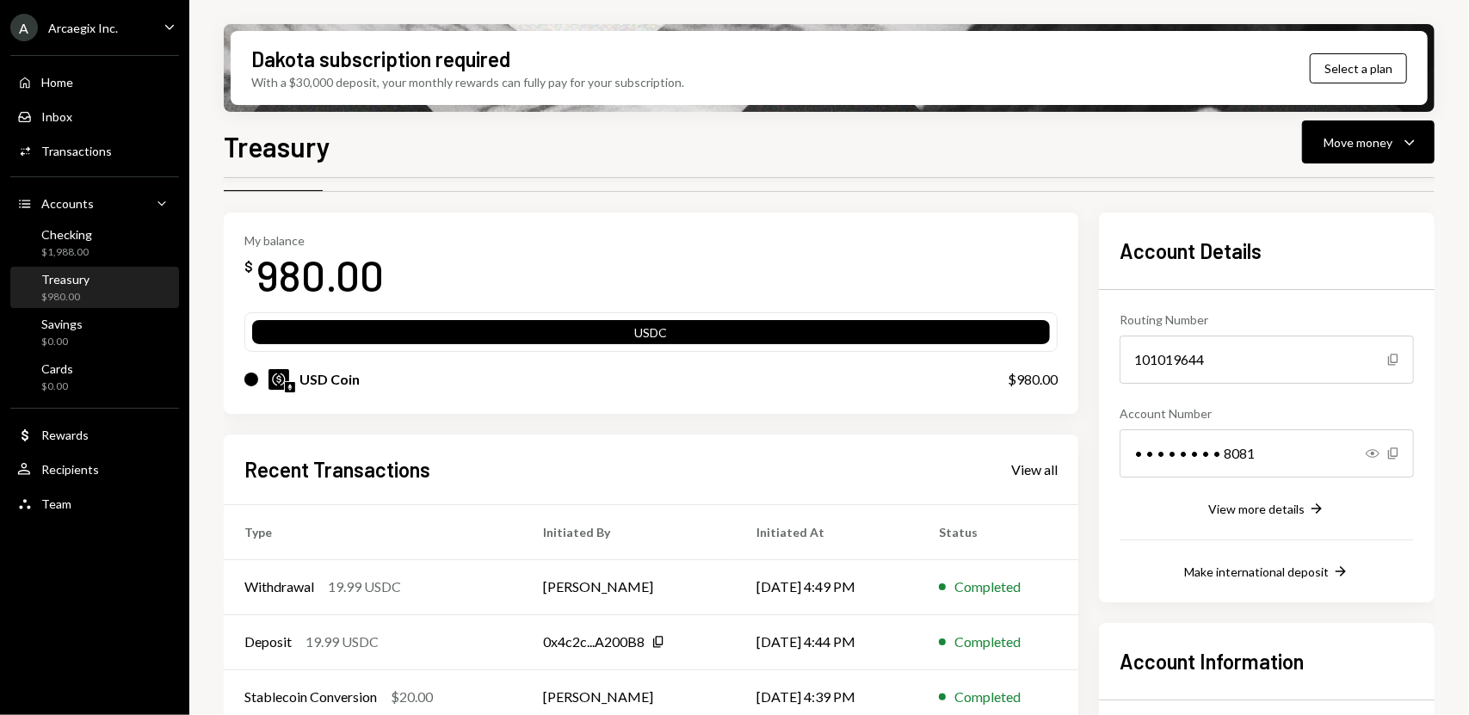
scroll to position [0, 0]
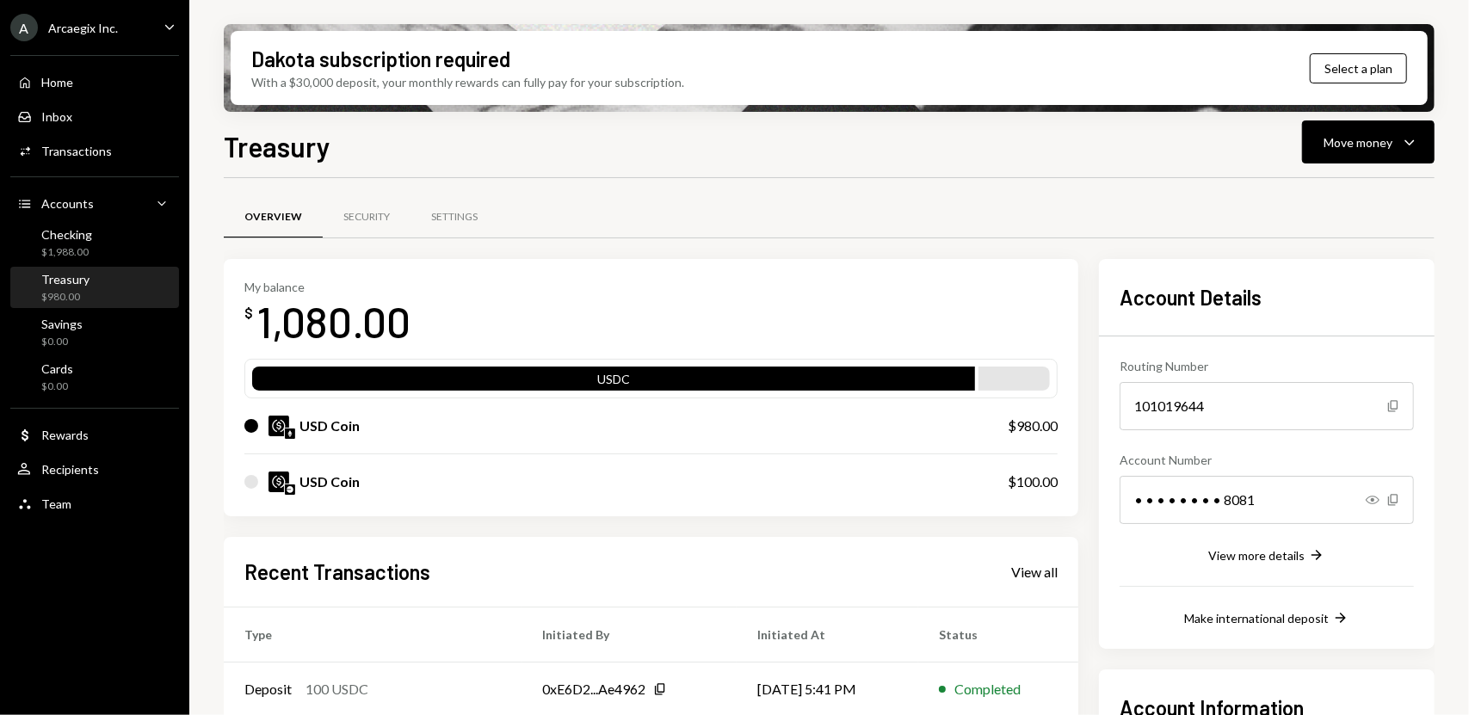
click at [625, 164] on div "Treasury Move money Caret Down Overview Security Settings My balance $ 1,080.00…" at bounding box center [829, 471] width 1211 height 691
click at [1408, 259] on div "Account Details Routing Number 101019644 Copy Account Number • • • • • • • • 80…" at bounding box center [1267, 454] width 336 height 390
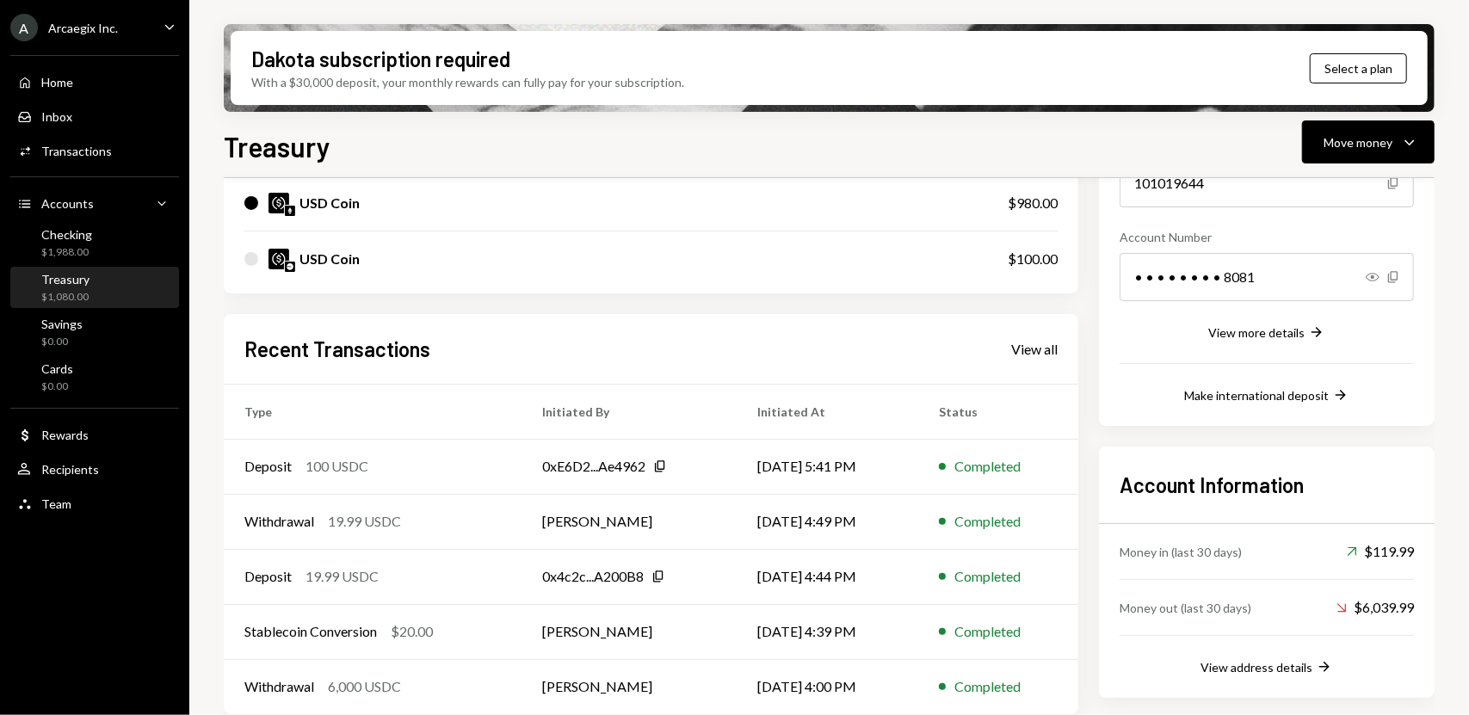
scroll to position [234, 0]
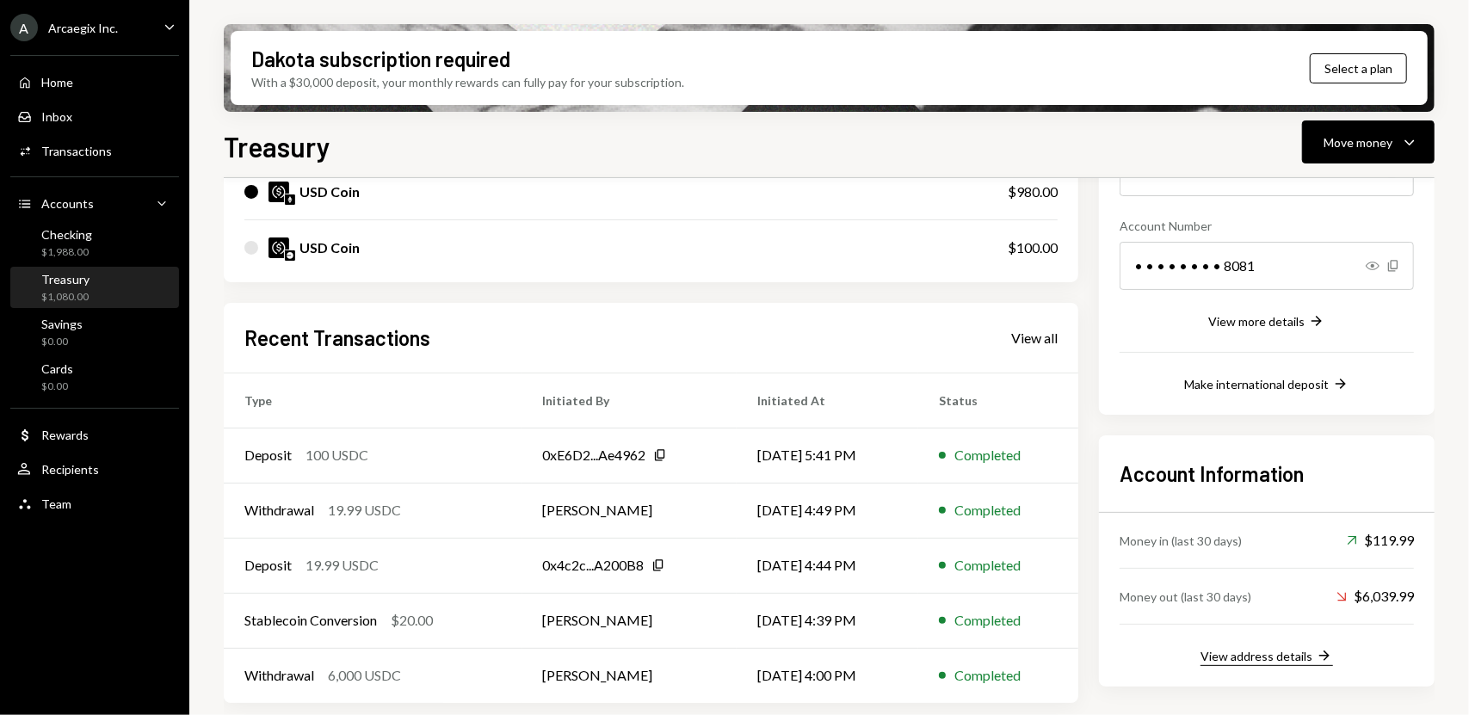
click at [1242, 658] on div "View address details" at bounding box center [1256, 656] width 112 height 15
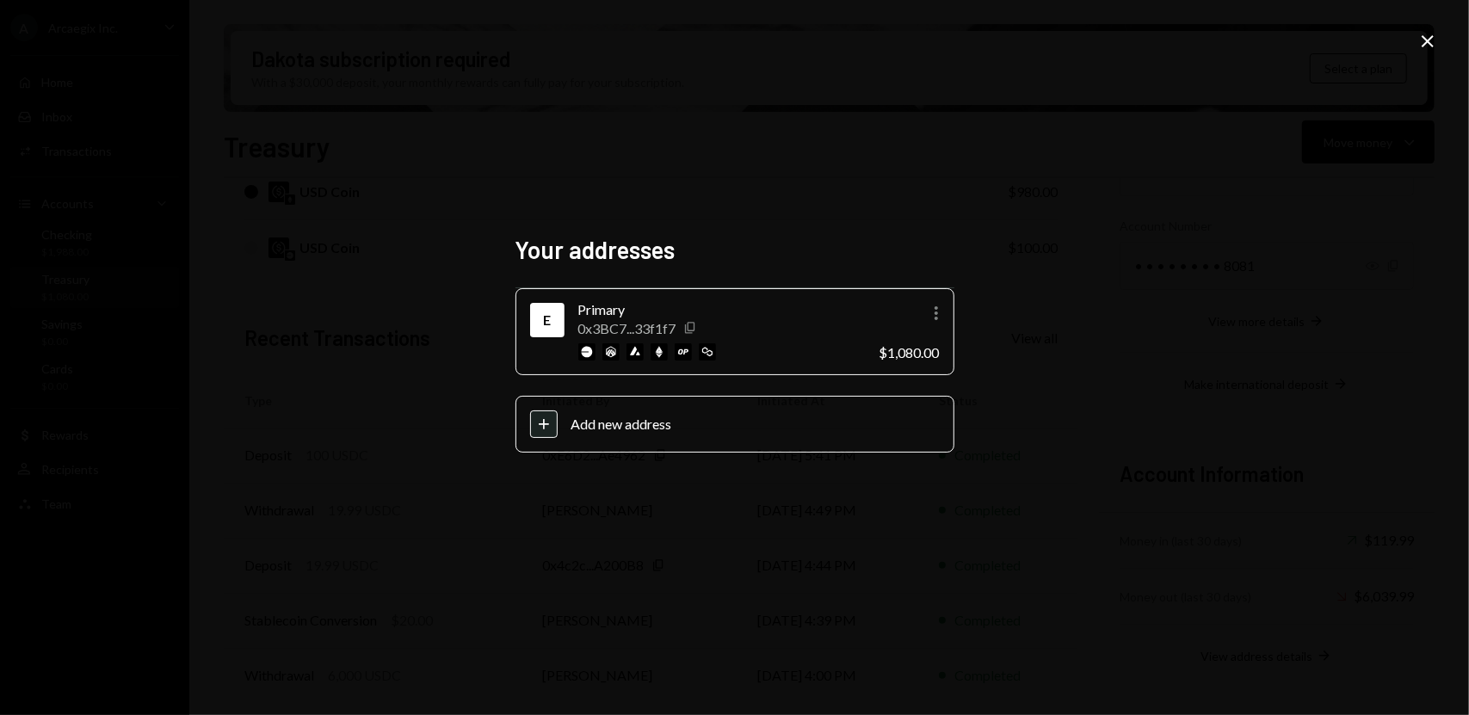
click at [690, 327] on icon "Copy" at bounding box center [690, 328] width 14 height 14
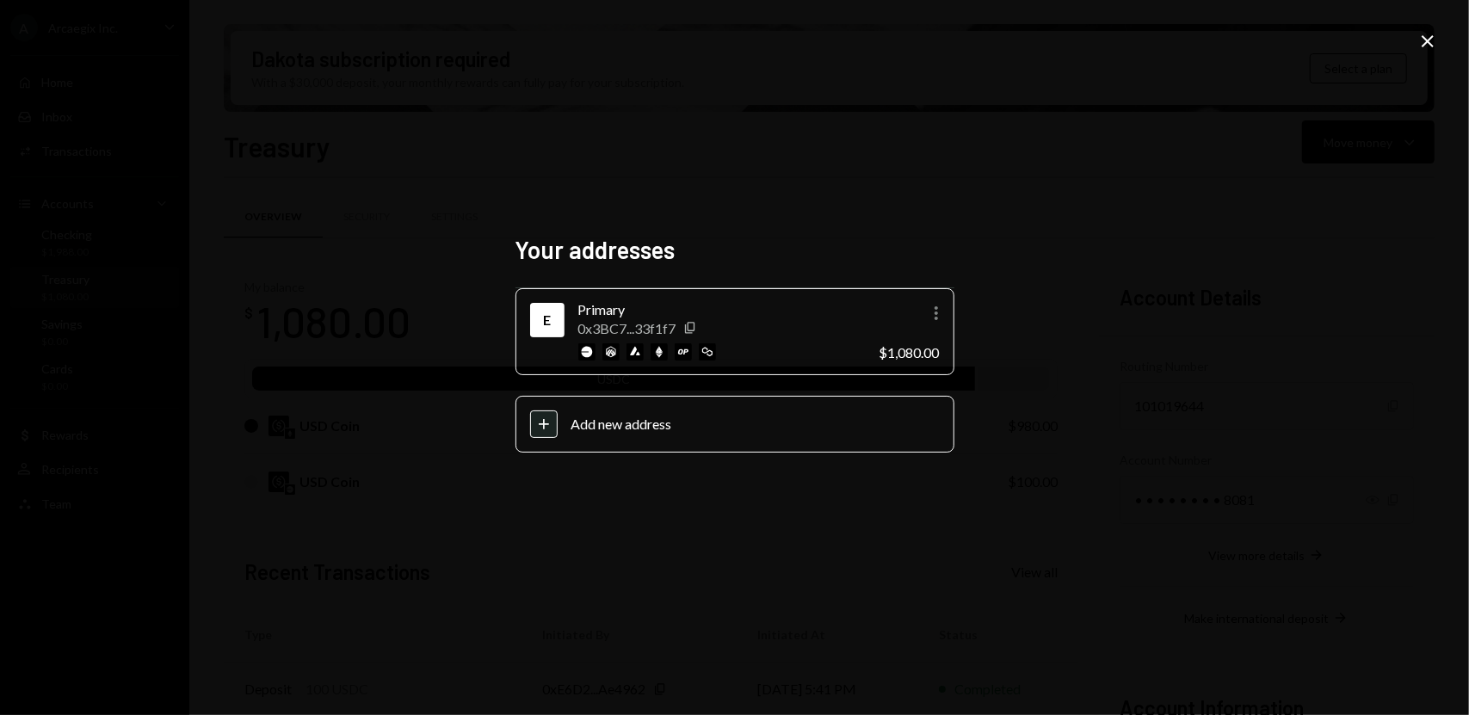
scroll to position [234, 0]
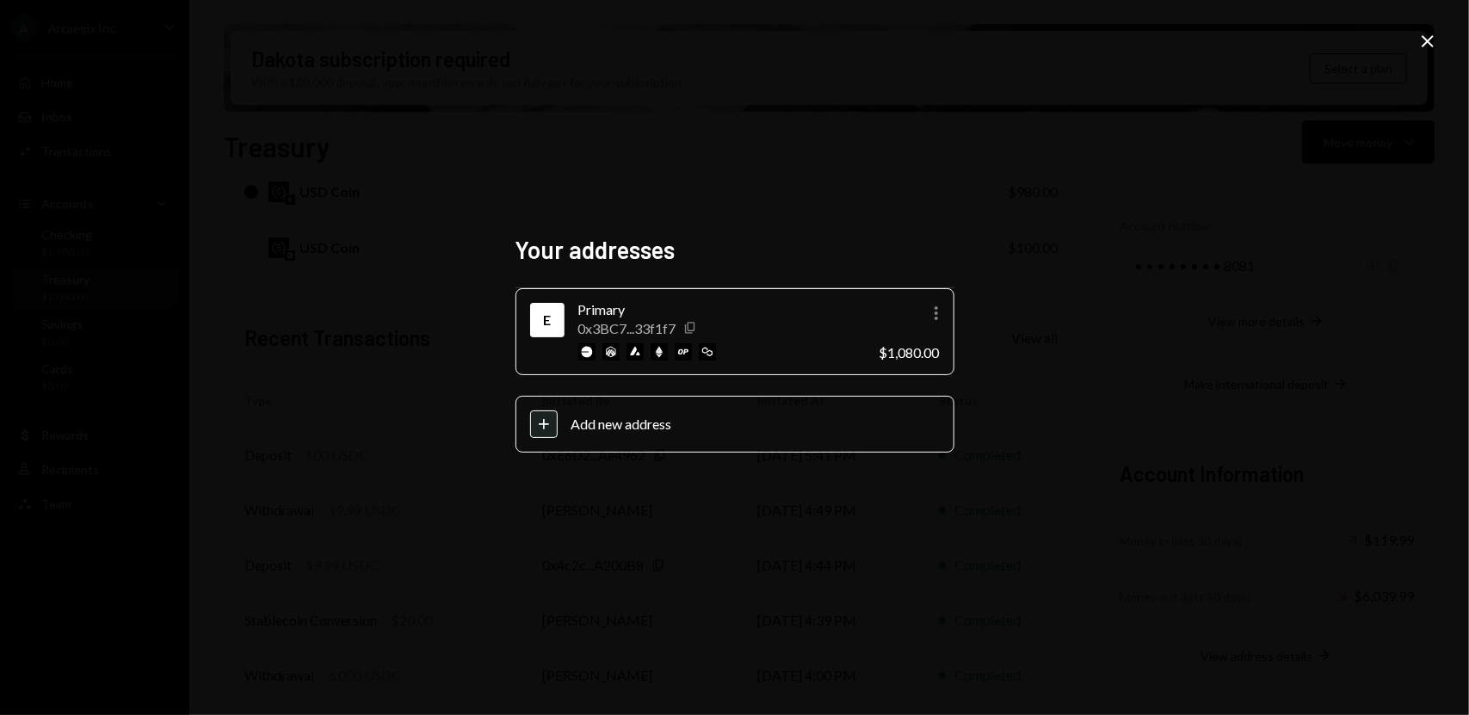
click at [687, 328] on icon "Copy" at bounding box center [690, 328] width 14 height 14
click at [938, 565] on div "Your addresses E Primary 0x3BC7...33f1f7 Copy More $1,080.00 Plus Add new addre…" at bounding box center [734, 357] width 1469 height 715
click at [1419, 46] on icon "Close" at bounding box center [1427, 41] width 21 height 21
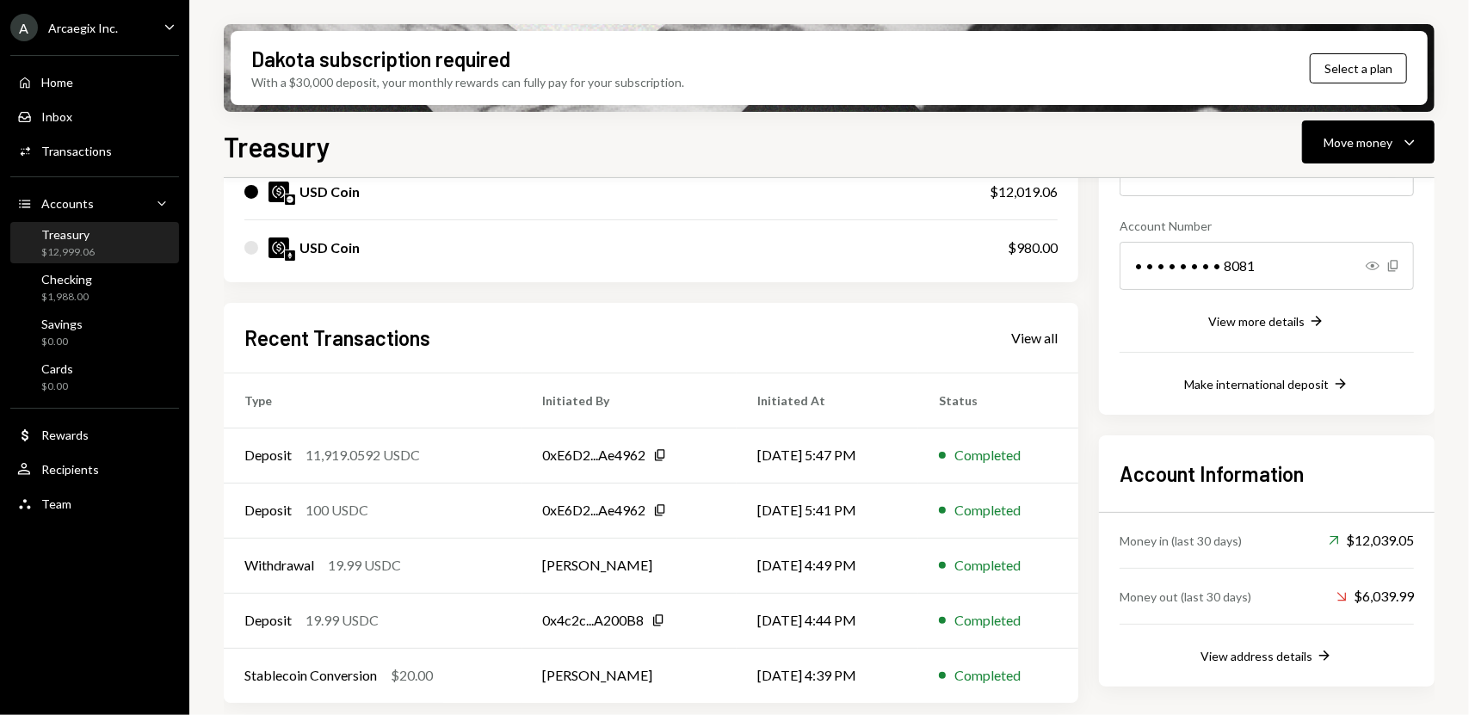
scroll to position [0, 0]
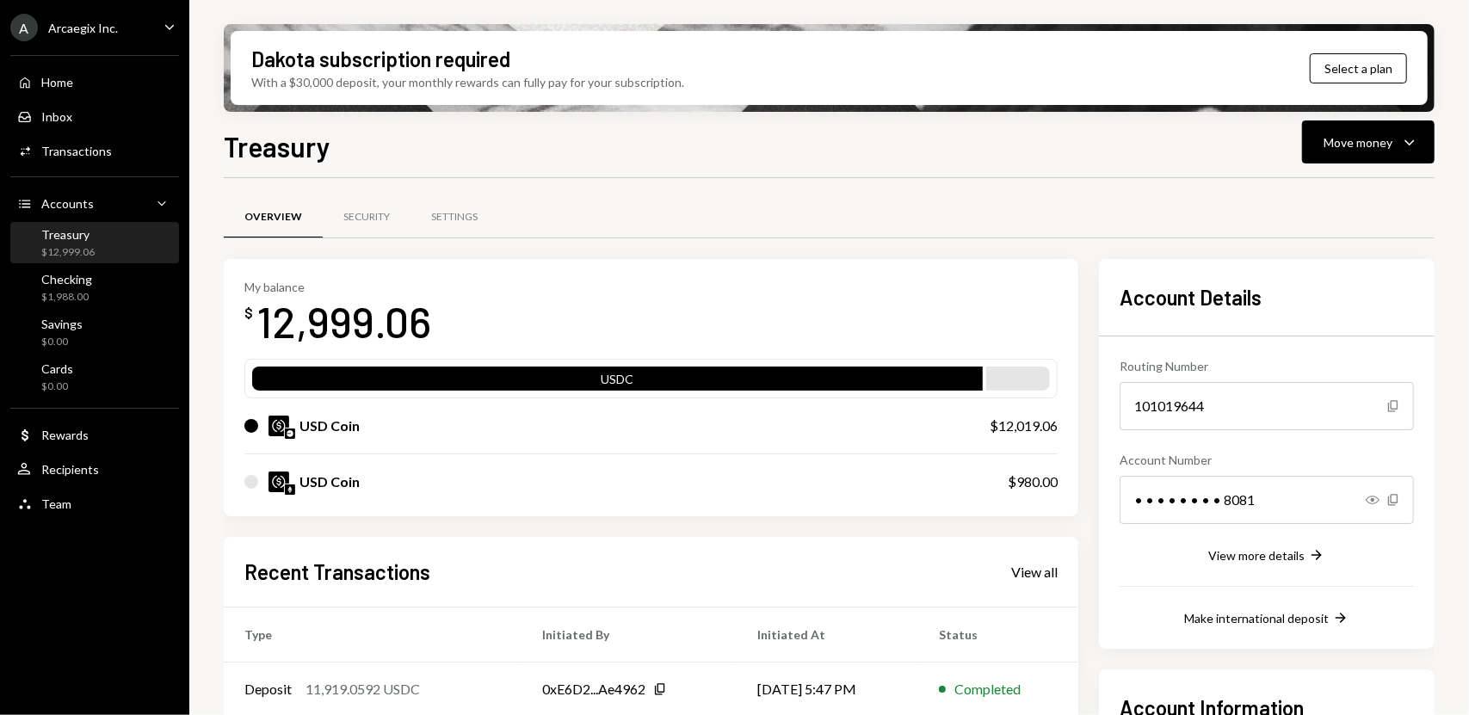
click at [136, 254] on div "Treasury $12,999.06" at bounding box center [94, 243] width 155 height 33
click at [128, 287] on div "Checking $1,988.00" at bounding box center [94, 288] width 155 height 33
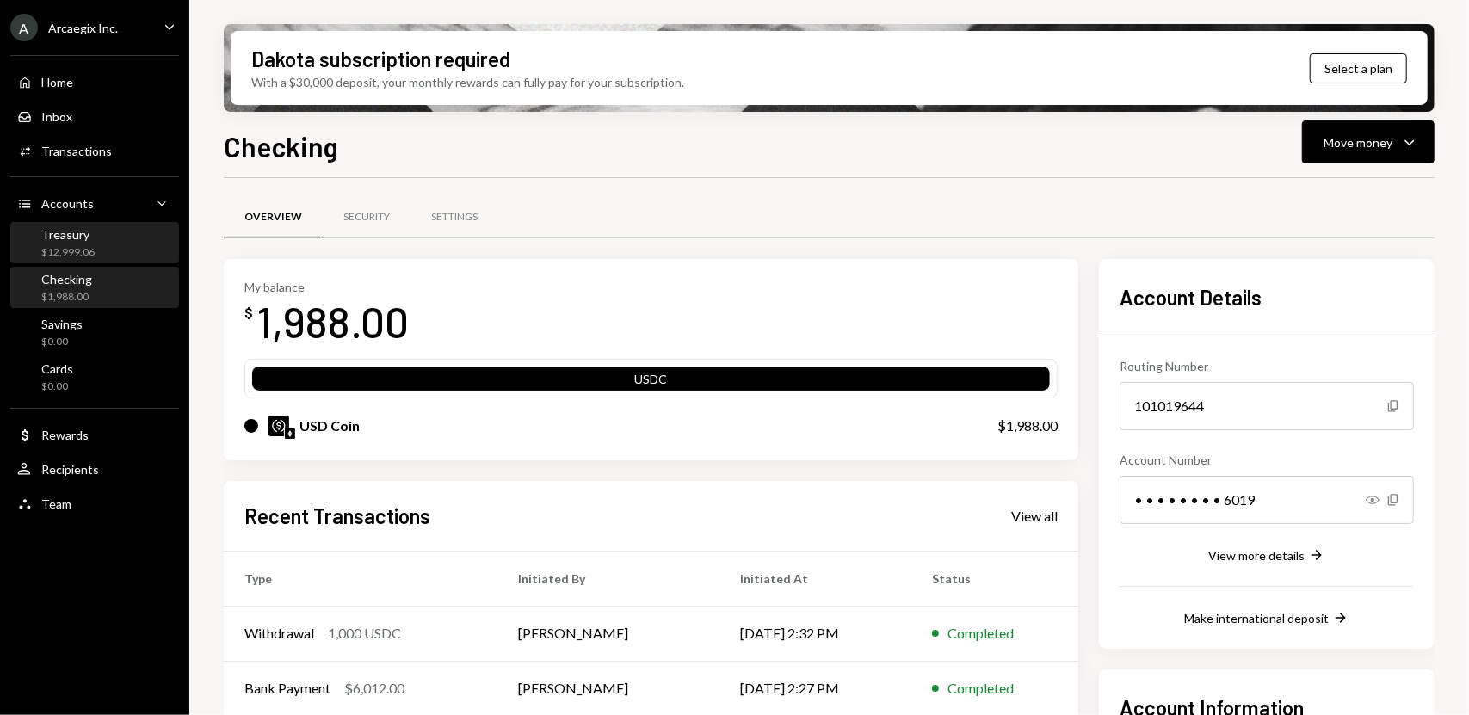
click at [124, 250] on div "Treasury $12,999.06" at bounding box center [94, 243] width 155 height 33
